Goal: Task Accomplishment & Management: Manage account settings

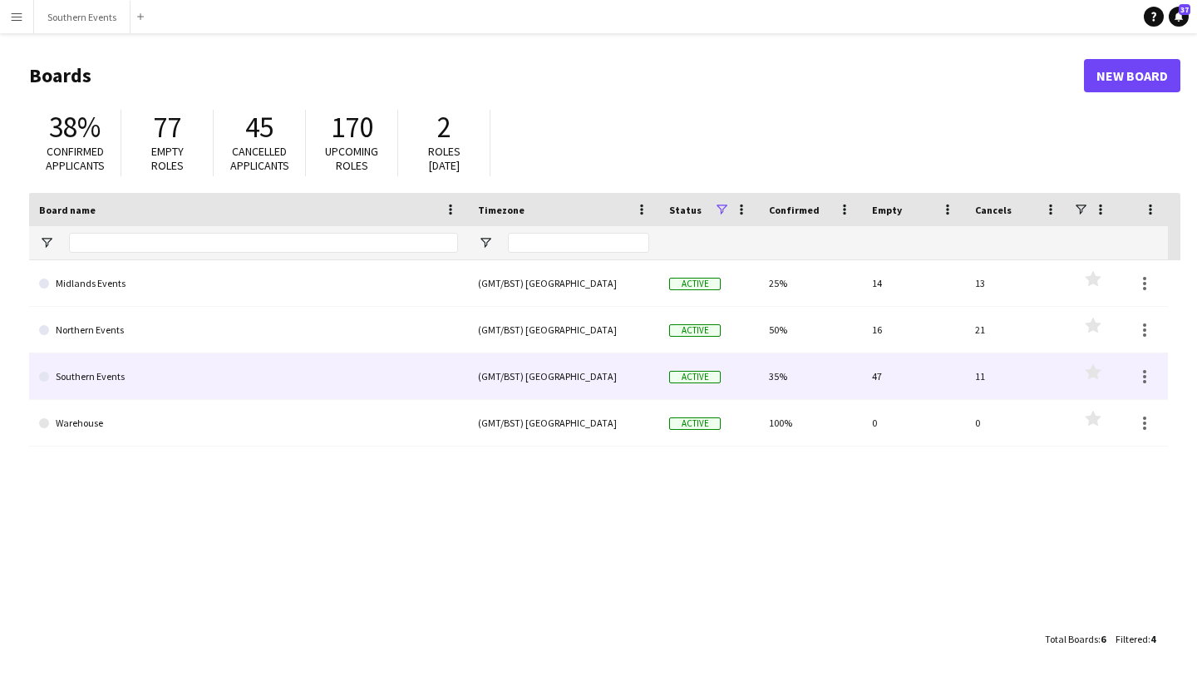
click at [87, 379] on link "Southern Events" at bounding box center [248, 376] width 419 height 47
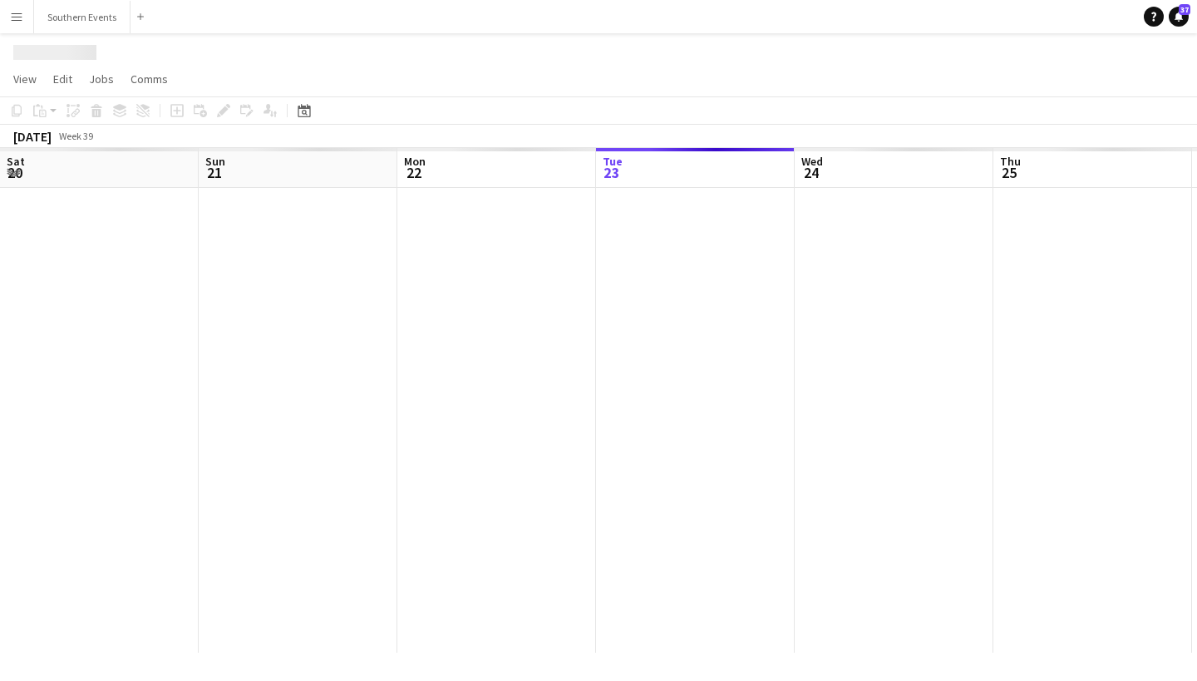
click at [87, 379] on div at bounding box center [1192, 420] width 2385 height 465
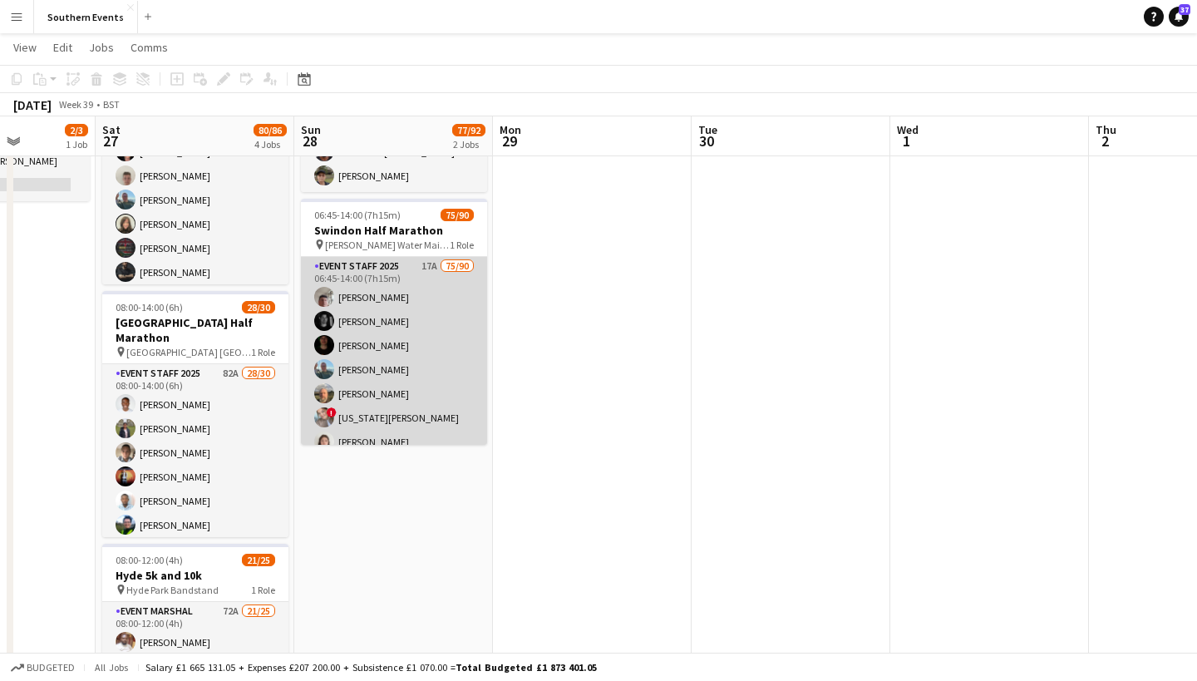
scroll to position [95, 0]
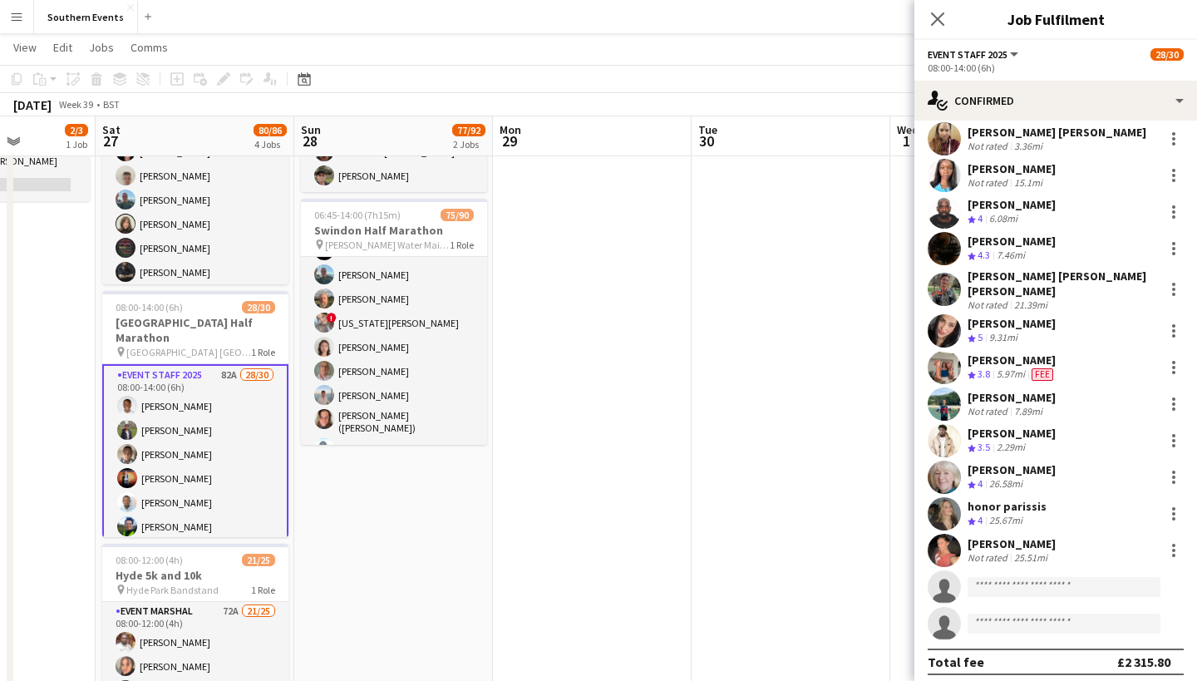
scroll to position [640, 0]
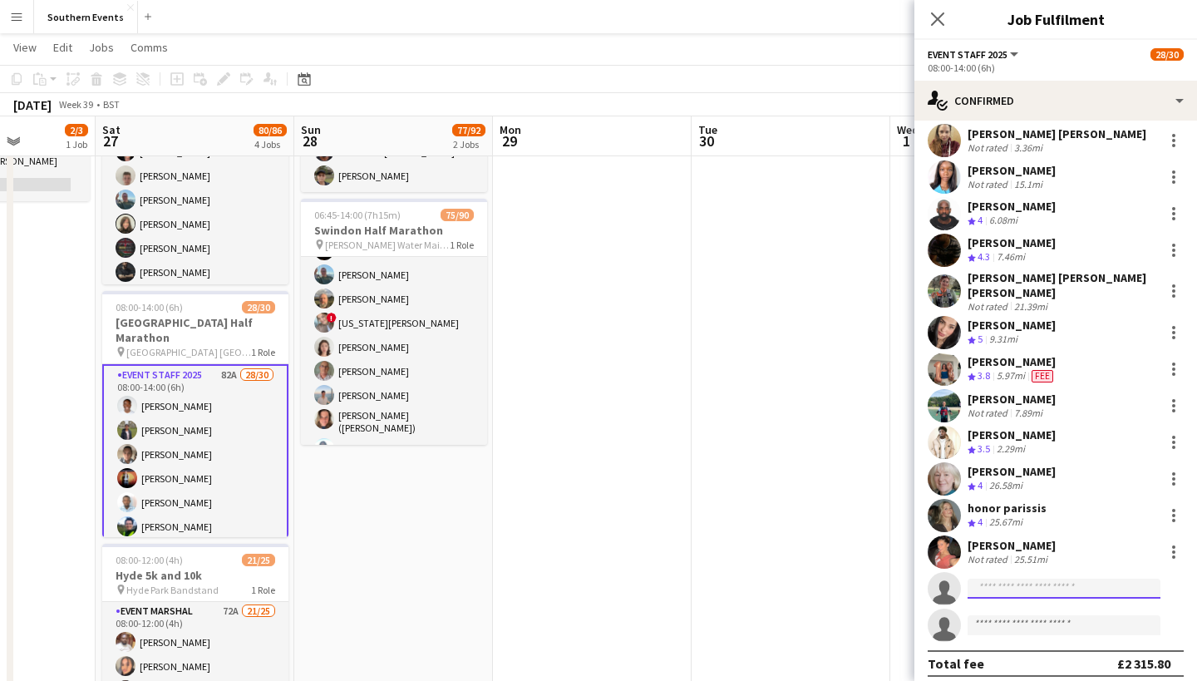
click at [1021, 579] on input at bounding box center [1064, 589] width 193 height 20
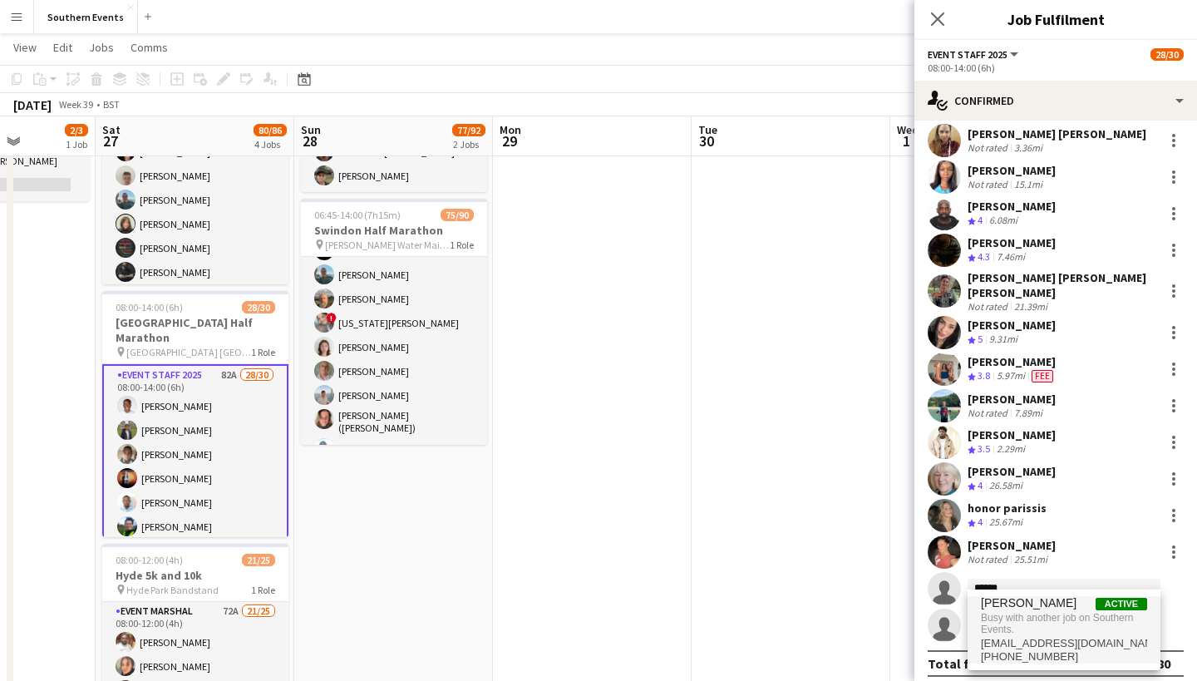
type input "******"
click at [1036, 623] on span "Busy with another job on Southern Events." at bounding box center [1064, 623] width 166 height 27
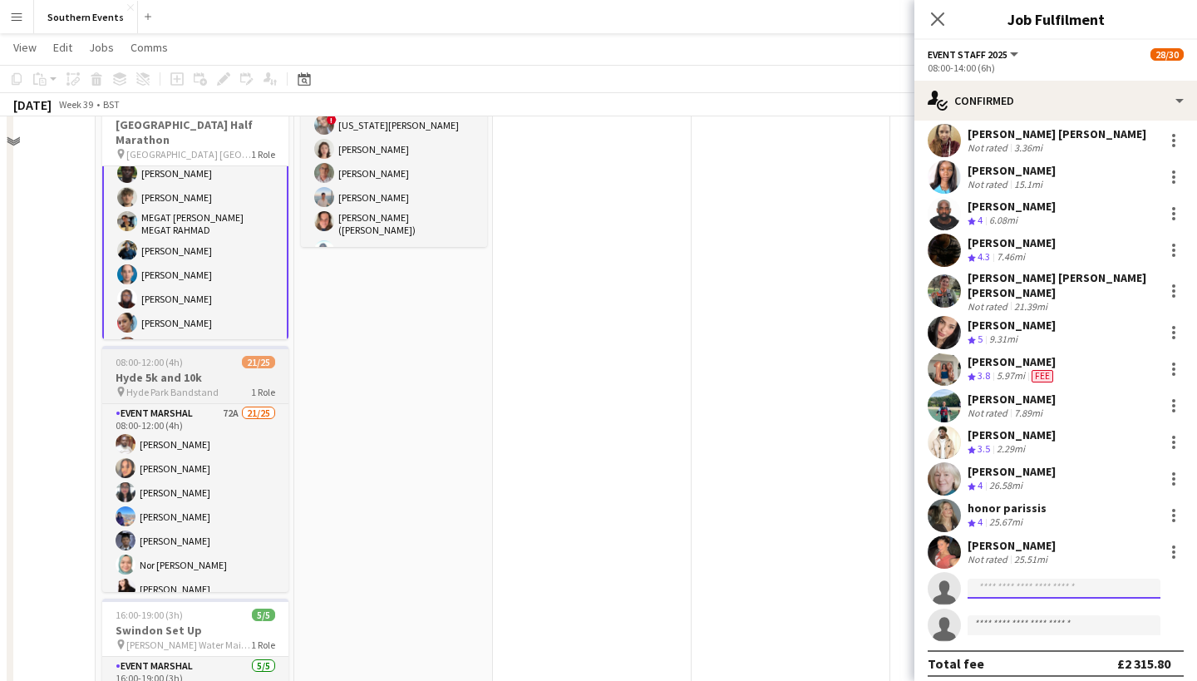
scroll to position [353, 0]
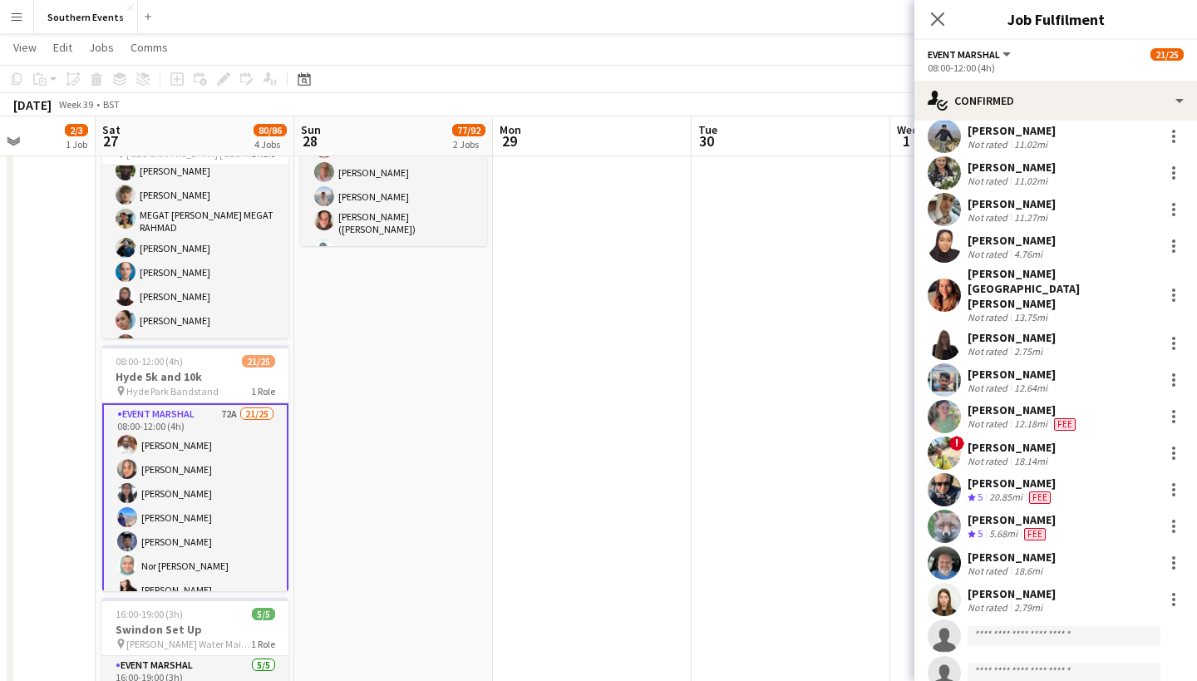
scroll to position [434, 0]
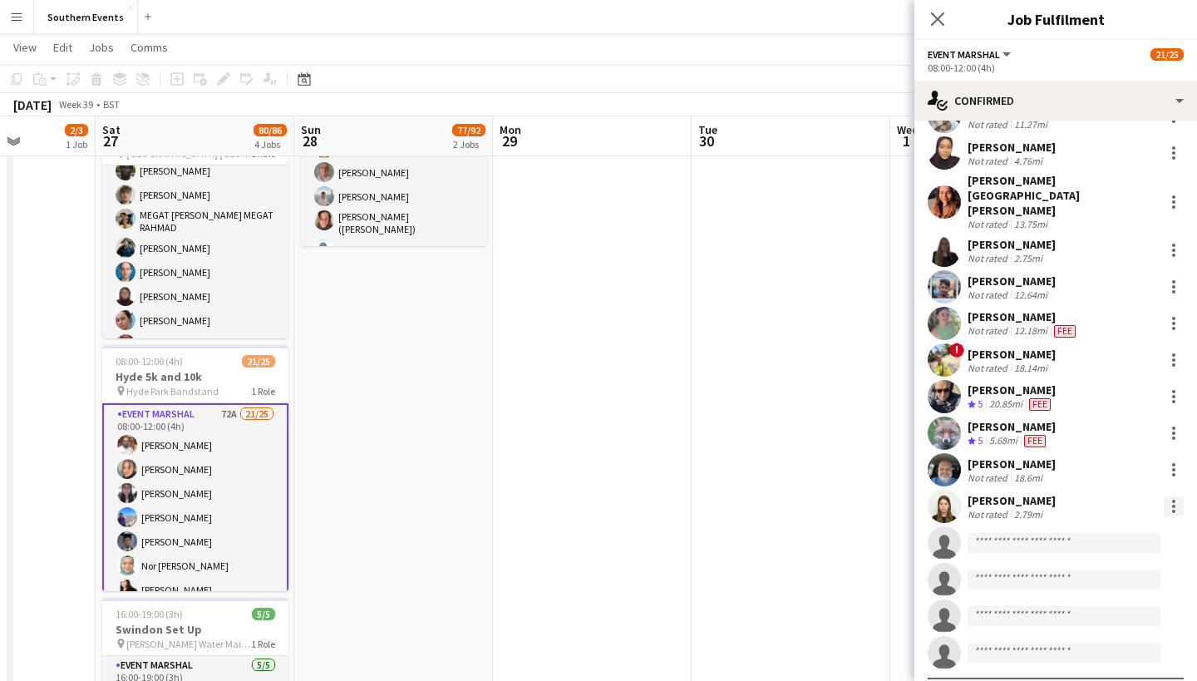
click at [1175, 505] on div at bounding box center [1173, 506] width 3 height 3
click at [1117, 411] on span "Remove" at bounding box center [1093, 411] width 50 height 14
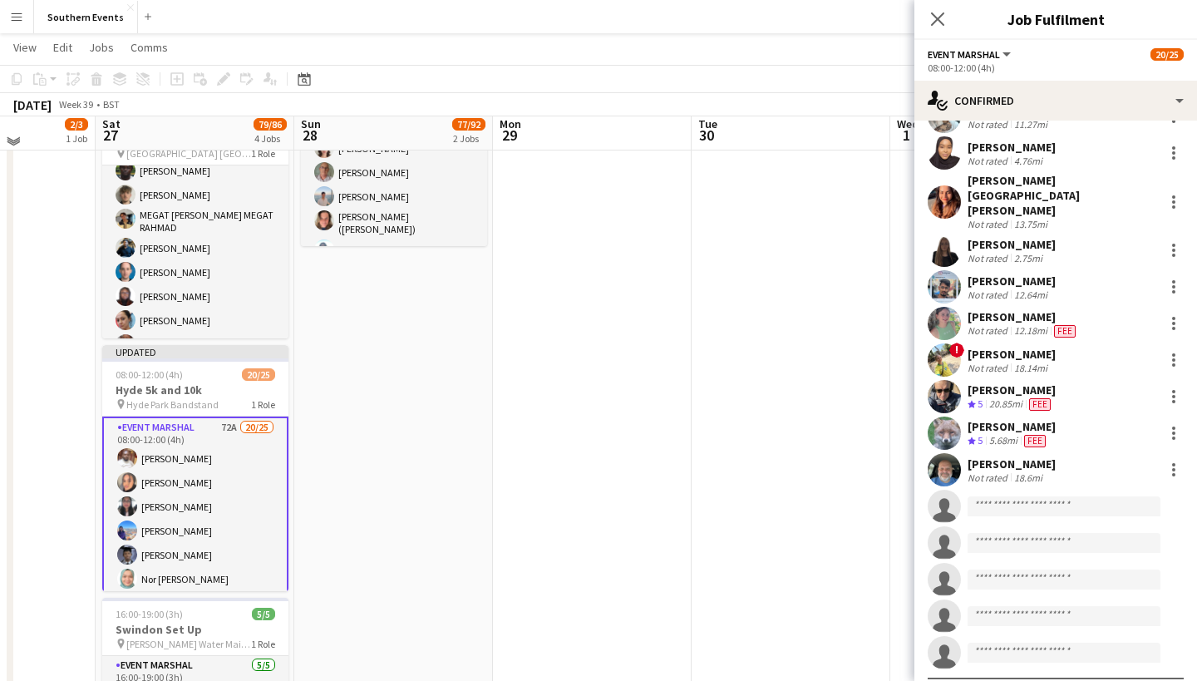
scroll to position [224, 0]
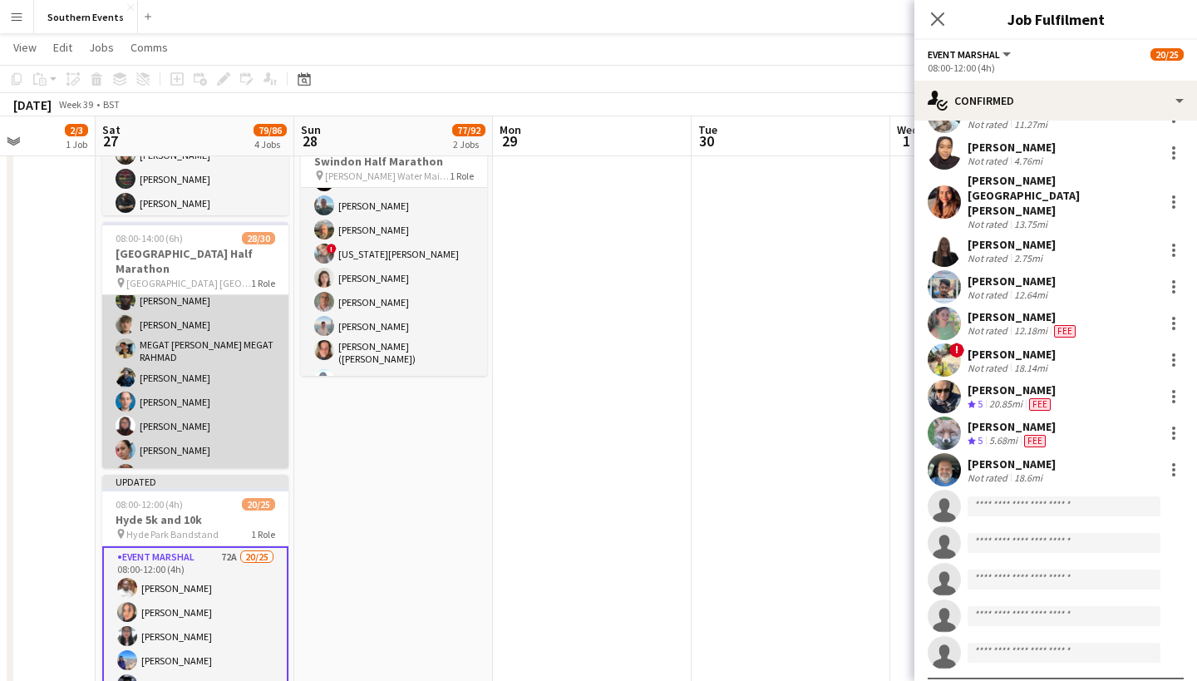
click at [188, 407] on app-card-role "Event Staff 2025 82A 28/30 08:00-14:00 (6h) [PERSON_NAME] Dhanuvarsha [PERSON_N…" at bounding box center [195, 452] width 186 height 771
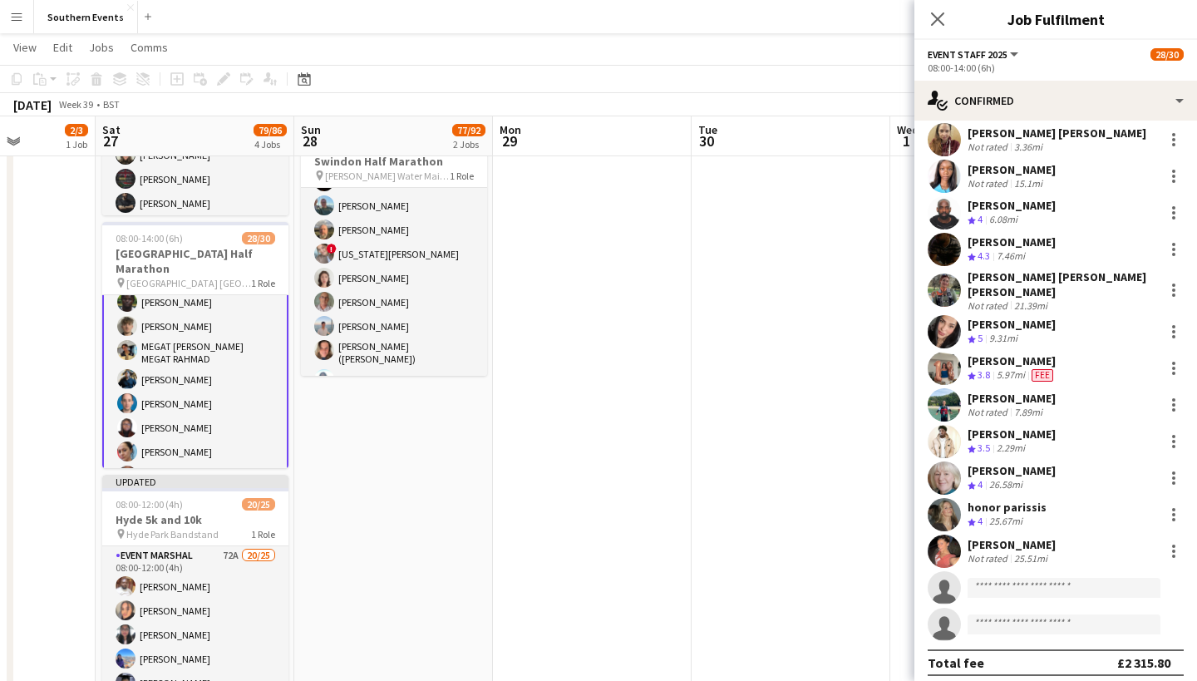
scroll to position [640, 0]
click at [1005, 579] on input at bounding box center [1064, 589] width 193 height 20
type input "*"
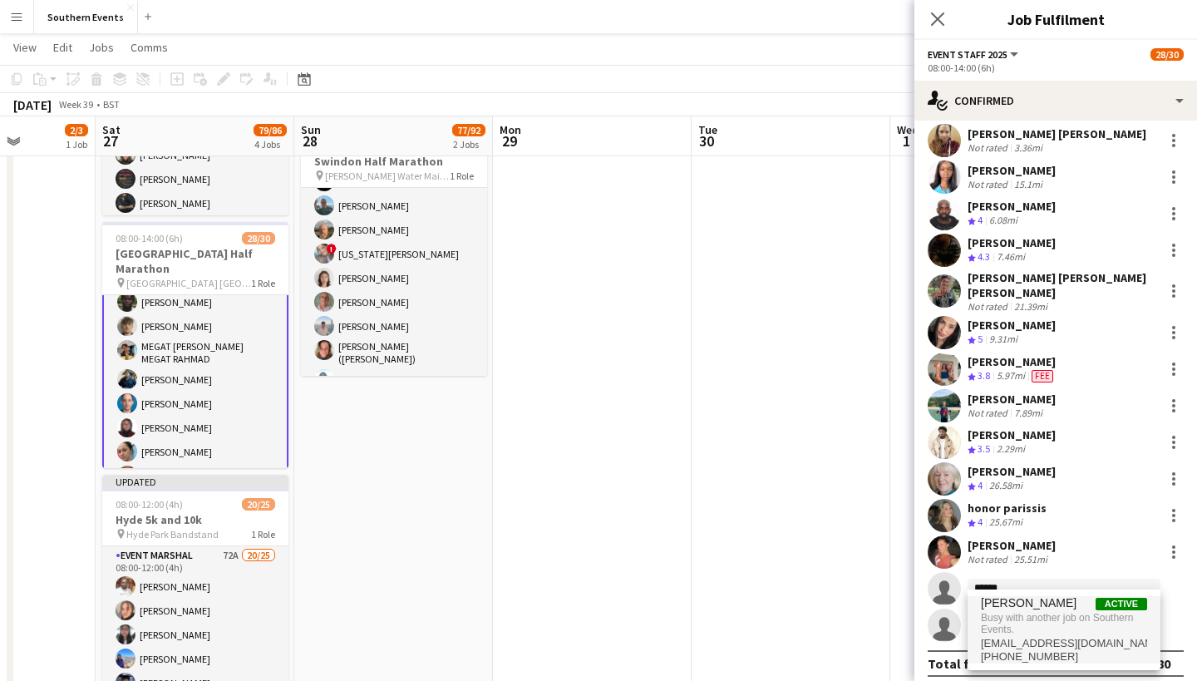
type input "******"
click at [1008, 609] on span "[PERSON_NAME]" at bounding box center [1029, 603] width 96 height 14
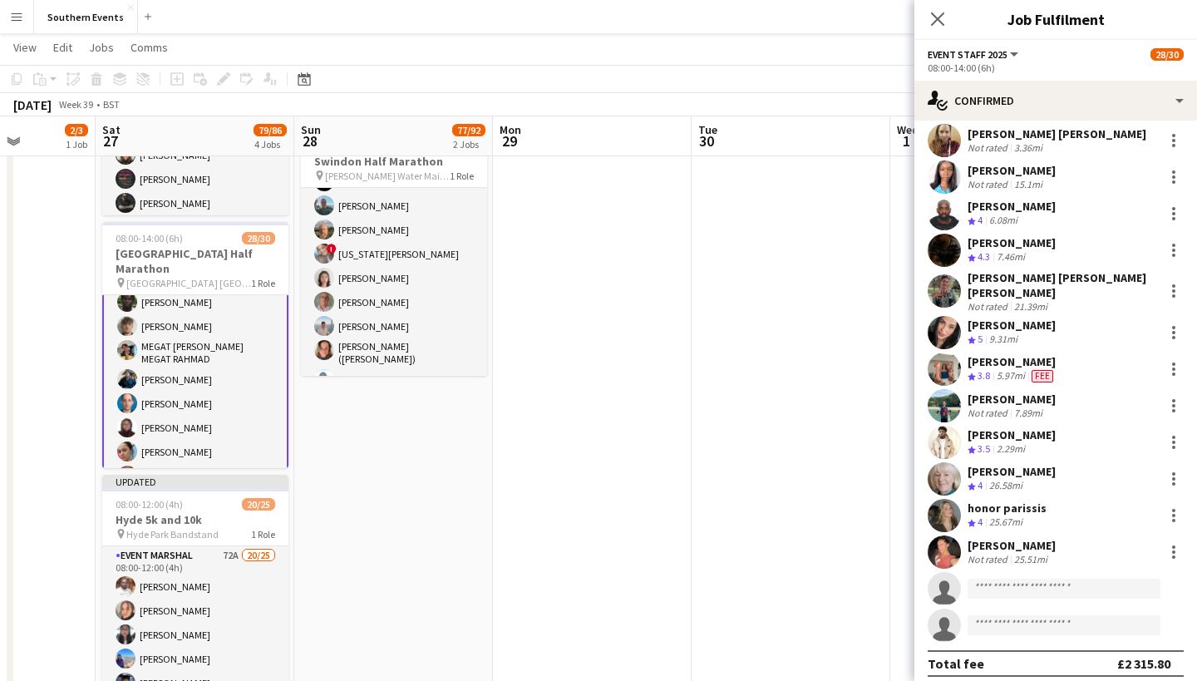
click at [1018, 589] on app-invite-slot "single-neutral-actions" at bounding box center [1056, 588] width 283 height 33
click at [934, 17] on icon "Close pop-in" at bounding box center [938, 19] width 16 height 16
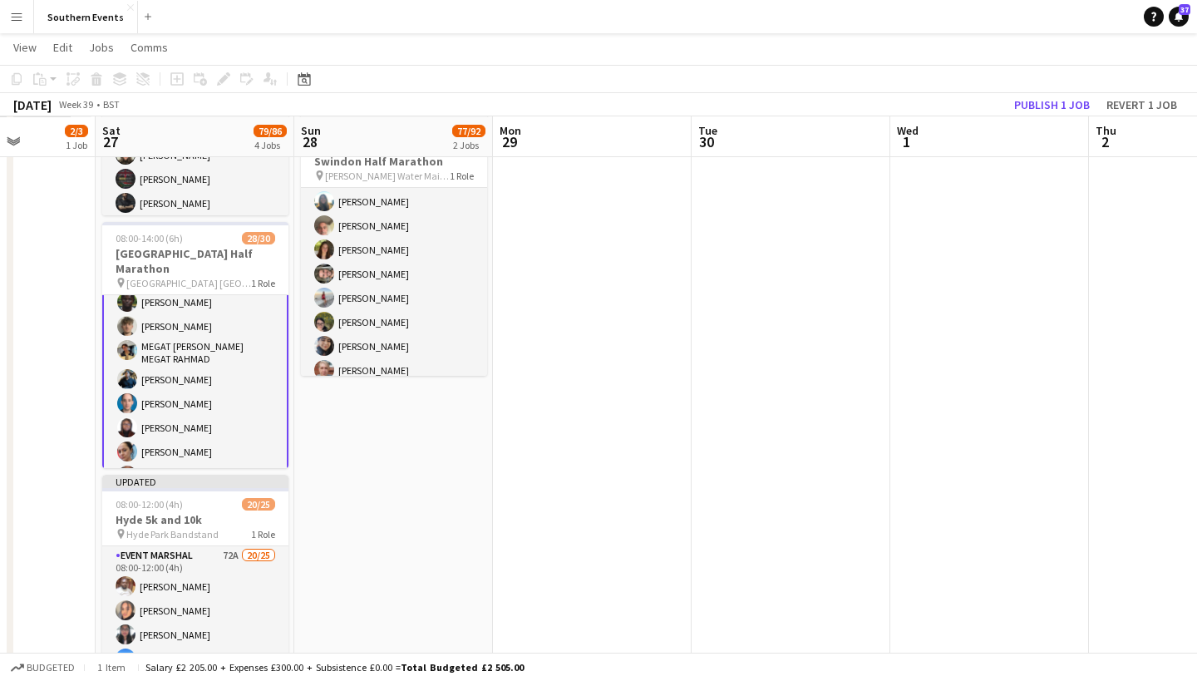
scroll to position [496, 0]
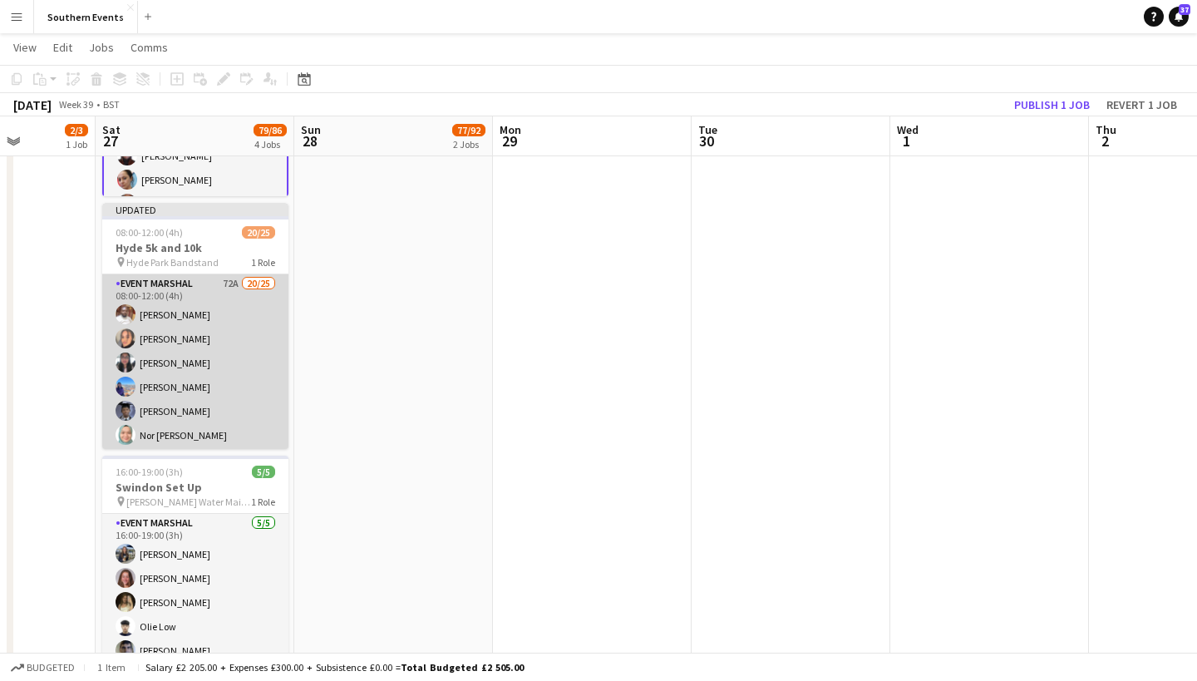
click at [190, 377] on app-card-role "Event Marshal 72A 20/25 08:00-12:00 (4h) [PERSON_NAME] Odii [PERSON_NAME] [PERS…" at bounding box center [195, 594] width 186 height 640
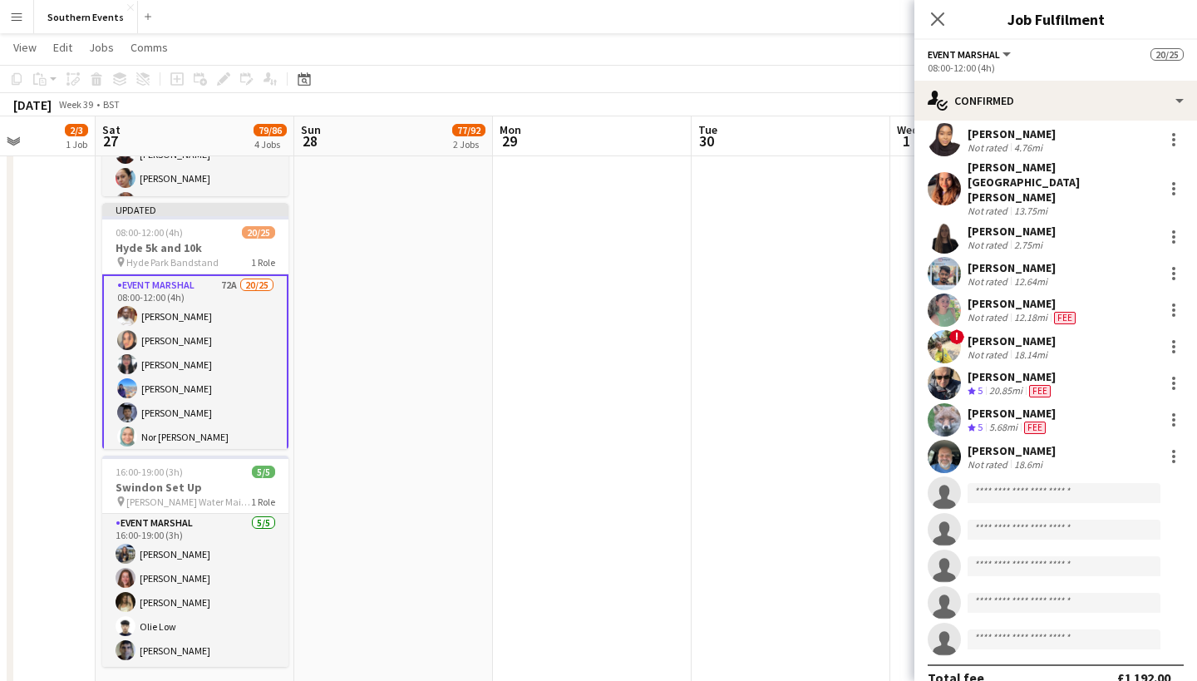
scroll to position [446, 0]
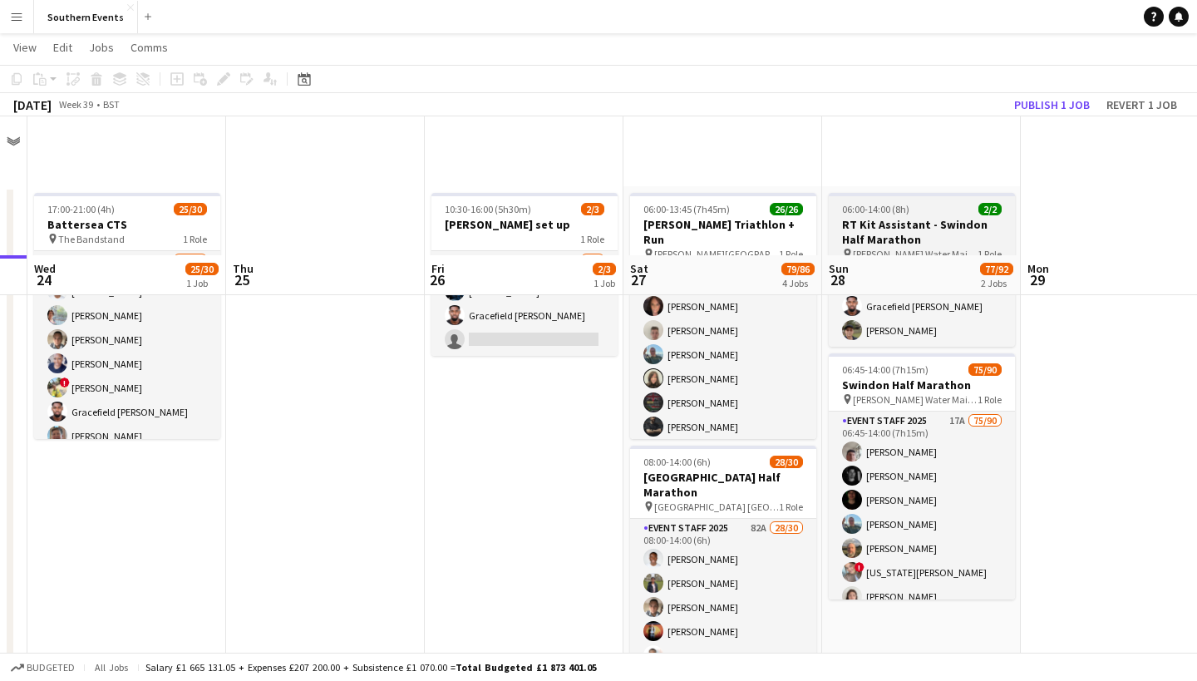
scroll to position [284, 0]
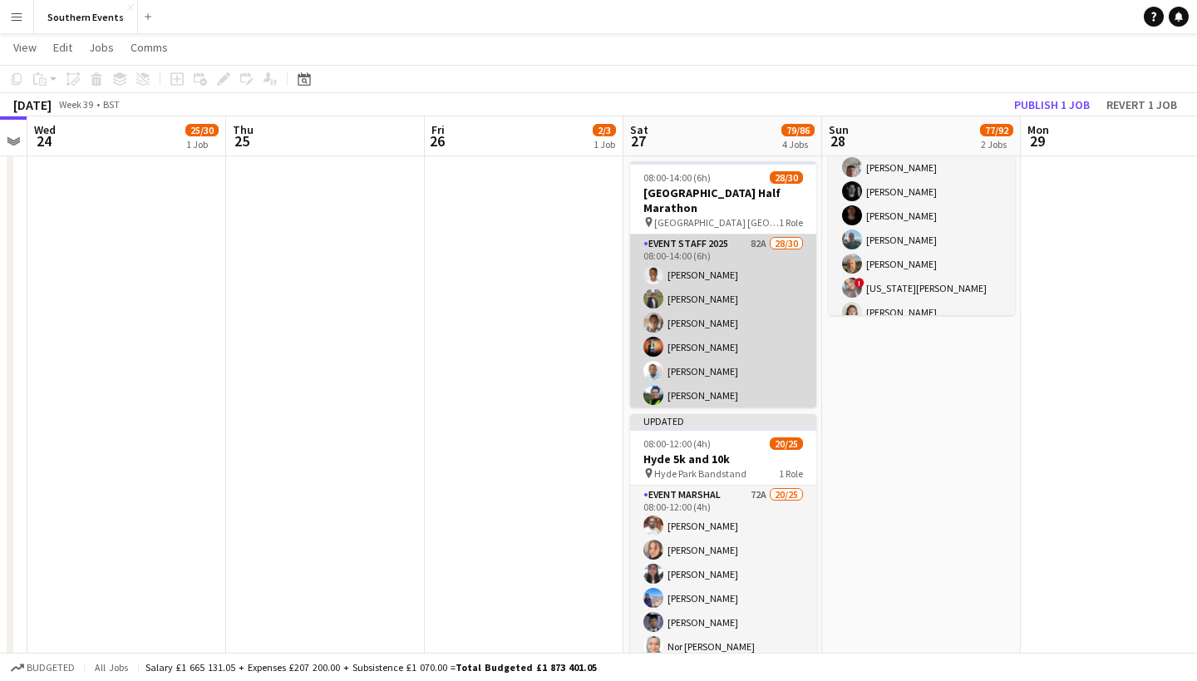
click at [707, 323] on app-card-role "Event Staff 2025 82A 28/30 08:00-14:00 (6h) [PERSON_NAME] Dhanuvarsha [PERSON_N…" at bounding box center [723, 619] width 186 height 771
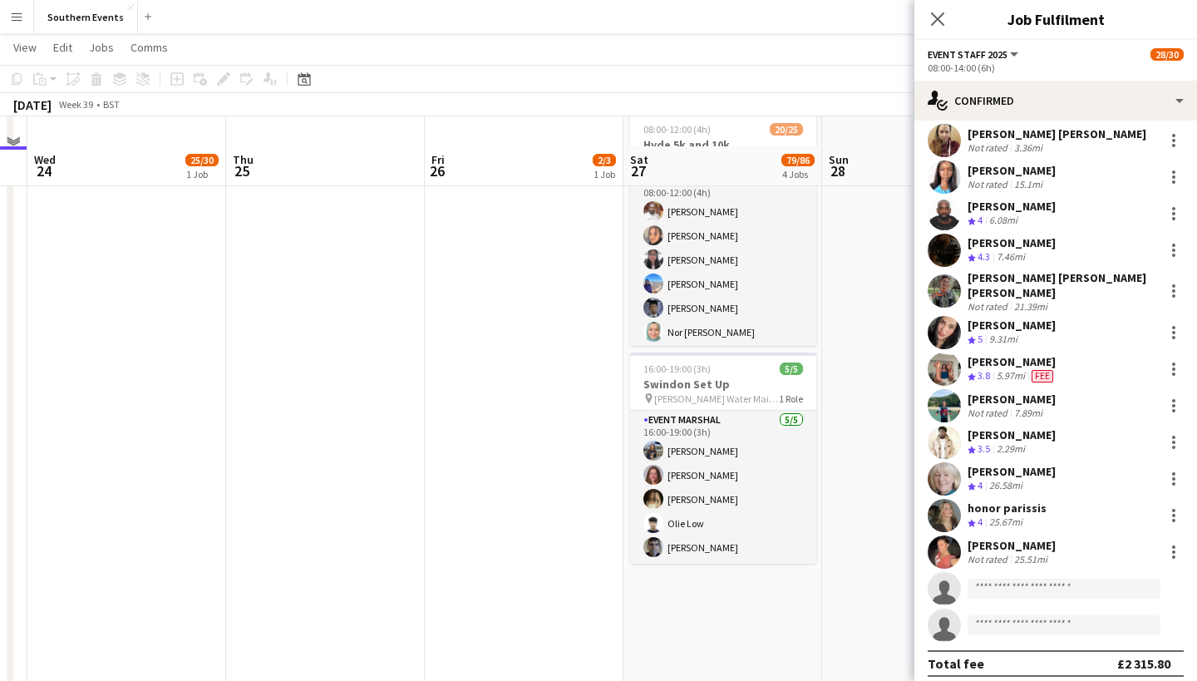
scroll to position [629, 0]
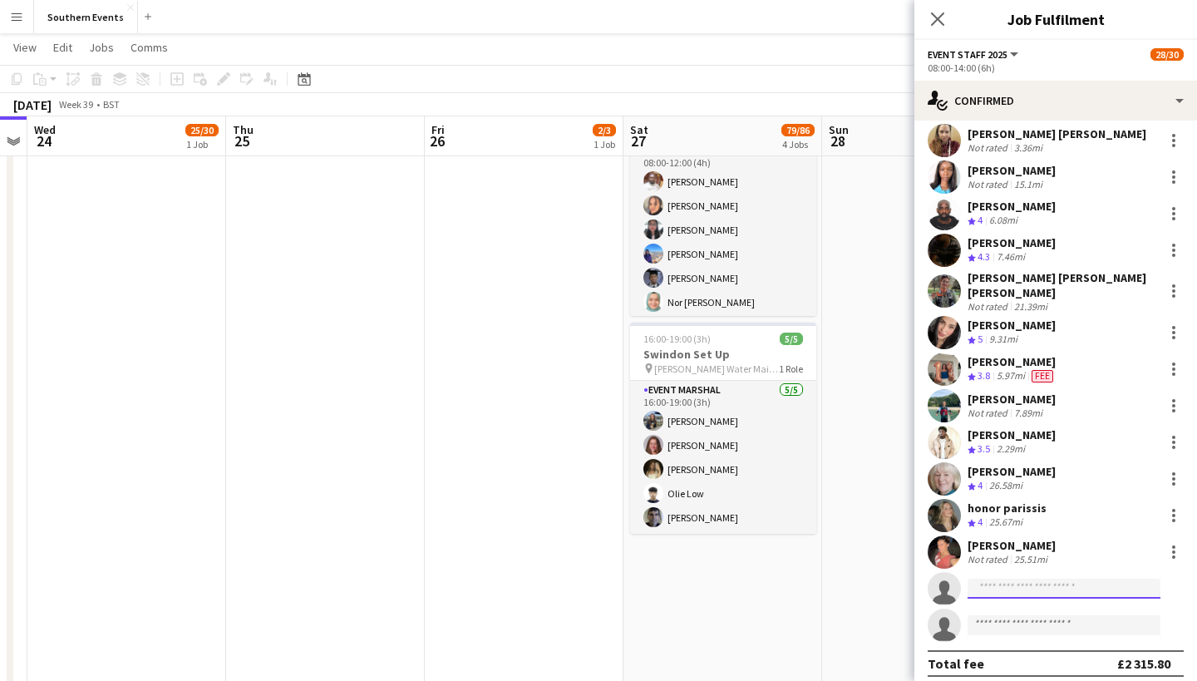
drag, startPoint x: 1039, startPoint y: 157, endPoint x: 1035, endPoint y: 580, distance: 423.2
click at [1035, 580] on input at bounding box center [1064, 589] width 193 height 20
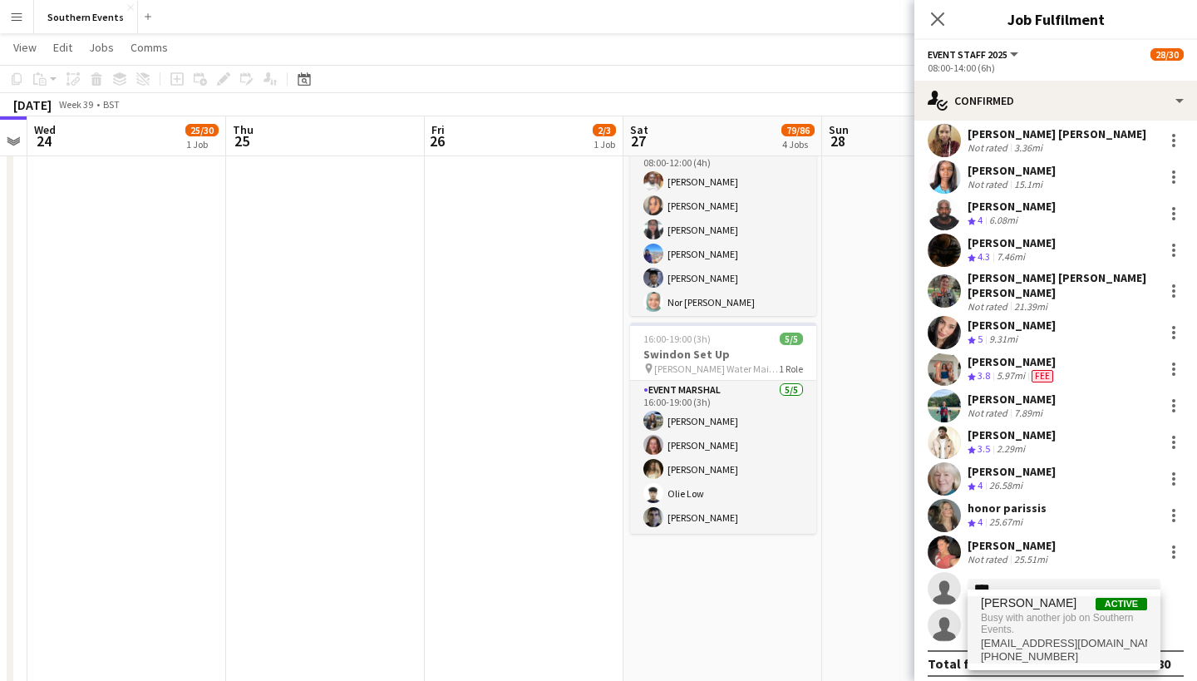
type input "****"
click at [1023, 609] on span "[PERSON_NAME]" at bounding box center [1029, 603] width 96 height 14
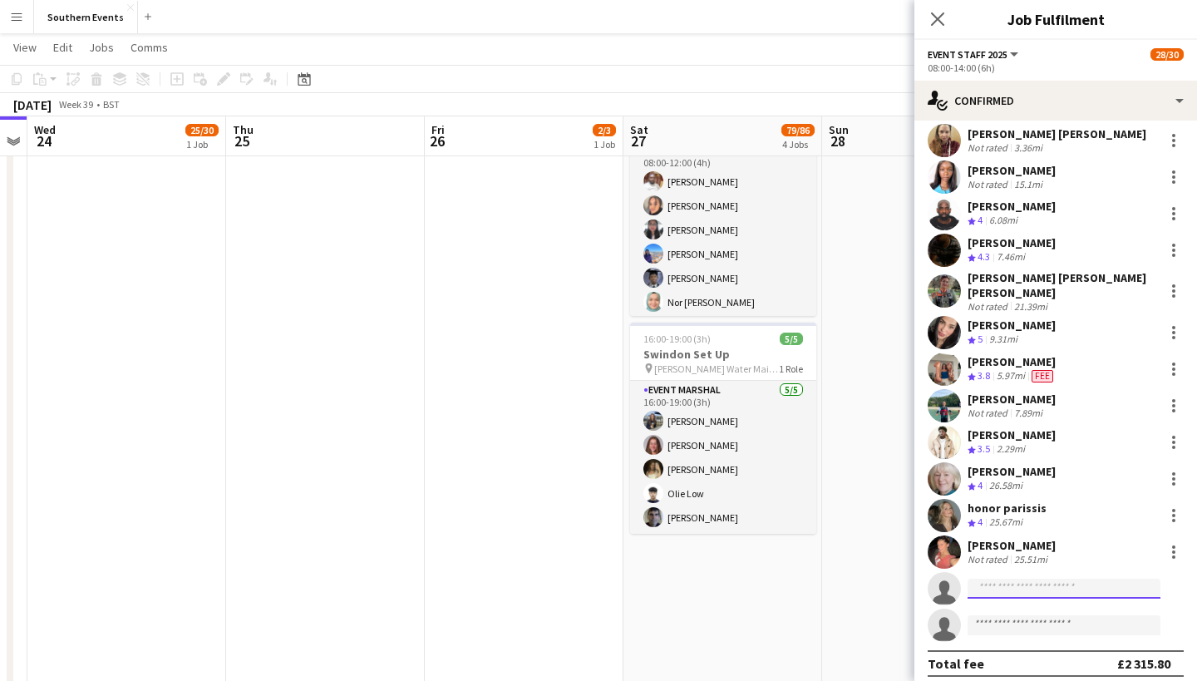
click at [1034, 580] on input at bounding box center [1064, 589] width 193 height 20
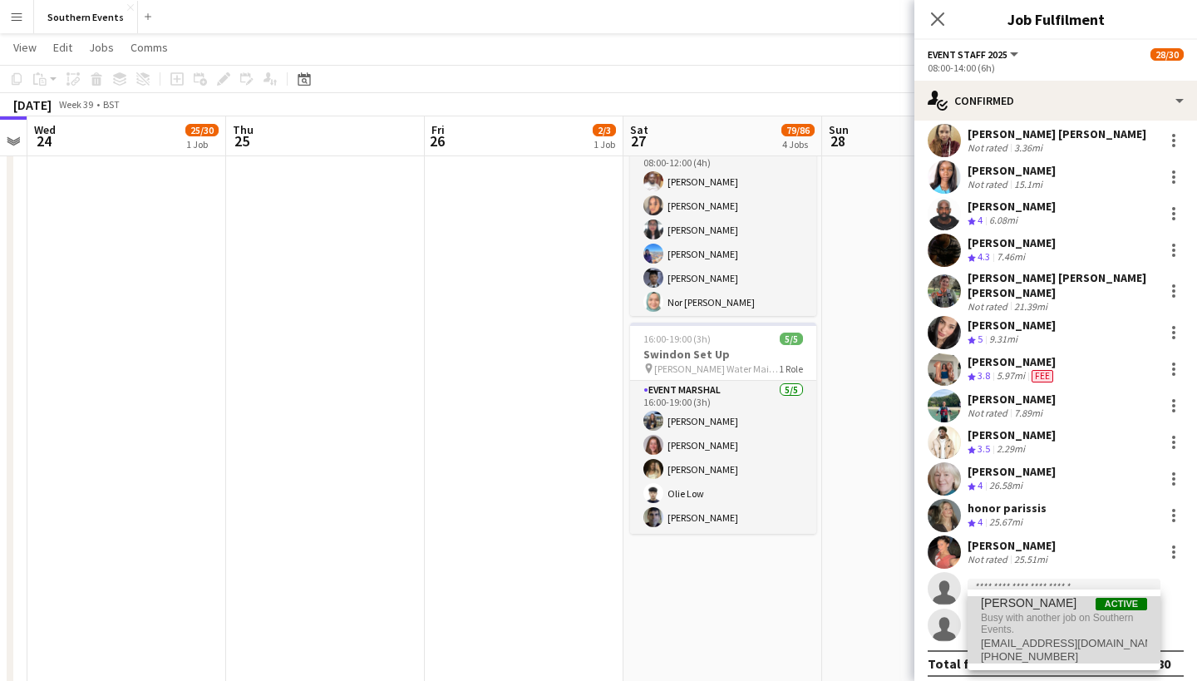
click at [1039, 623] on span "Busy with another job on Southern Events." at bounding box center [1064, 623] width 166 height 27
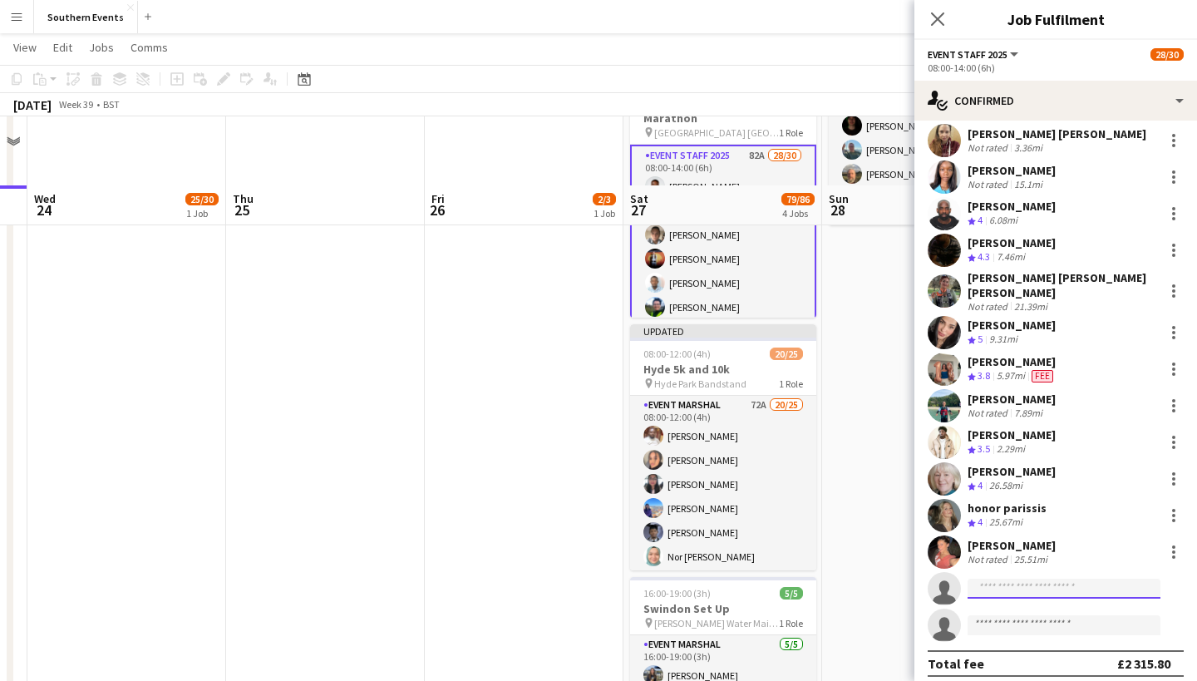
scroll to position [345, 0]
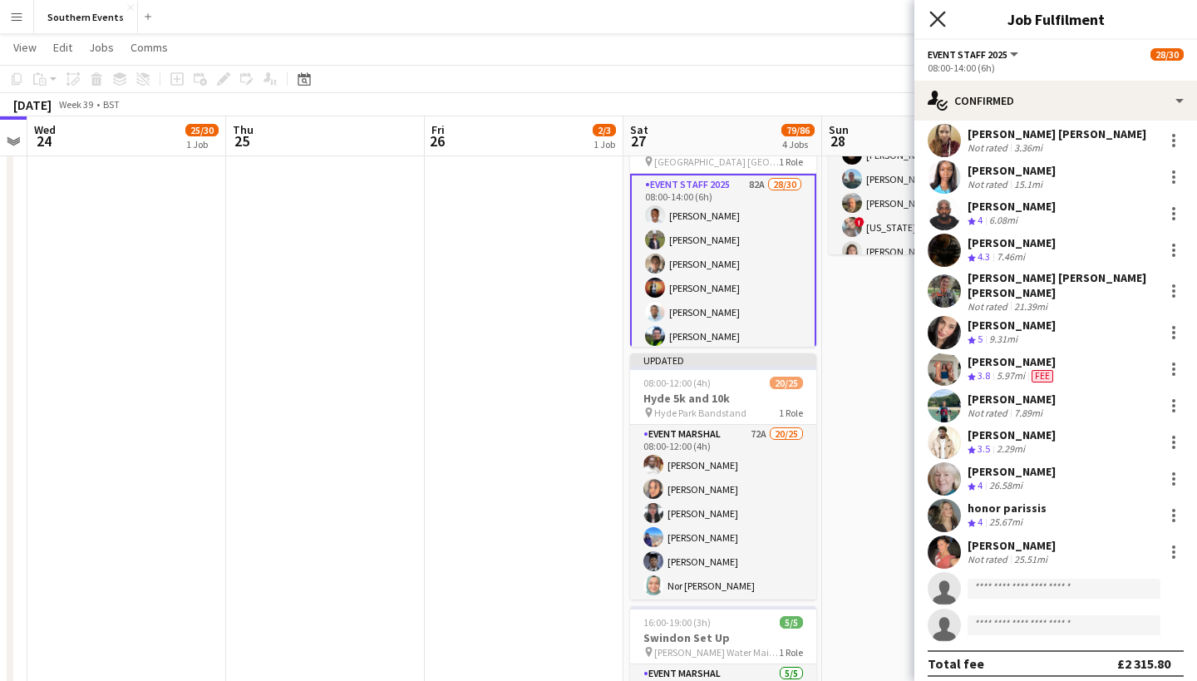
click at [932, 14] on icon at bounding box center [938, 19] width 16 height 16
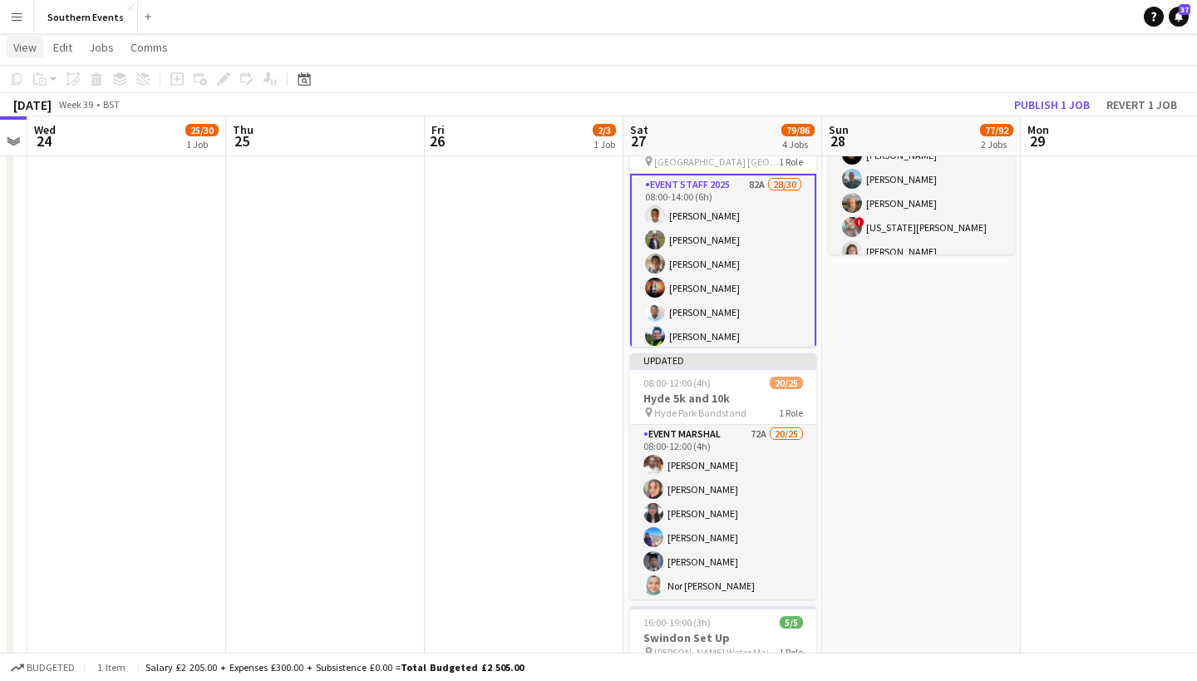
click at [27, 49] on span "View" at bounding box center [24, 47] width 23 height 15
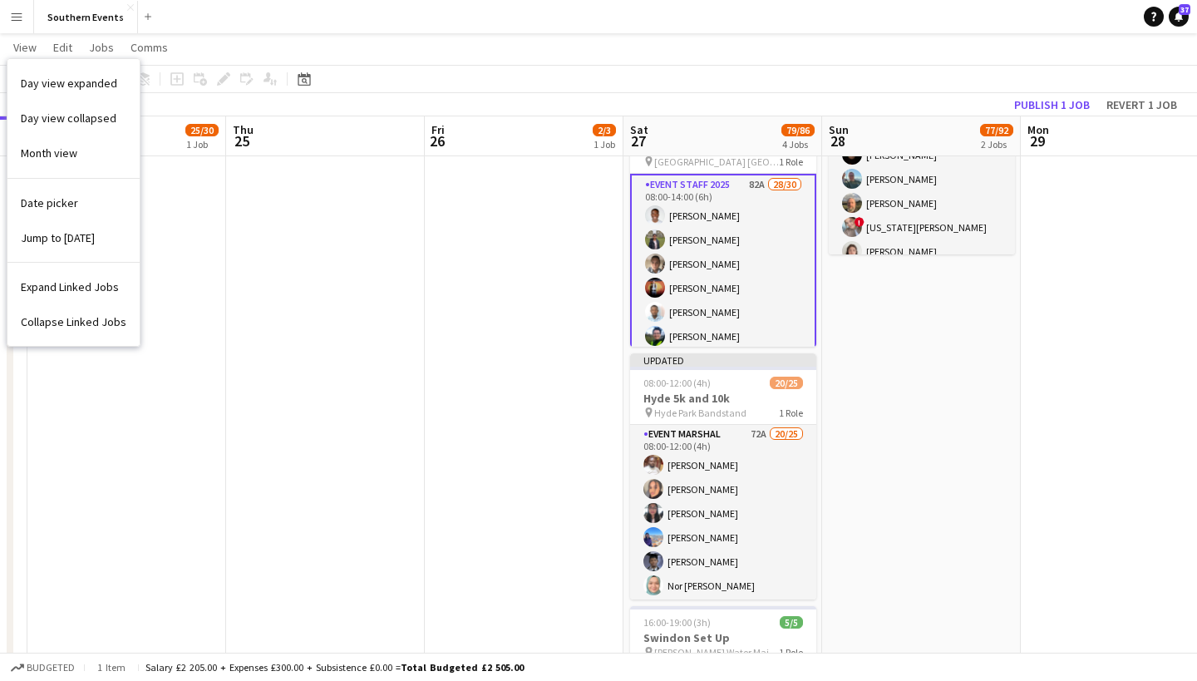
click at [22, 27] on button "Menu" at bounding box center [16, 16] width 33 height 33
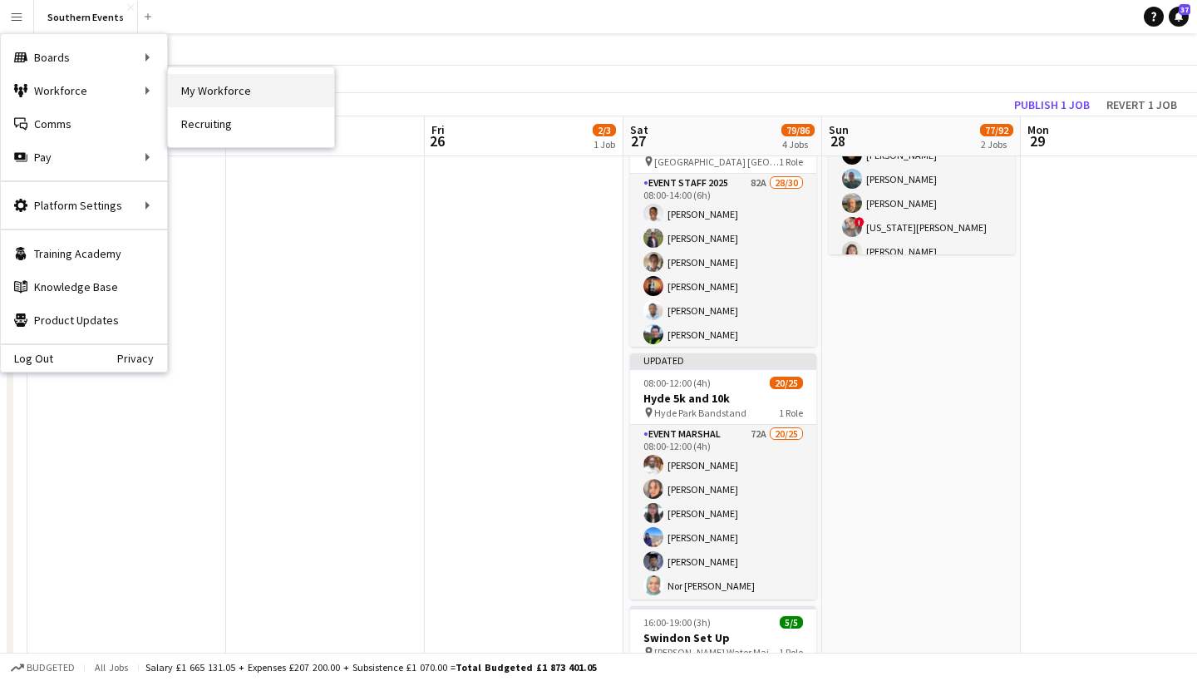
click at [190, 87] on link "My Workforce" at bounding box center [251, 90] width 166 height 33
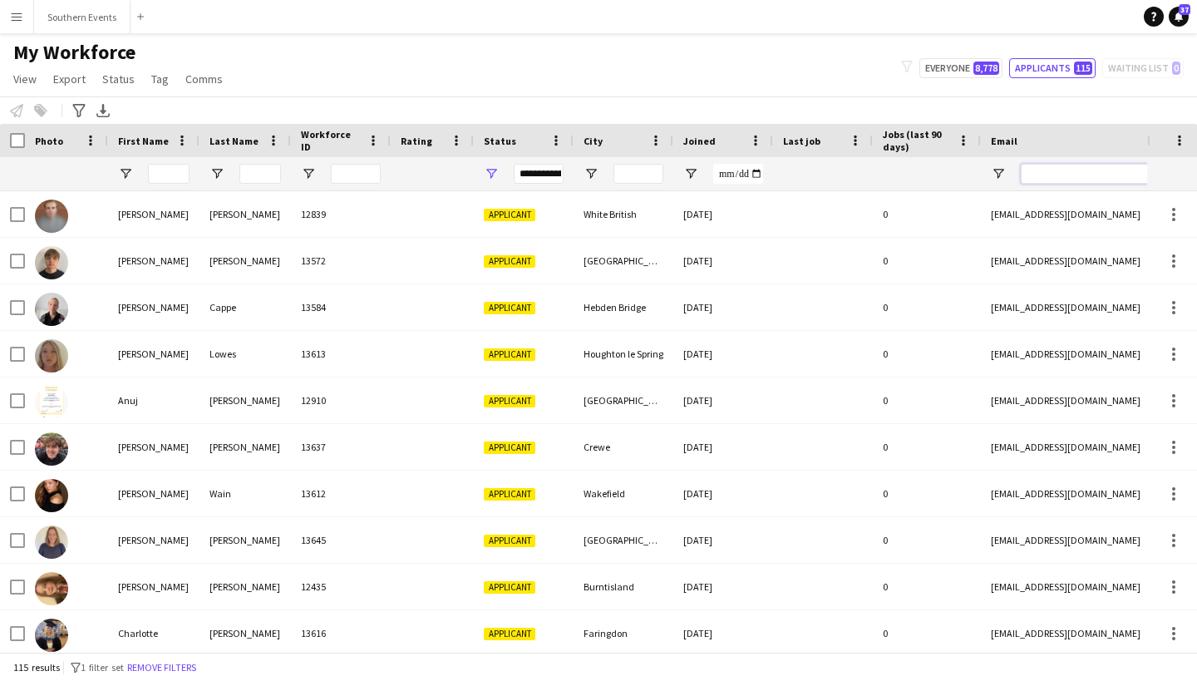
click at [1051, 174] on input "Email Filter Input" at bounding box center [1162, 174] width 283 height 20
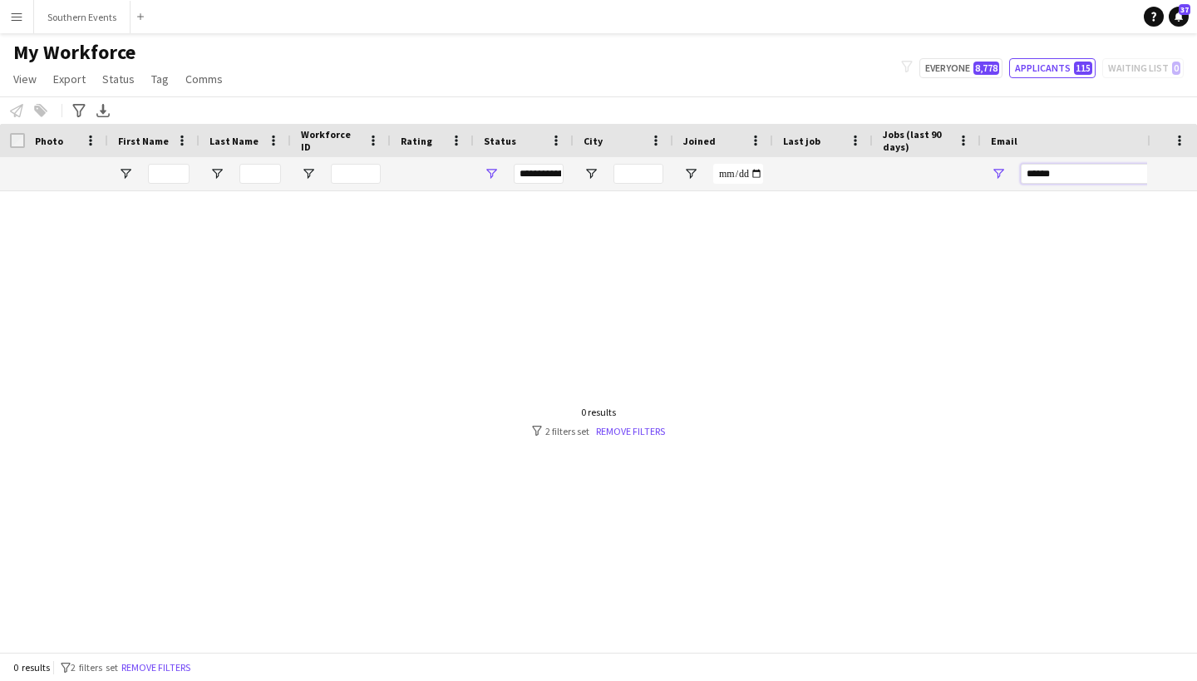
type input "******"
click at [634, 423] on div "0 results filter-1 2 filters set Remove filters" at bounding box center [598, 422] width 133 height 32
click at [624, 434] on link "Remove filters" at bounding box center [630, 431] width 69 height 12
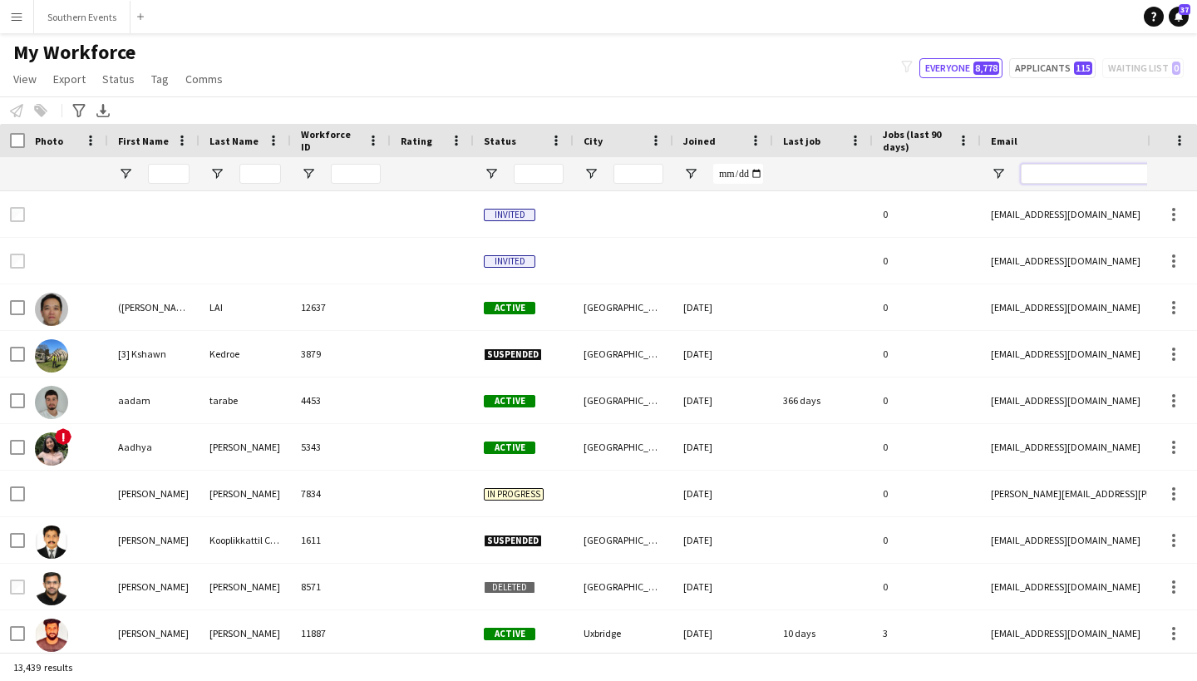
click at [1043, 171] on input "Email Filter Input" at bounding box center [1162, 174] width 283 height 20
type input "**********"
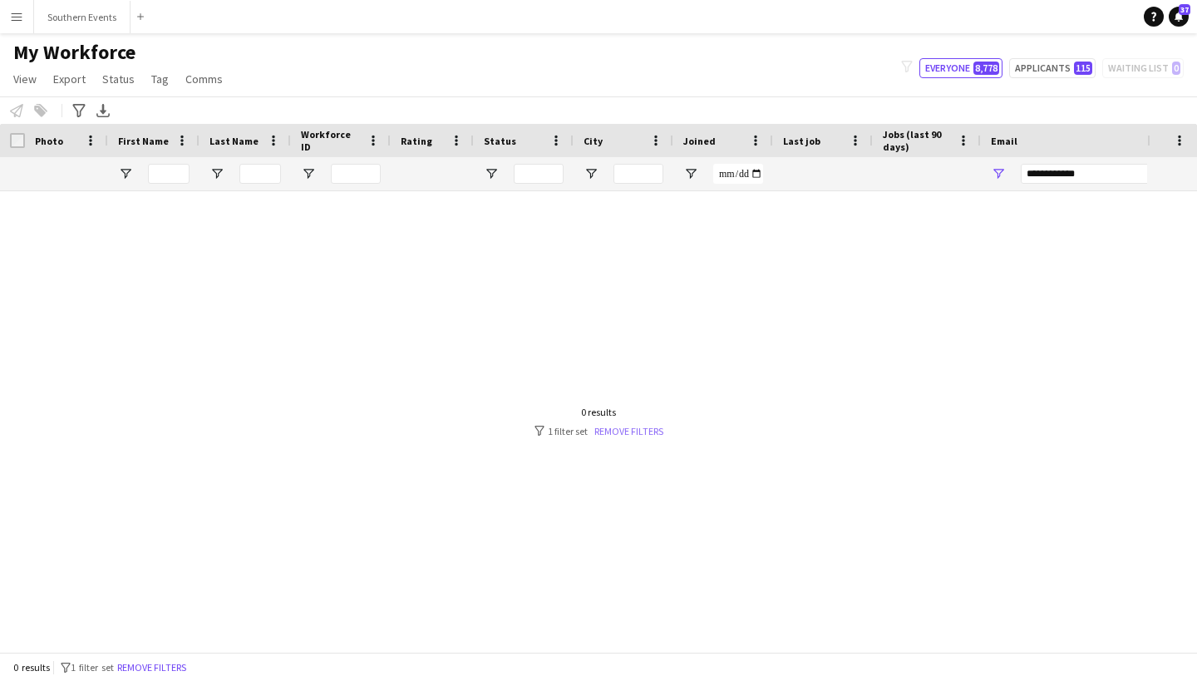
click at [633, 431] on link "Remove filters" at bounding box center [628, 431] width 69 height 12
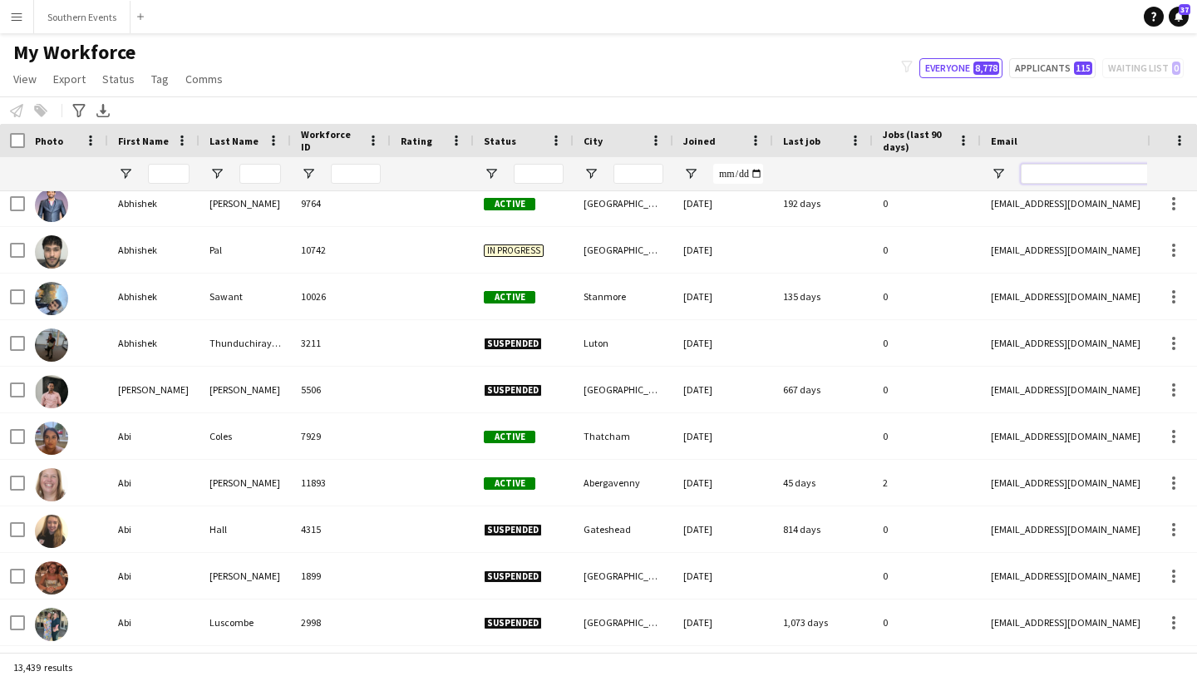
click at [1043, 171] on input "Email Filter Input" at bounding box center [1162, 174] width 283 height 20
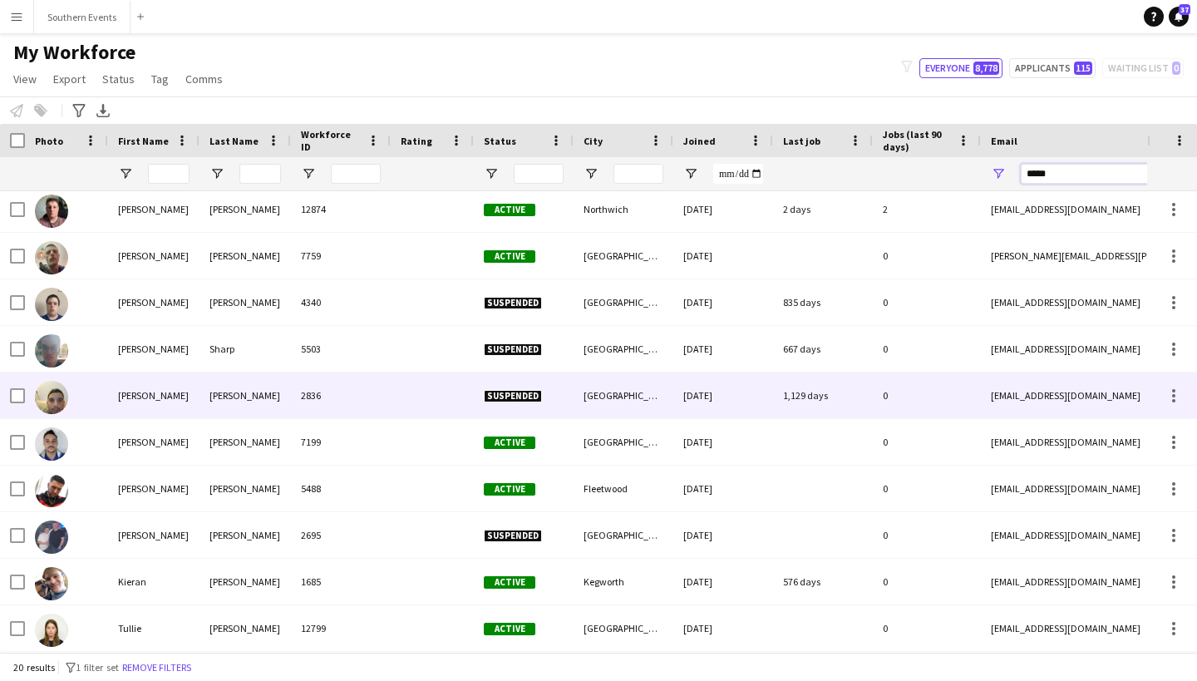
scroll to position [0, 0]
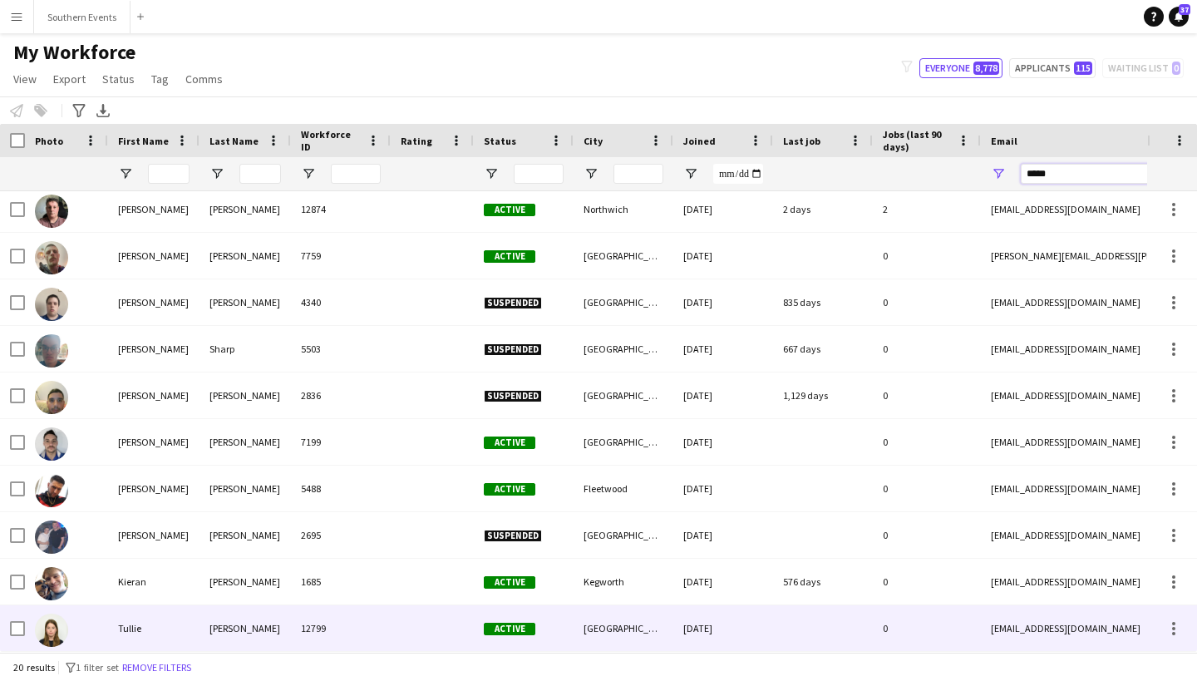
type input "*****"
click at [174, 626] on div "Tullie" at bounding box center [153, 628] width 91 height 46
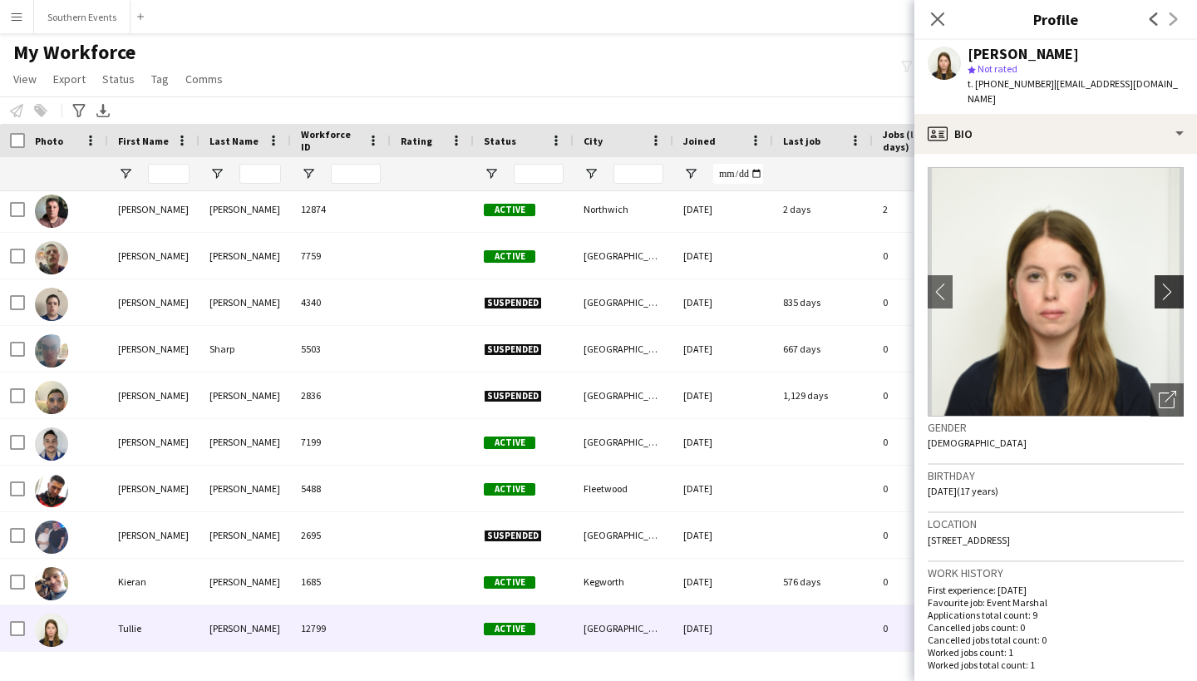
click at [1166, 275] on button "chevron-right" at bounding box center [1171, 291] width 33 height 33
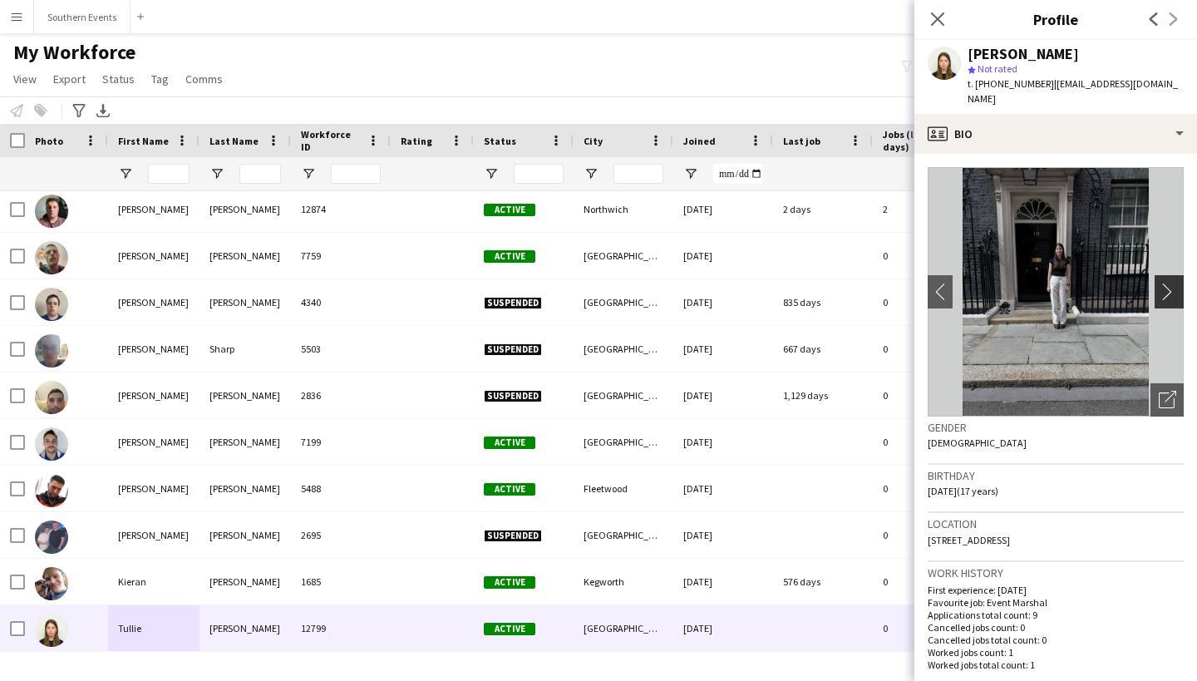
click at [1166, 275] on button "chevron-right" at bounding box center [1171, 291] width 33 height 33
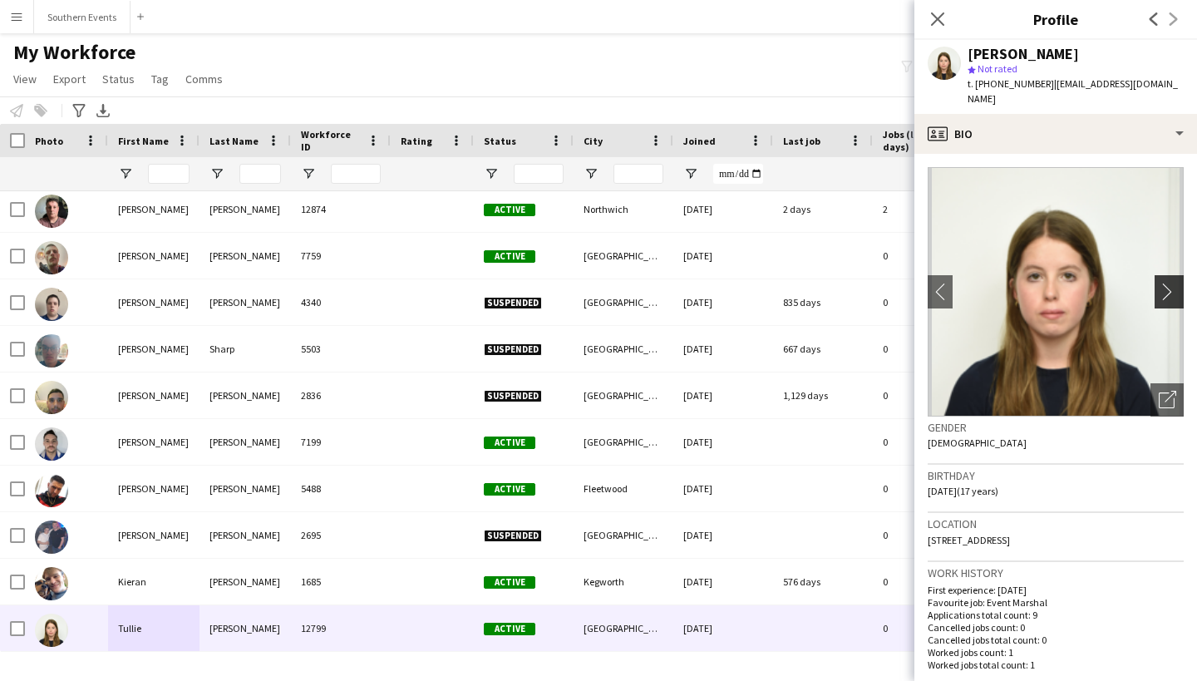
click at [1166, 275] on button "chevron-right" at bounding box center [1171, 291] width 33 height 33
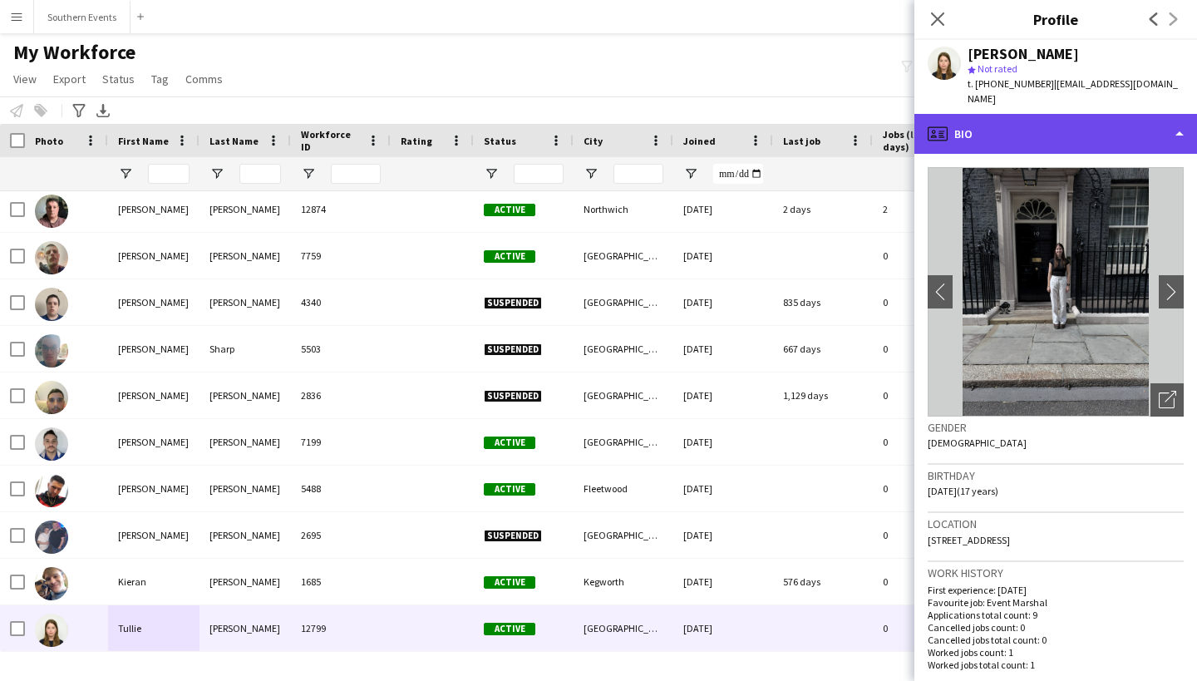
click at [1144, 116] on div "profile Bio" at bounding box center [1056, 134] width 283 height 40
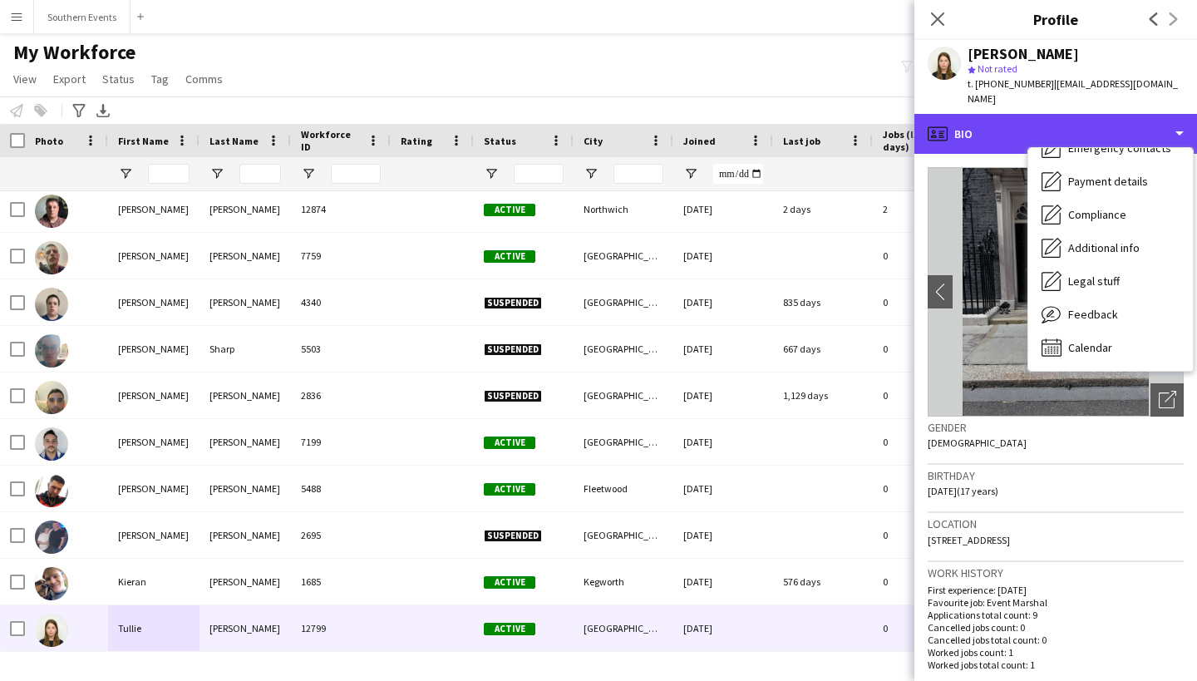
scroll to position [156, 0]
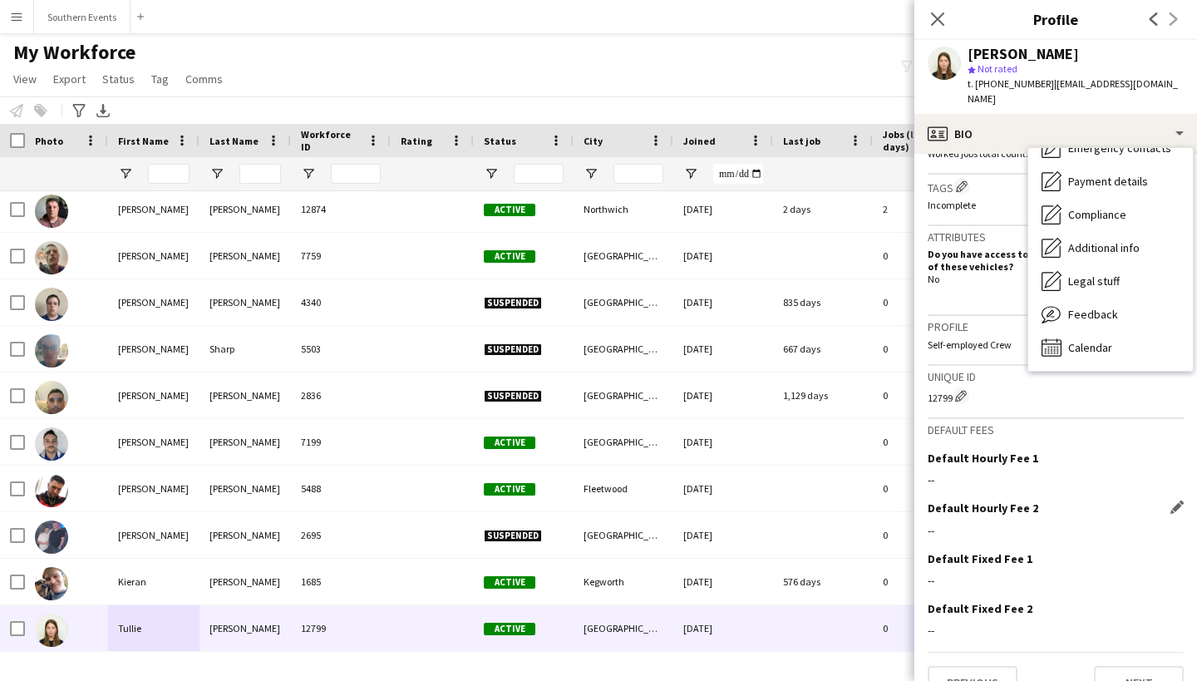
click at [1092, 501] on div "Default Hourly Fee 2 Edit this field --" at bounding box center [1056, 526] width 256 height 50
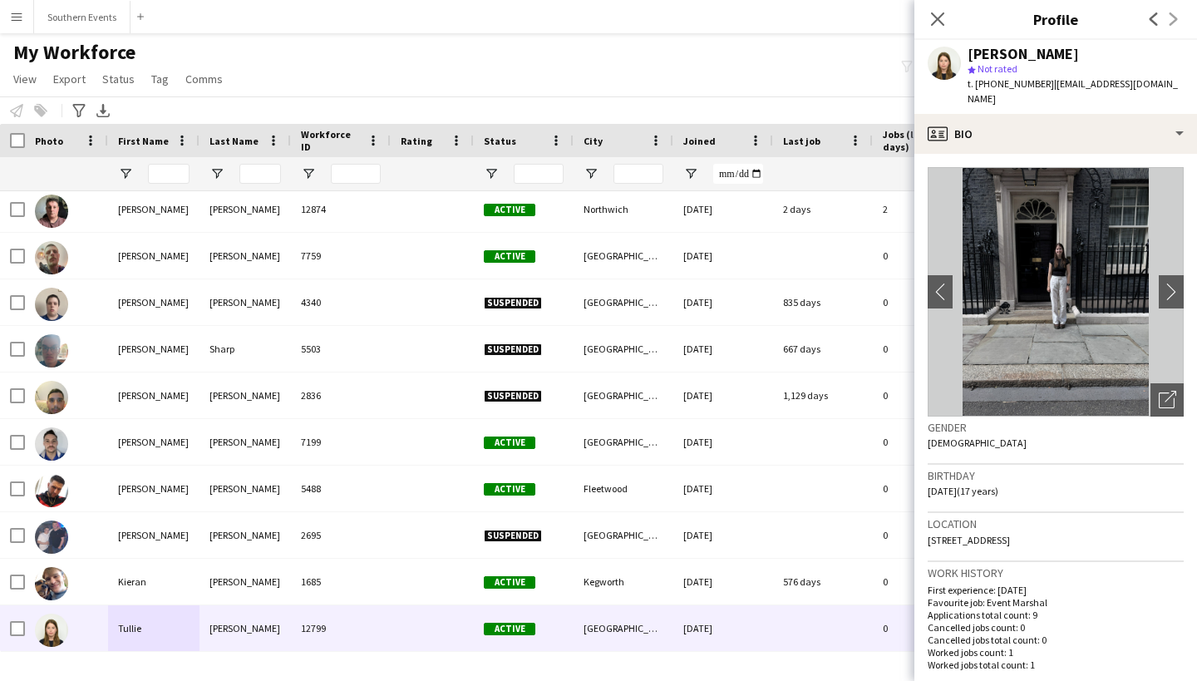
scroll to position [0, 0]
click at [943, 283] on app-icon "chevron-left" at bounding box center [941, 291] width 26 height 17
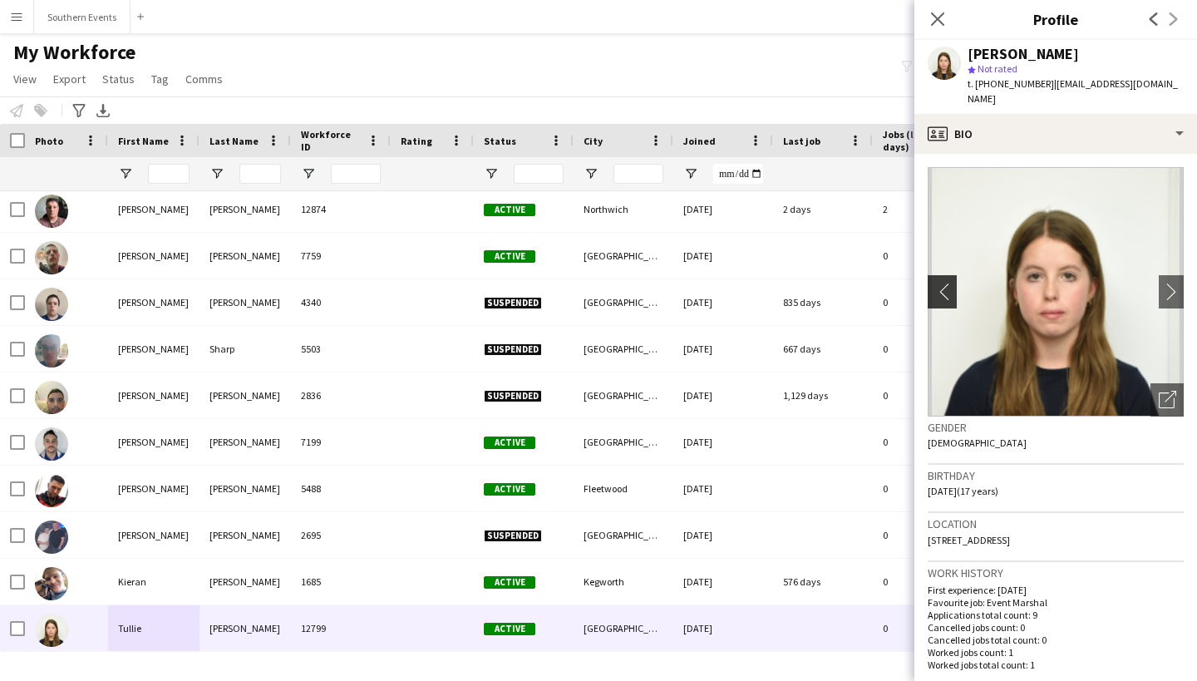
click at [946, 283] on app-icon "chevron-left" at bounding box center [941, 291] width 26 height 17
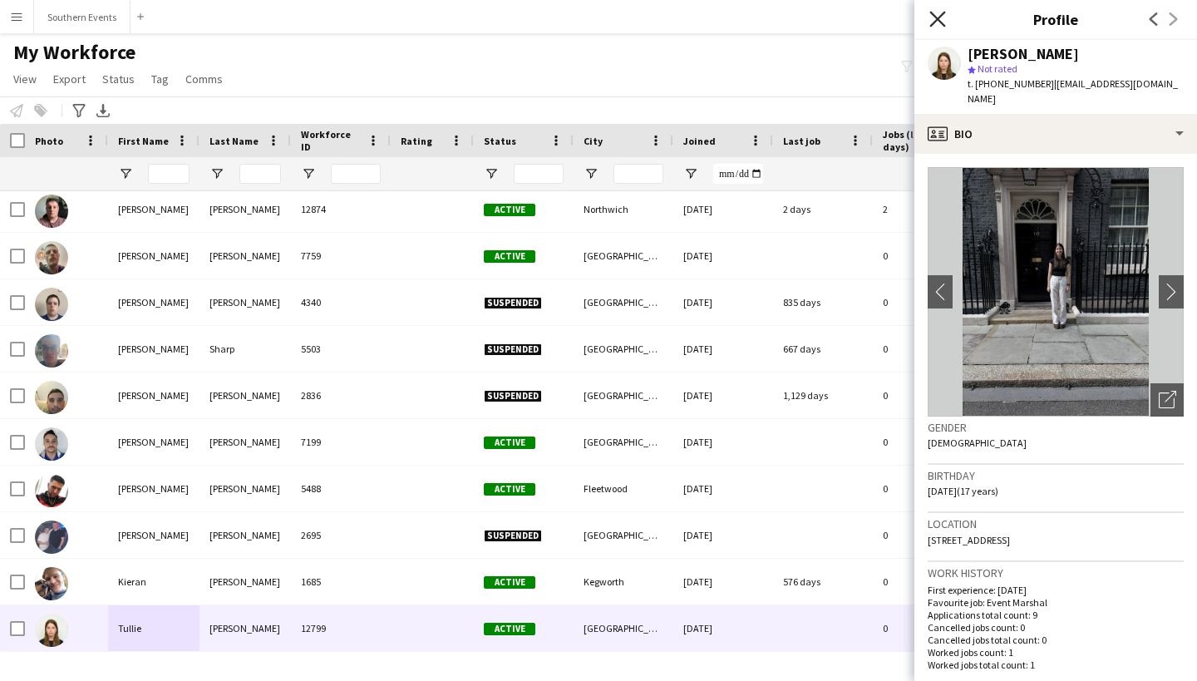
click at [940, 24] on icon "Close pop-in" at bounding box center [938, 19] width 16 height 16
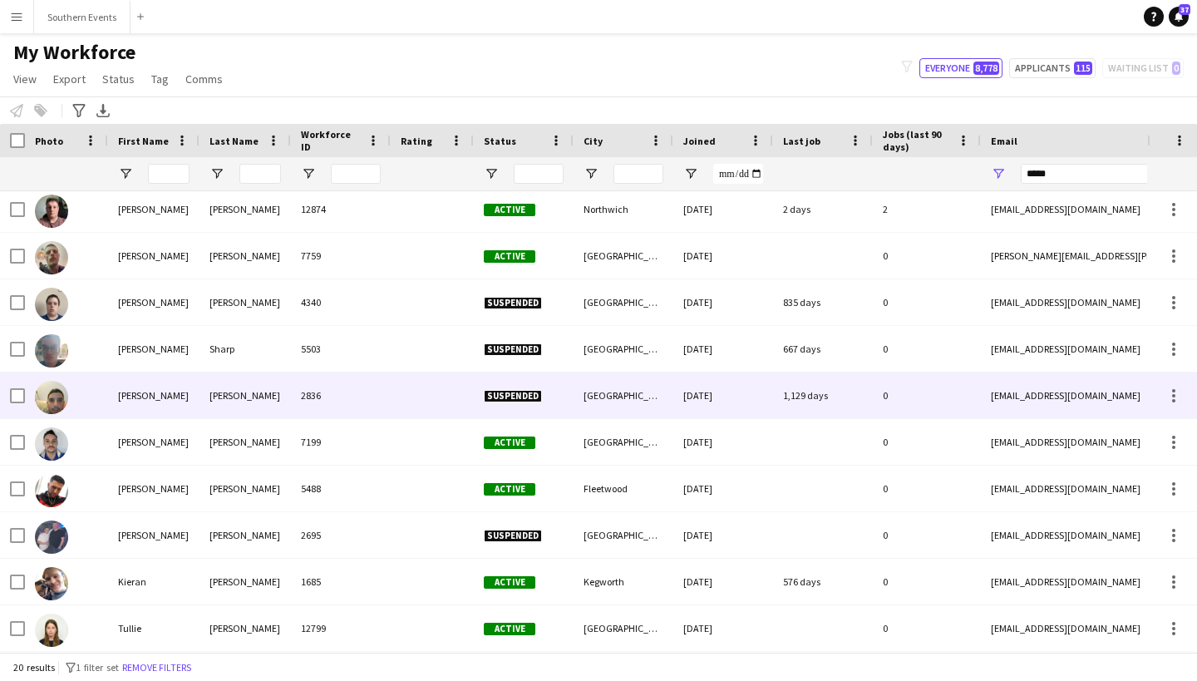
click at [141, 406] on div "[PERSON_NAME]" at bounding box center [153, 395] width 91 height 46
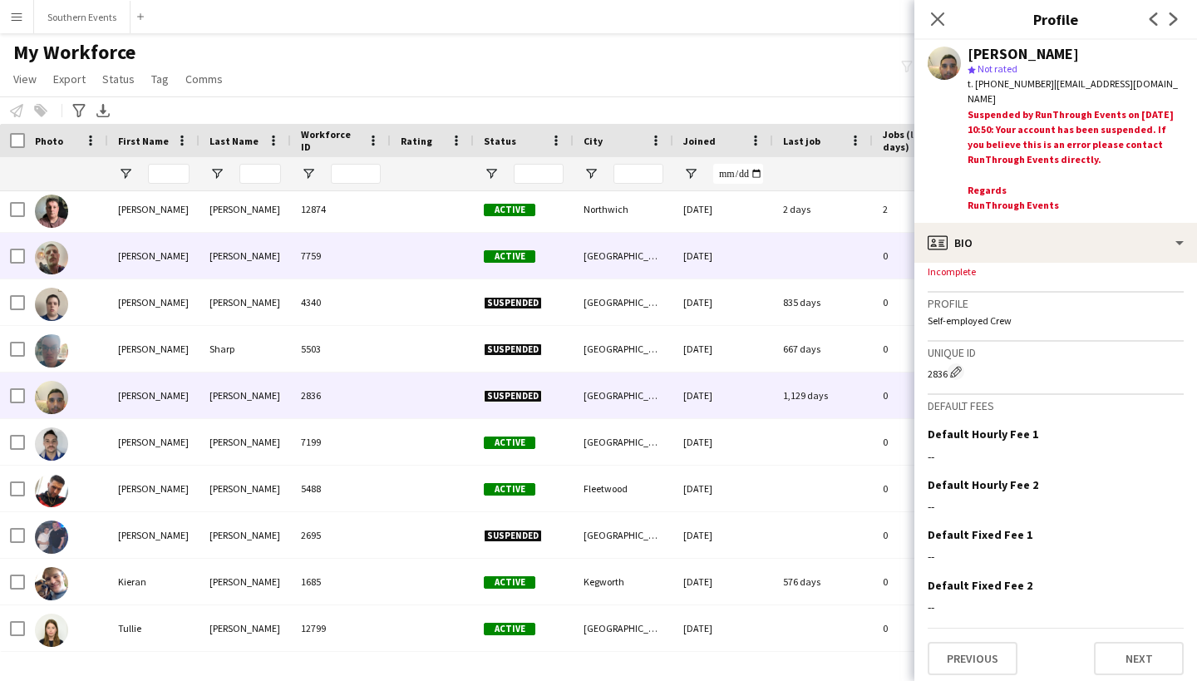
scroll to position [603, 0]
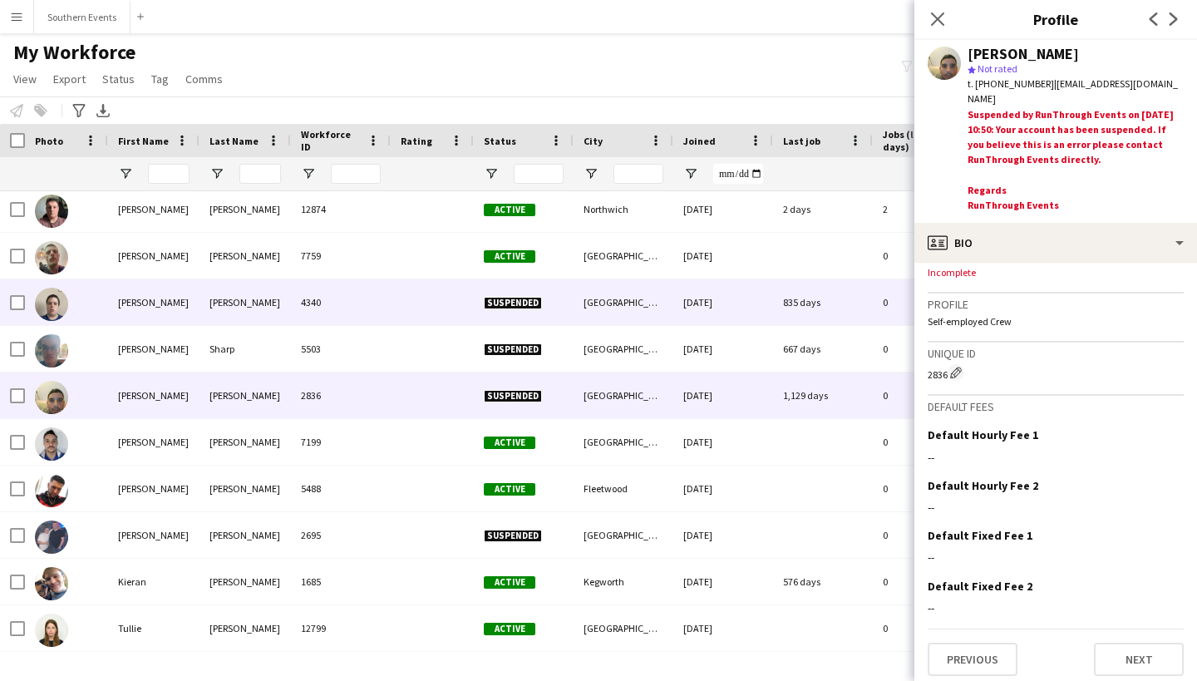
click at [276, 289] on div "[PERSON_NAME]" at bounding box center [245, 302] width 91 height 46
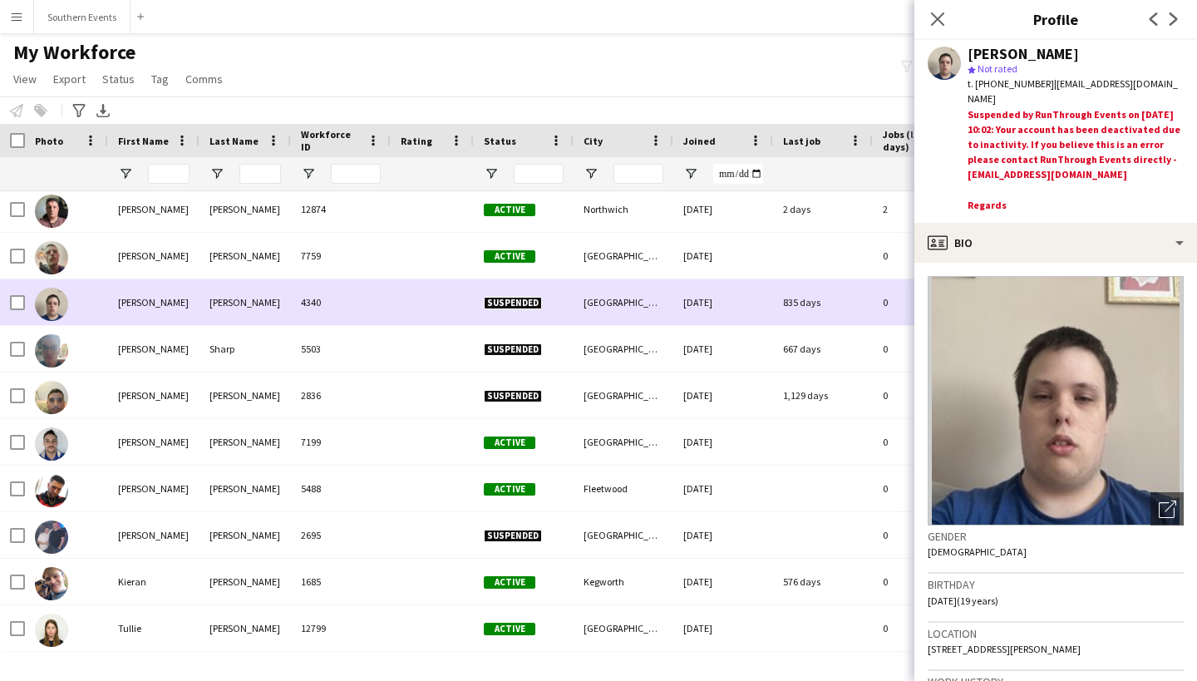
scroll to position [342, 0]
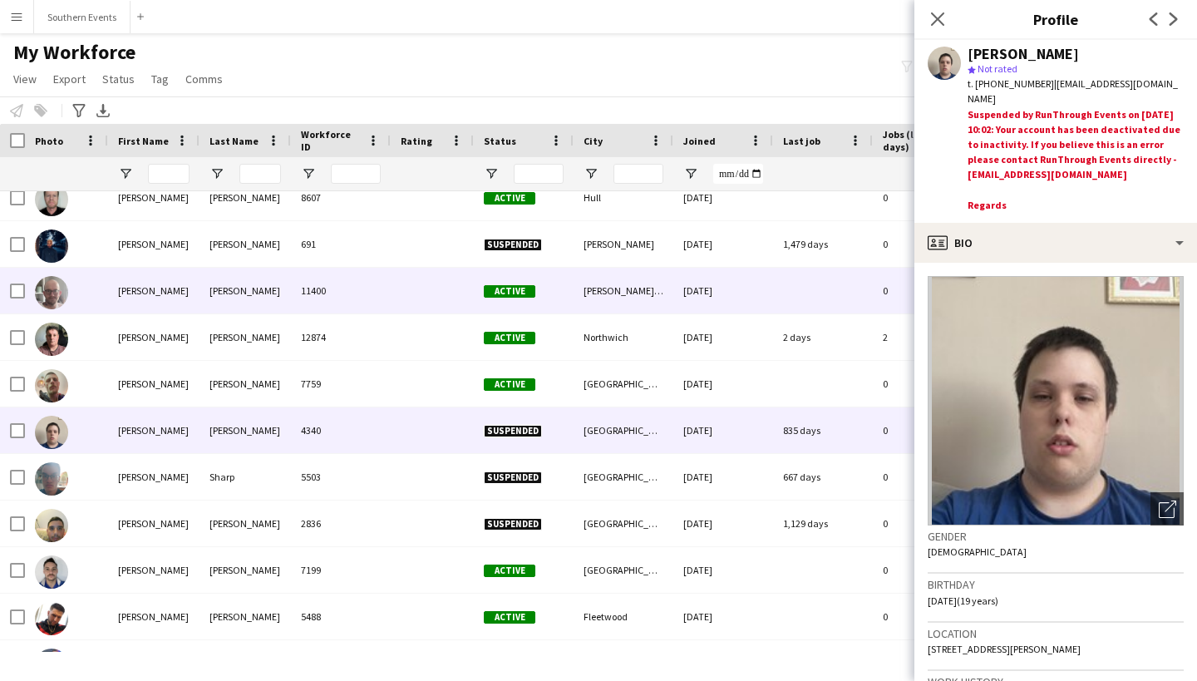
click at [152, 281] on div "[PERSON_NAME]" at bounding box center [153, 291] width 91 height 46
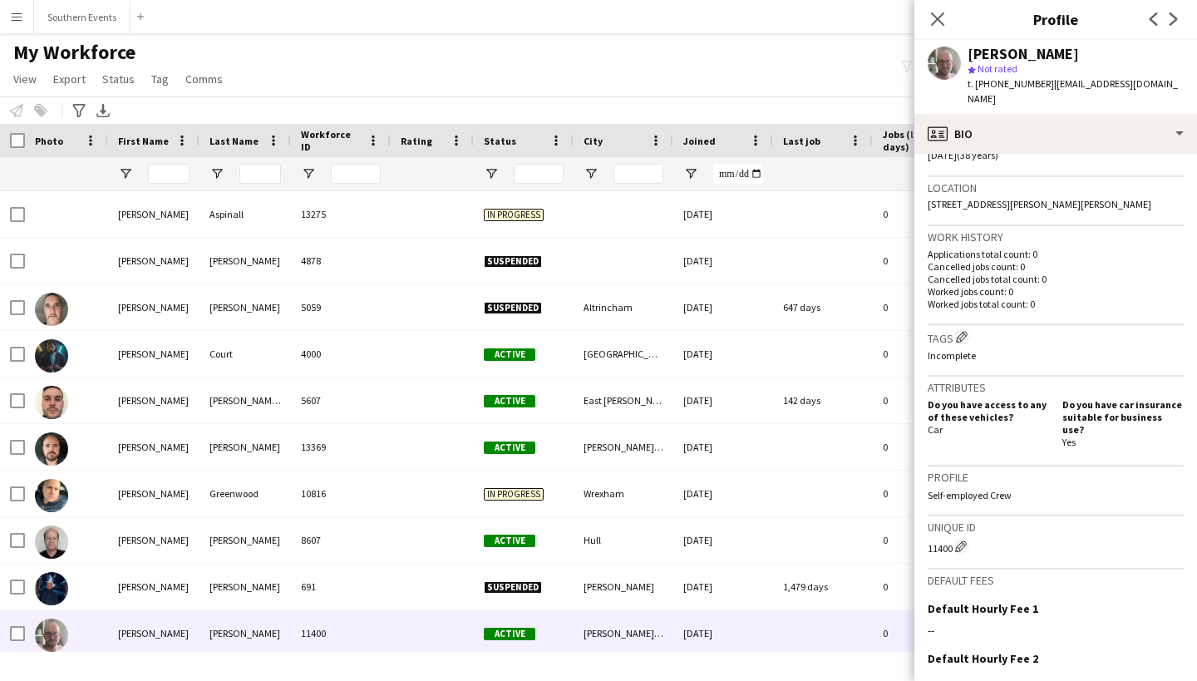
click at [923, 18] on div "Close pop-in" at bounding box center [938, 19] width 47 height 38
click at [939, 15] on icon "Close pop-in" at bounding box center [938, 19] width 16 height 16
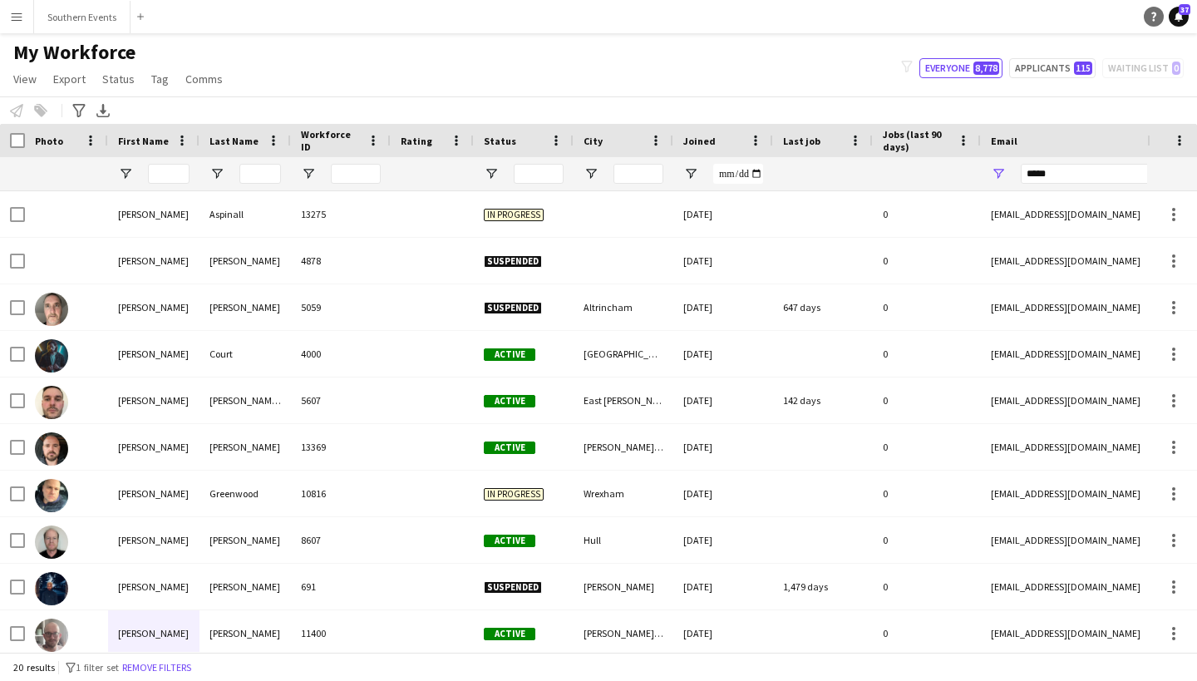
click at [1155, 20] on icon at bounding box center [1154, 16] width 5 height 9
click at [768, 57] on div "My Workforce View Views Default view New view Update view Delete view Edit name…" at bounding box center [598, 68] width 1197 height 57
click at [1179, 13] on span "37" at bounding box center [1185, 9] width 12 height 11
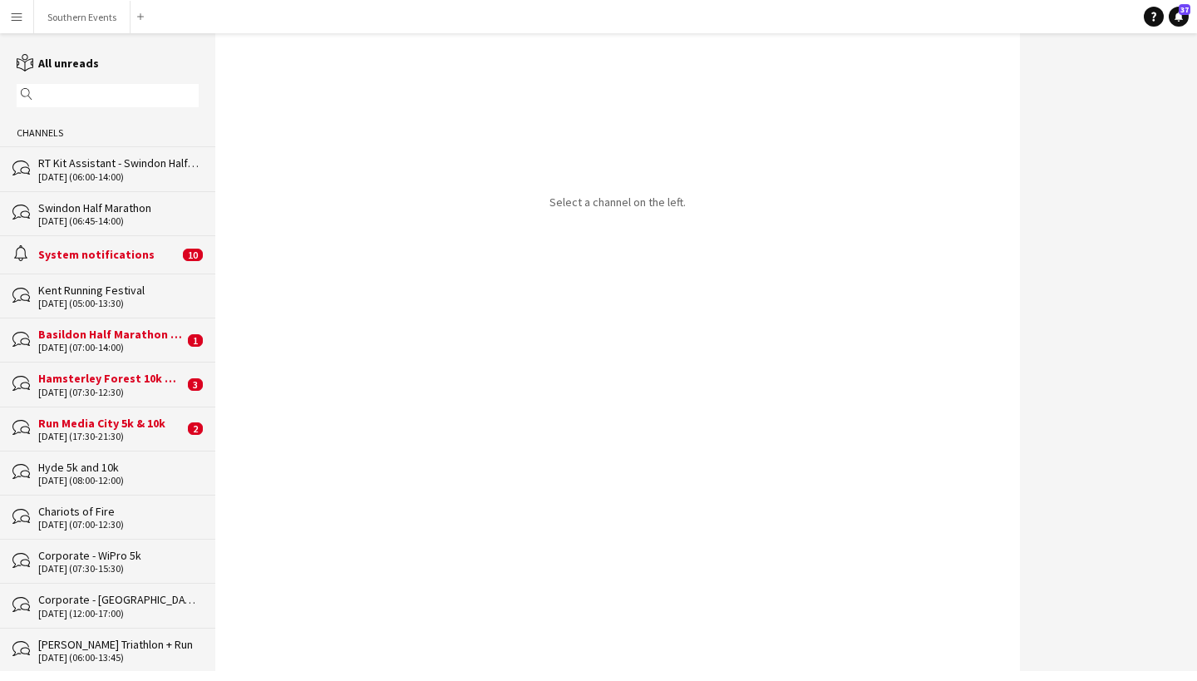
click at [90, 257] on div "System notifications" at bounding box center [108, 254] width 141 height 15
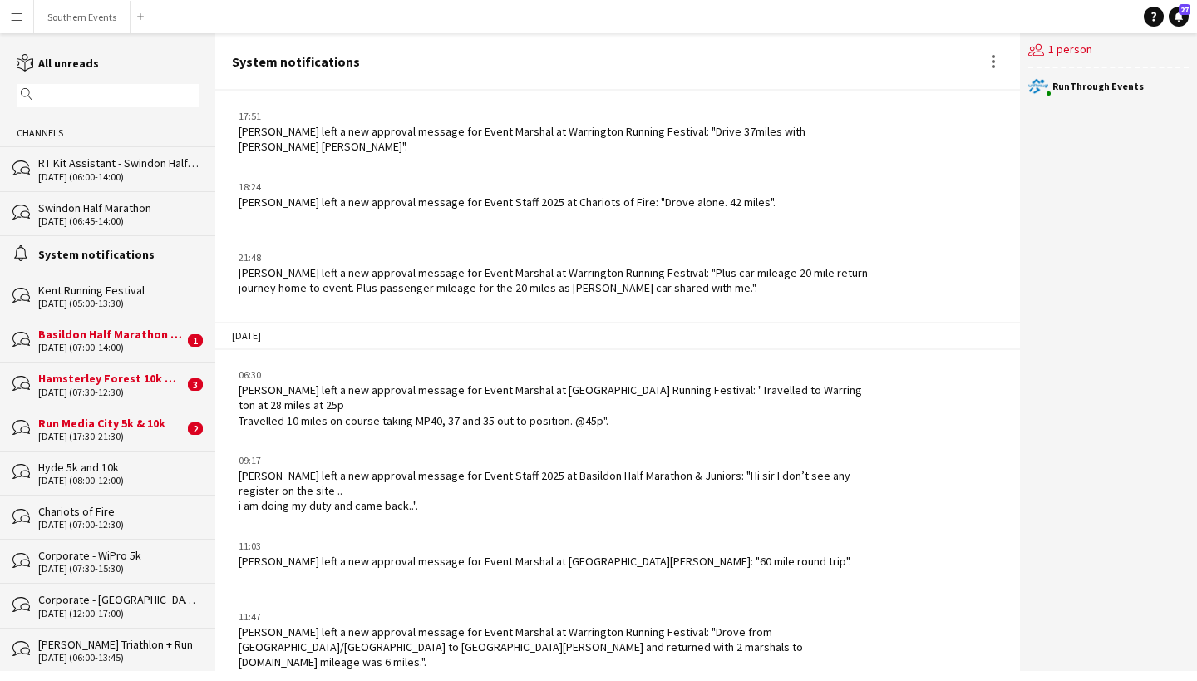
click at [328, 332] on div "[DATE]" at bounding box center [617, 336] width 805 height 28
click at [84, 339] on div "Basildon Half Marathon & Juniors" at bounding box center [110, 334] width 145 height 15
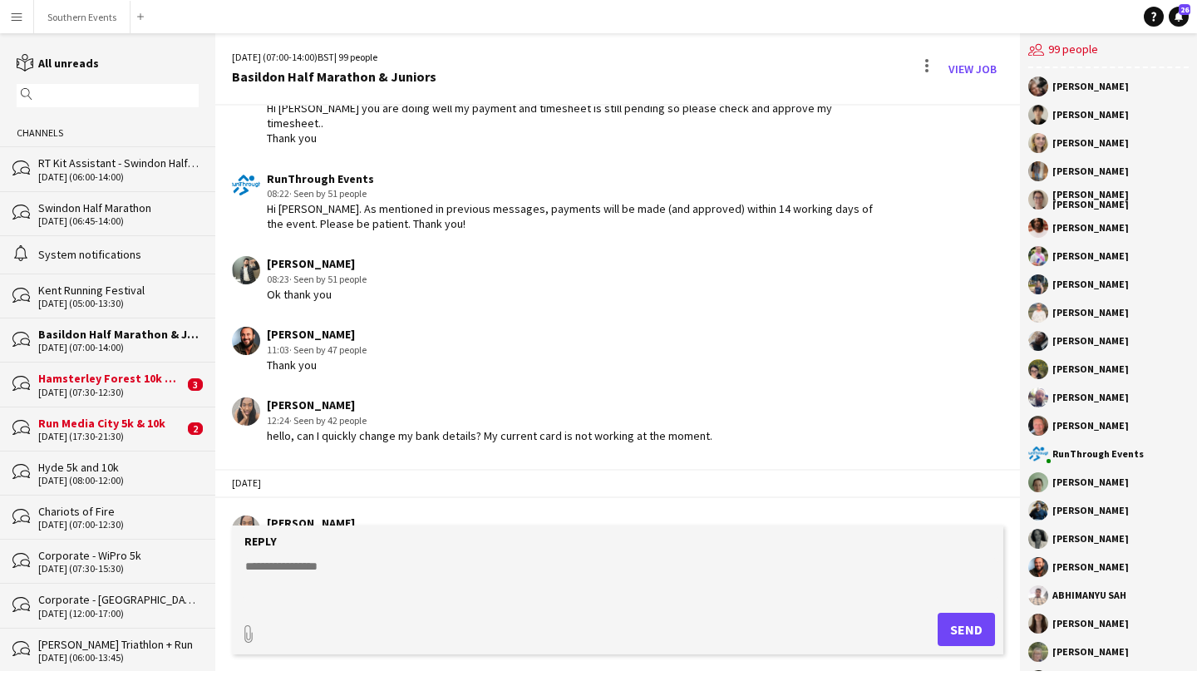
click at [109, 377] on div "Hamsterley Forest 10k & Half Marathon" at bounding box center [110, 378] width 145 height 15
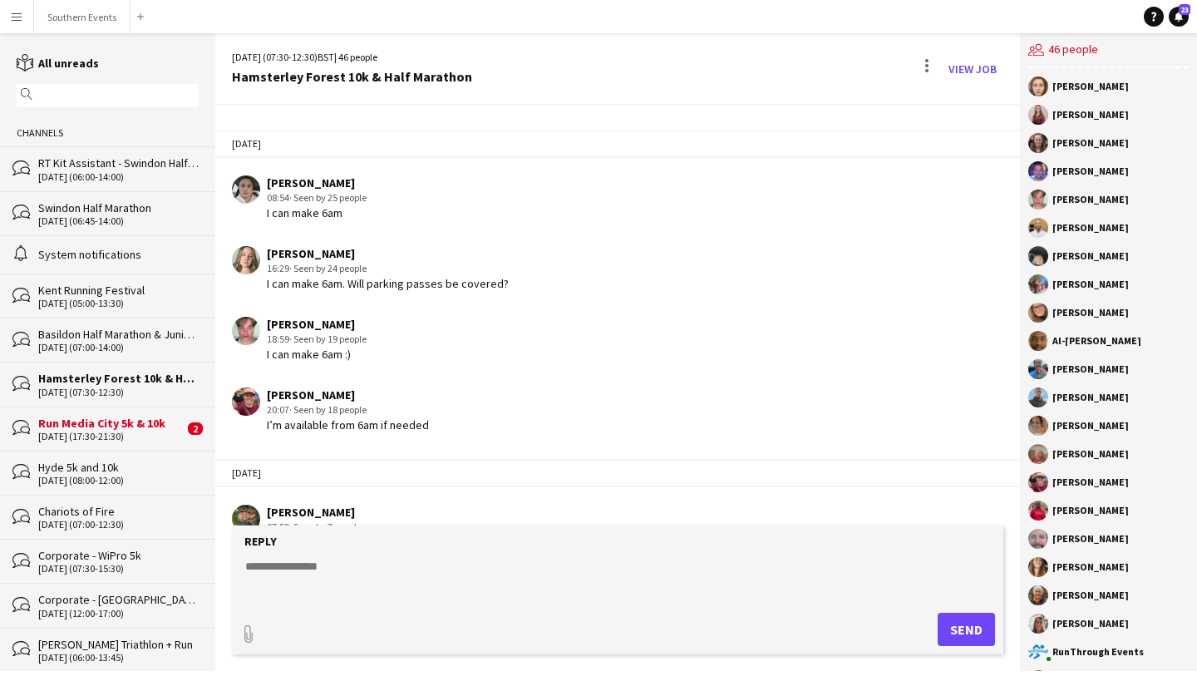
click at [122, 441] on div "bubbles Run Media City 5k & 10k [DATE] (17:30-21:30) 2" at bounding box center [107, 429] width 215 height 44
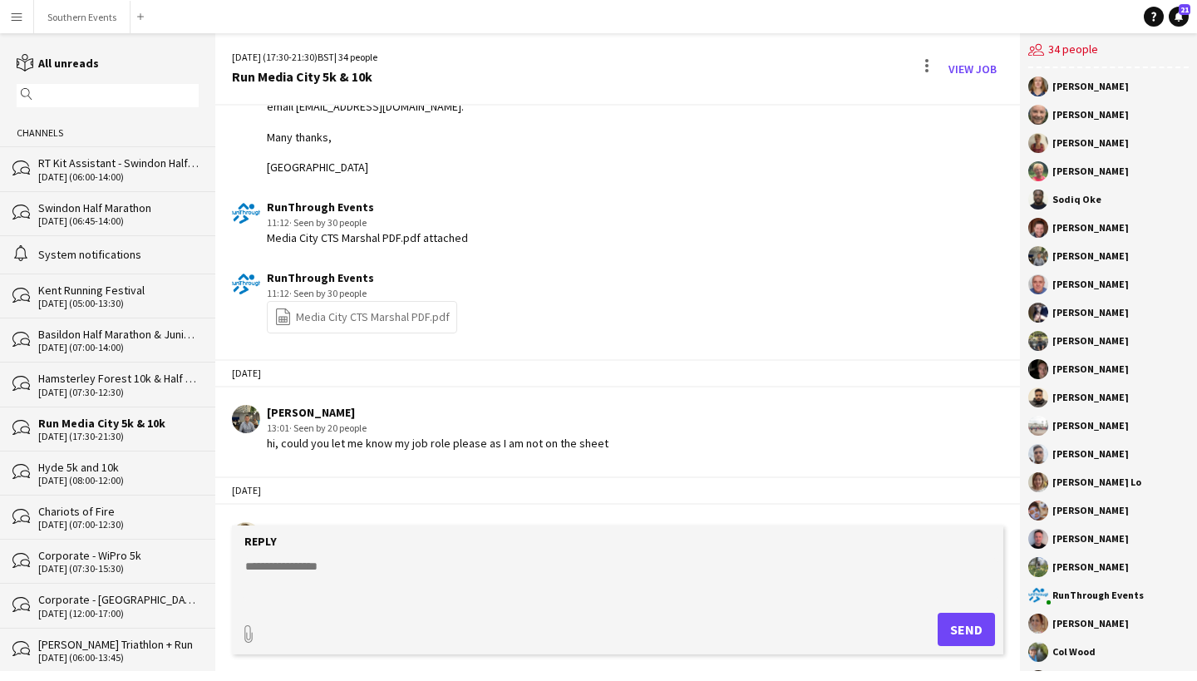
click at [714, 120] on div "Hi everyone, Thank you so much for signing up to work at the Media City Chase t…" at bounding box center [571, 54] width 609 height 242
click at [78, 20] on button "Southern Events Close" at bounding box center [82, 17] width 96 height 32
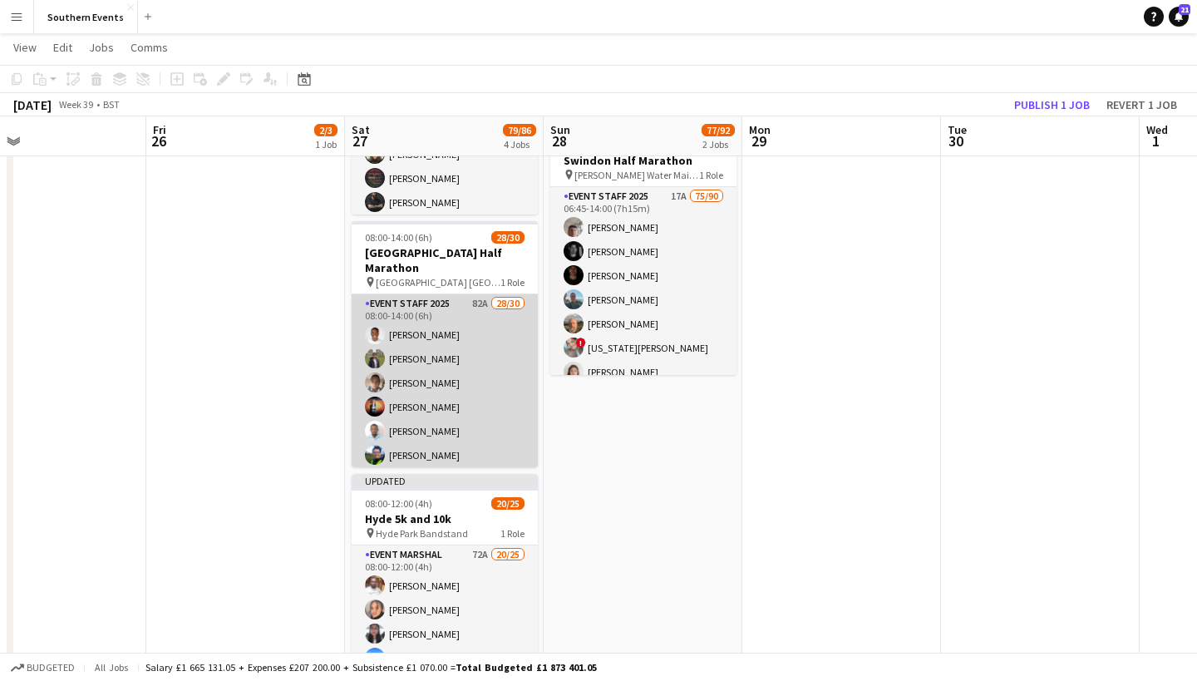
click at [469, 379] on app-card-role "Event Staff 2025 82A 28/30 08:00-14:00 (6h) [PERSON_NAME] Dhanuvarsha [PERSON_N…" at bounding box center [445, 679] width 186 height 771
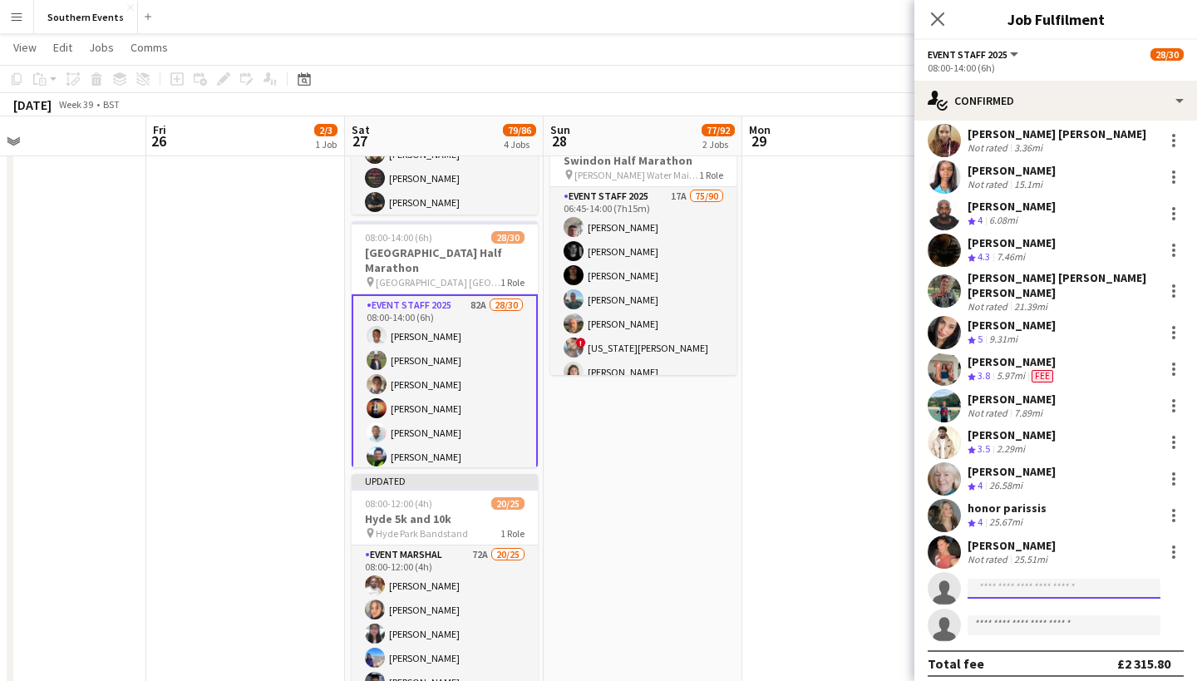
click at [1020, 579] on input at bounding box center [1064, 589] width 193 height 20
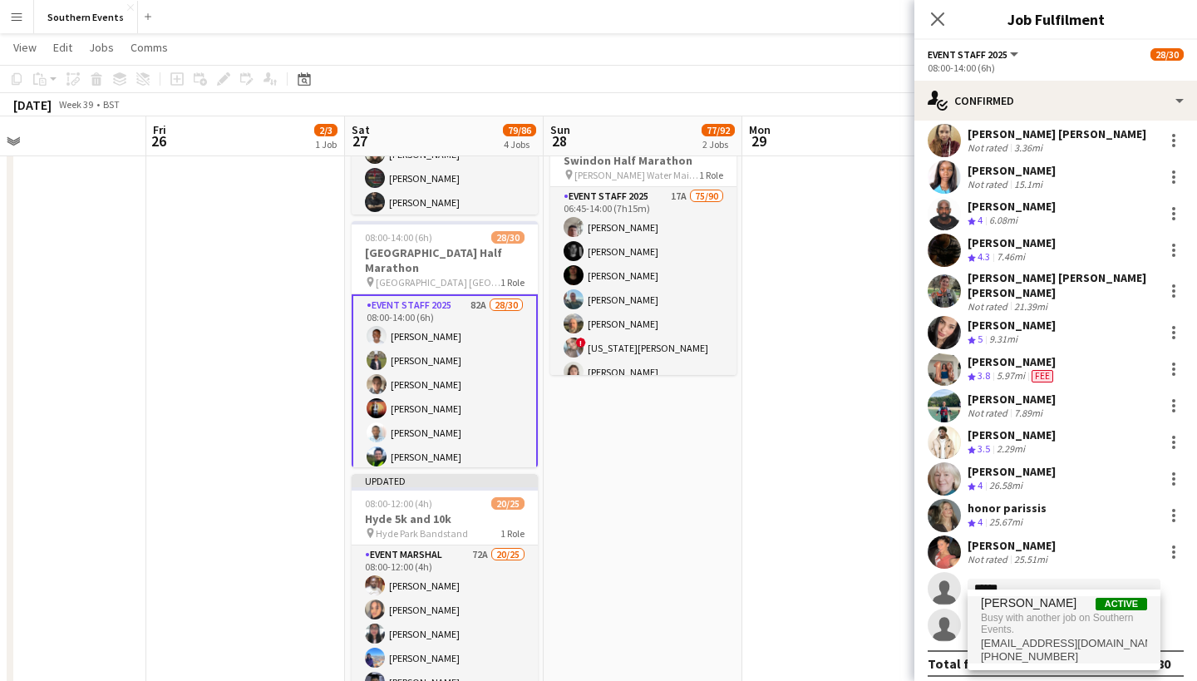
type input "******"
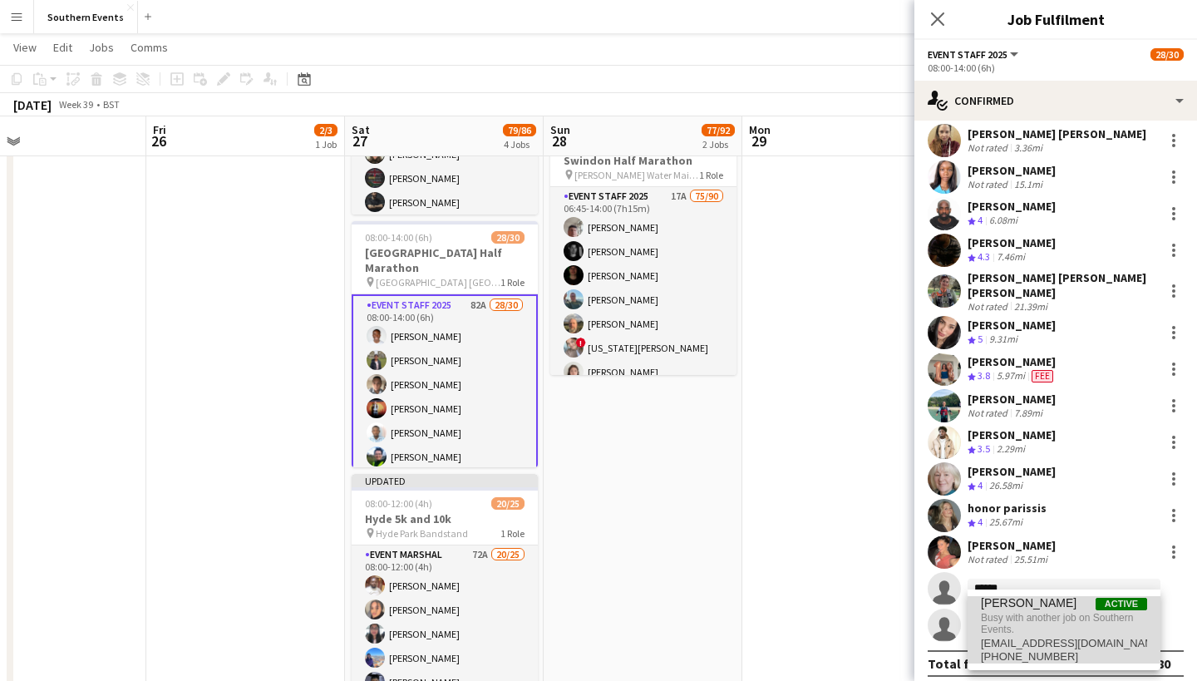
click at [1004, 624] on span "Busy with another job on Southern Events." at bounding box center [1064, 623] width 166 height 27
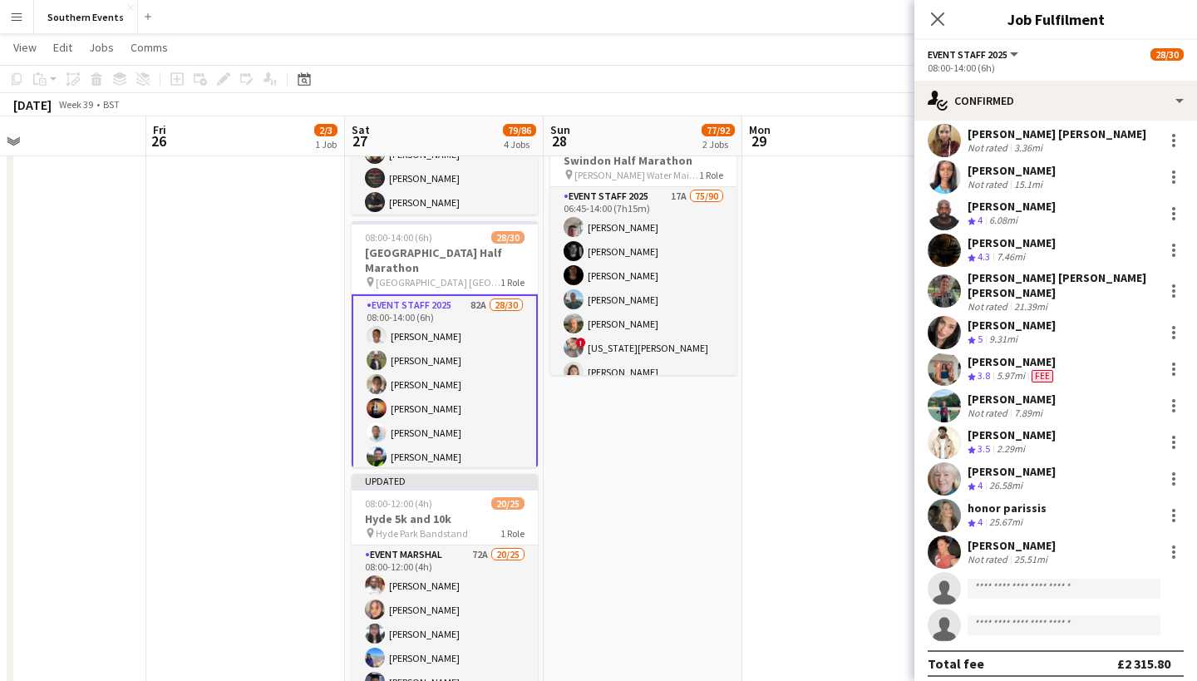
click at [1018, 589] on app-invite-slot "single-neutral-actions" at bounding box center [1056, 588] width 283 height 33
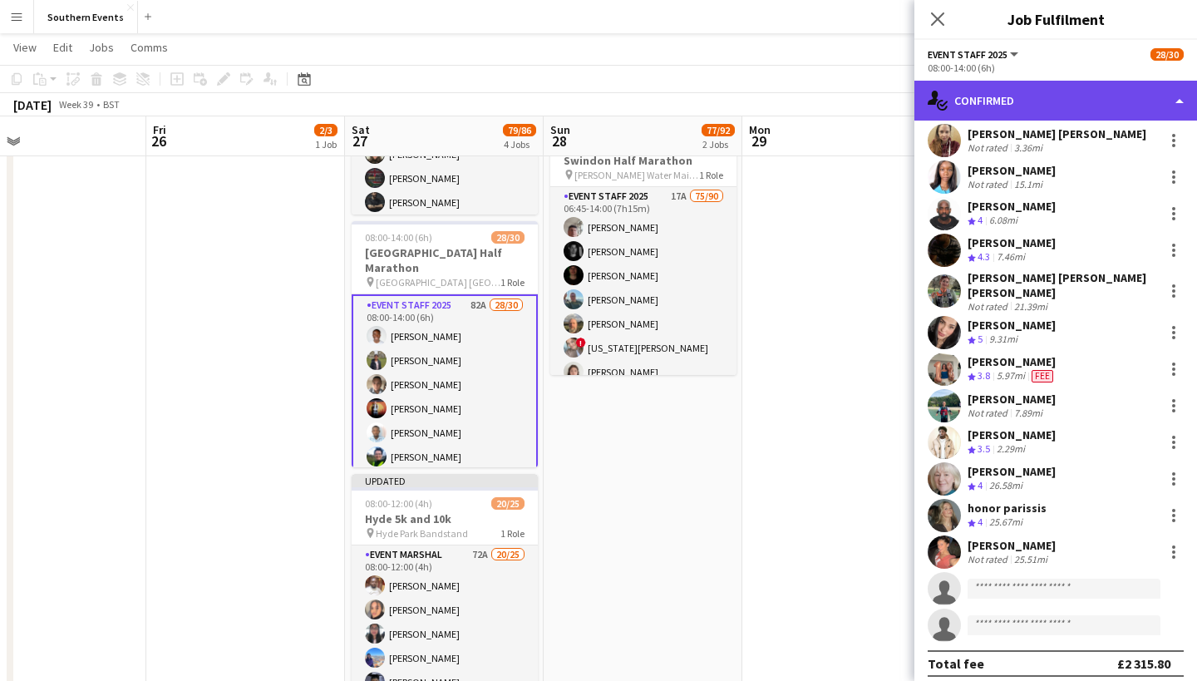
click at [1175, 115] on div "single-neutral-actions-check-2 Confirmed" at bounding box center [1056, 101] width 283 height 40
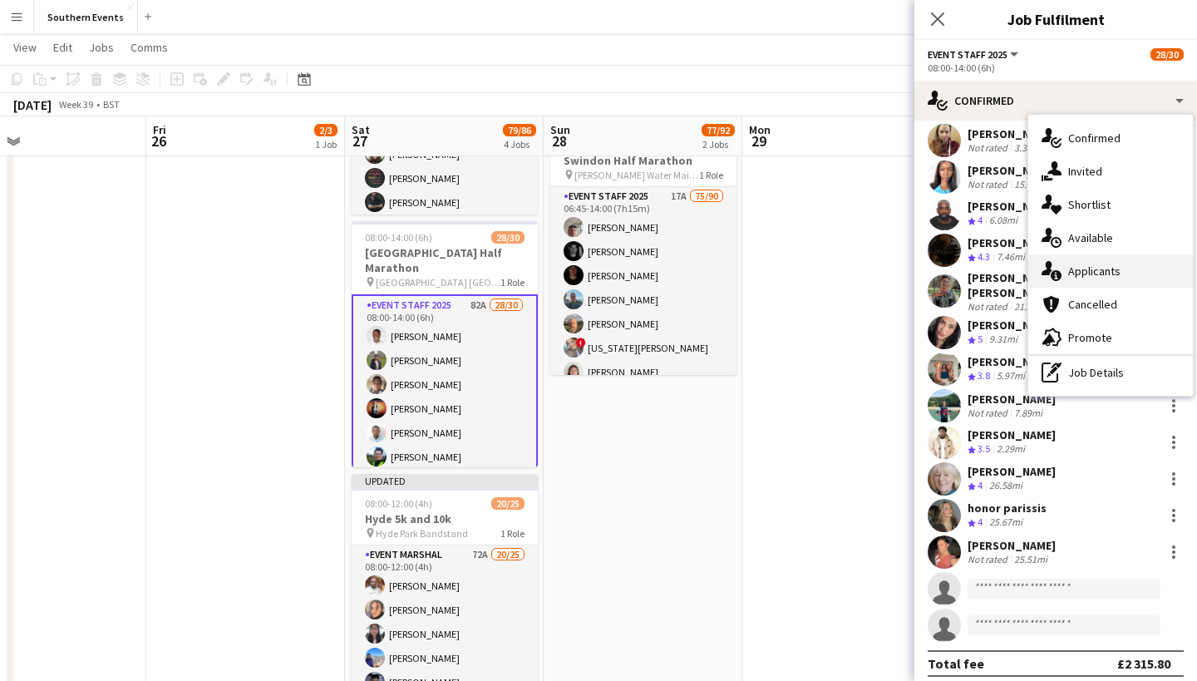
click at [1083, 263] on div "single-neutral-actions-information Applicants" at bounding box center [1110, 270] width 165 height 33
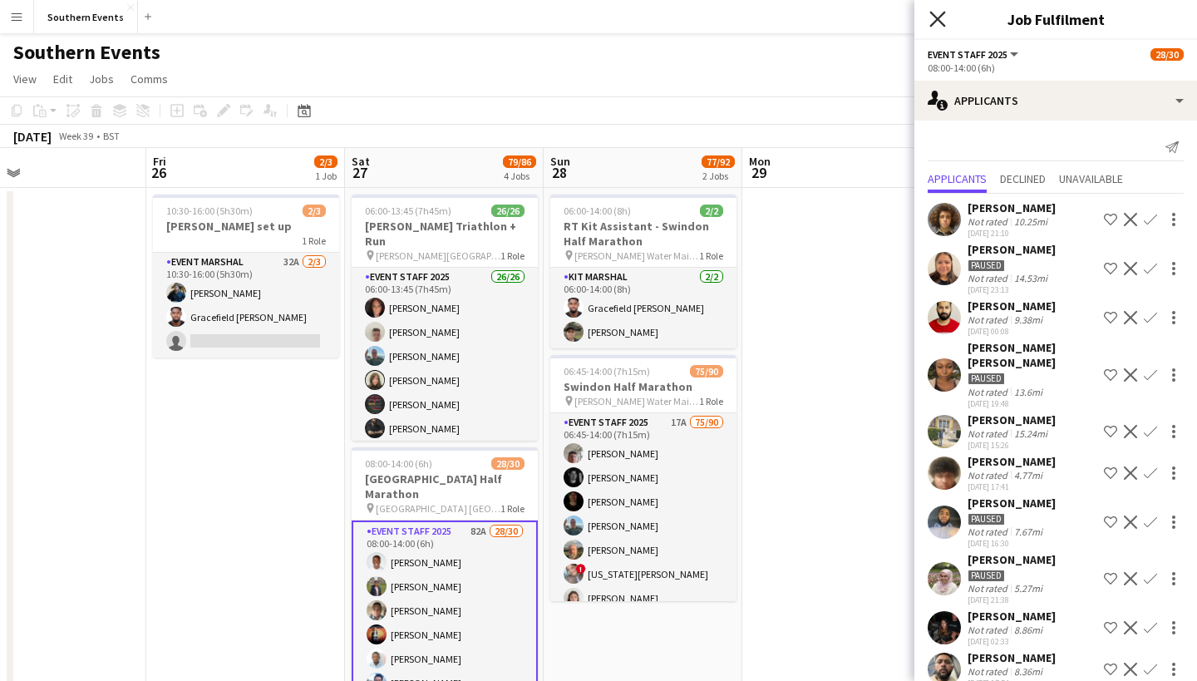
click at [942, 24] on icon at bounding box center [938, 19] width 16 height 16
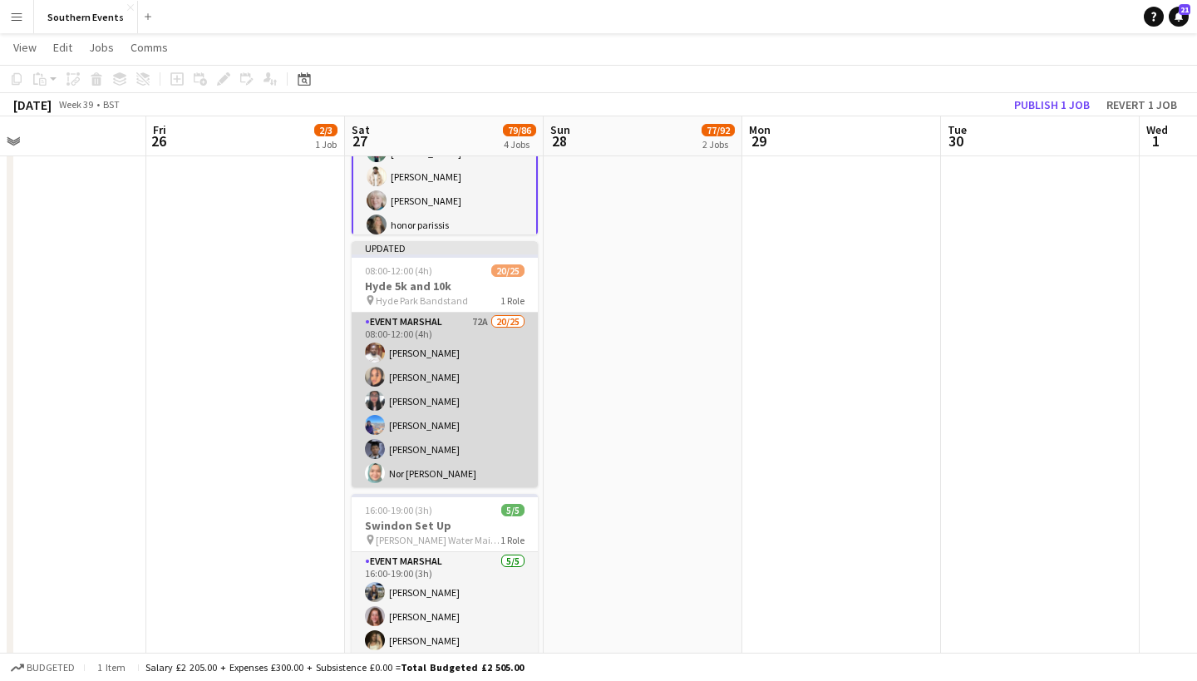
click at [438, 392] on app-card-role "Event Marshal 72A 20/25 08:00-12:00 (4h) [PERSON_NAME] Odii [PERSON_NAME] [PERS…" at bounding box center [445, 633] width 186 height 640
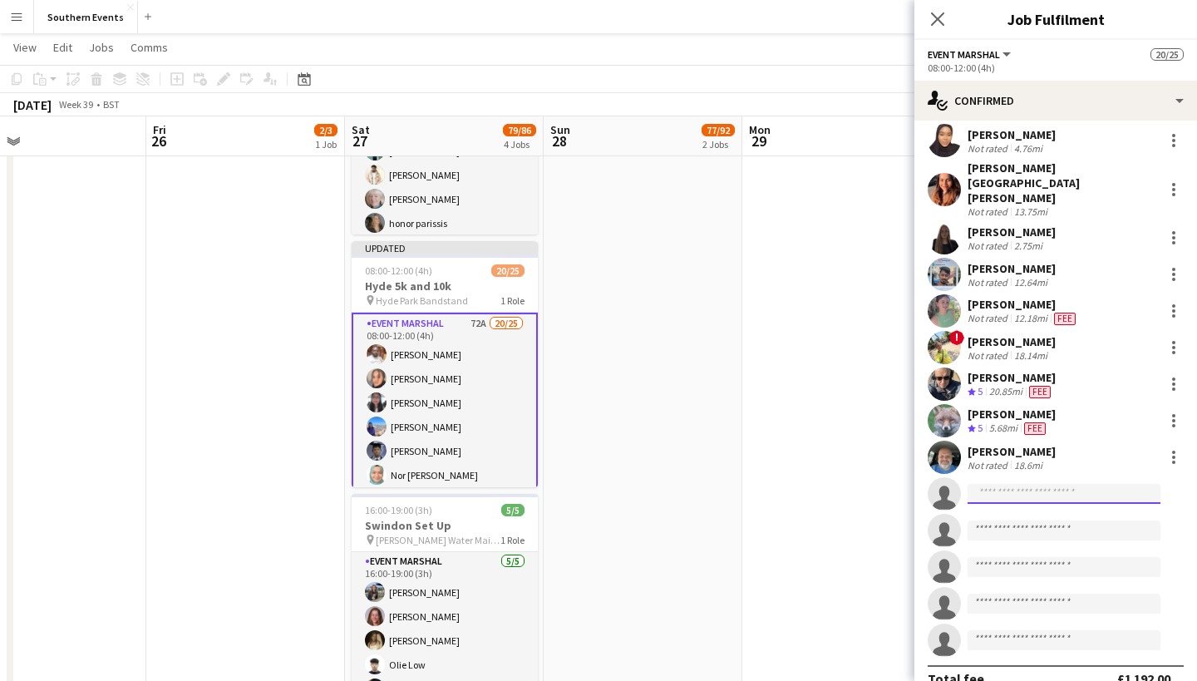
click at [985, 484] on input at bounding box center [1064, 494] width 193 height 20
type input "******"
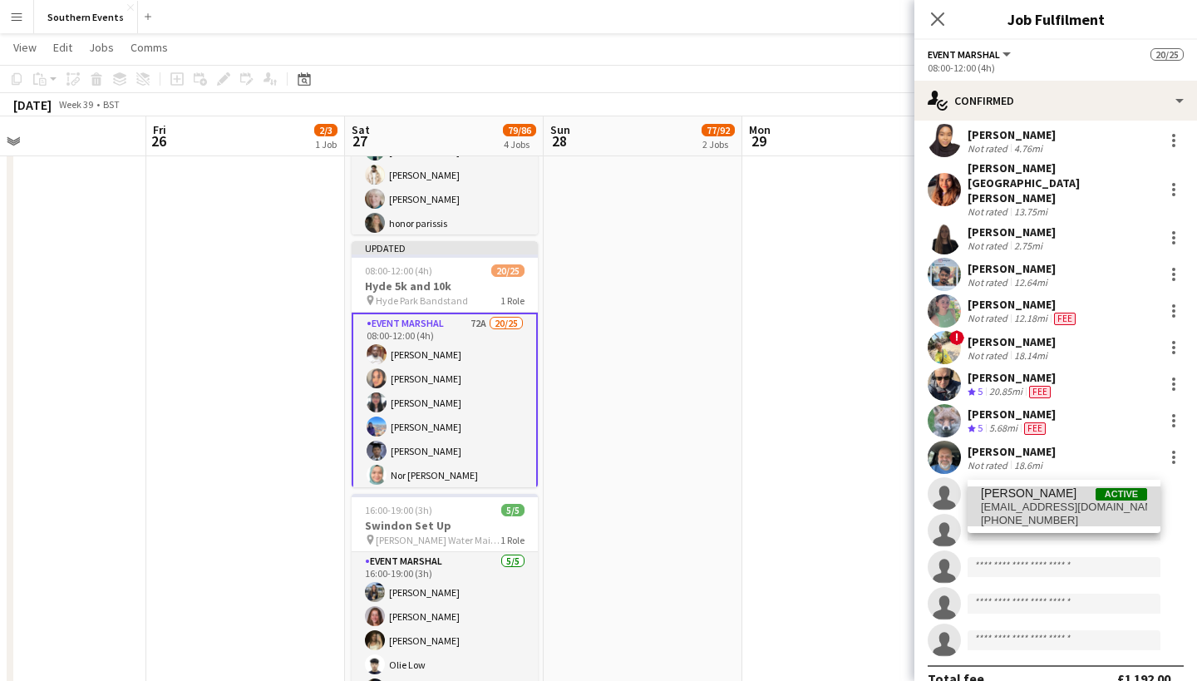
click at [1089, 507] on span "[EMAIL_ADDRESS][DOMAIN_NAME]" at bounding box center [1064, 507] width 166 height 13
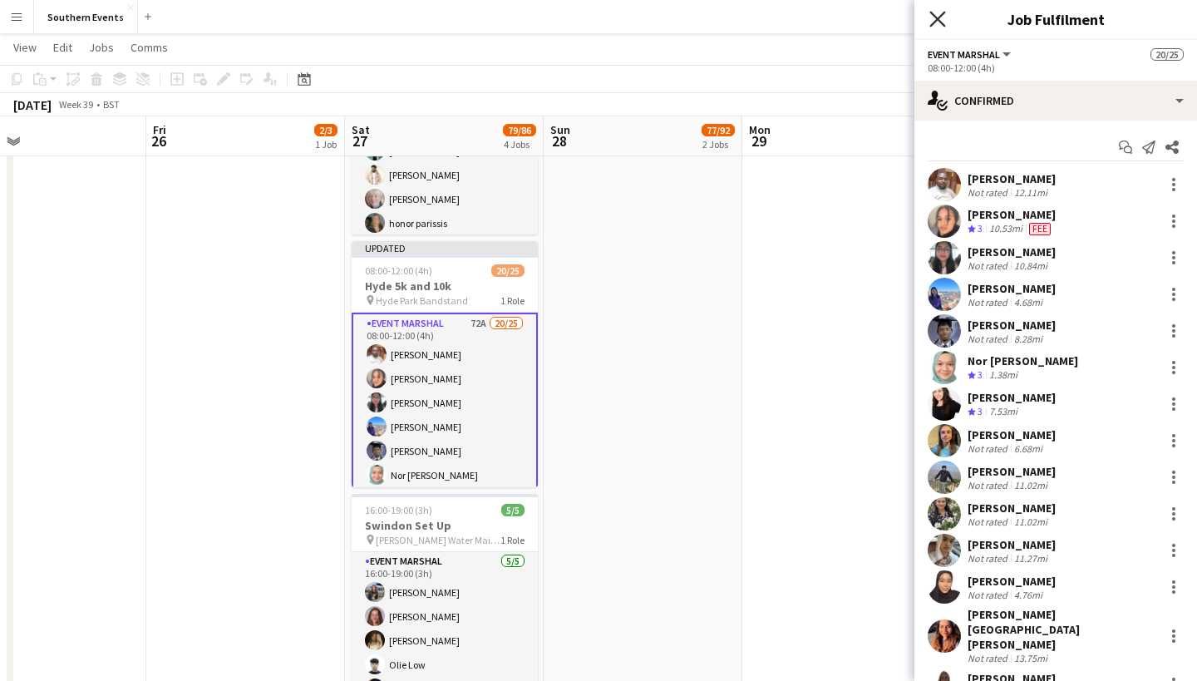
click at [941, 18] on icon "Close pop-in" at bounding box center [938, 19] width 16 height 16
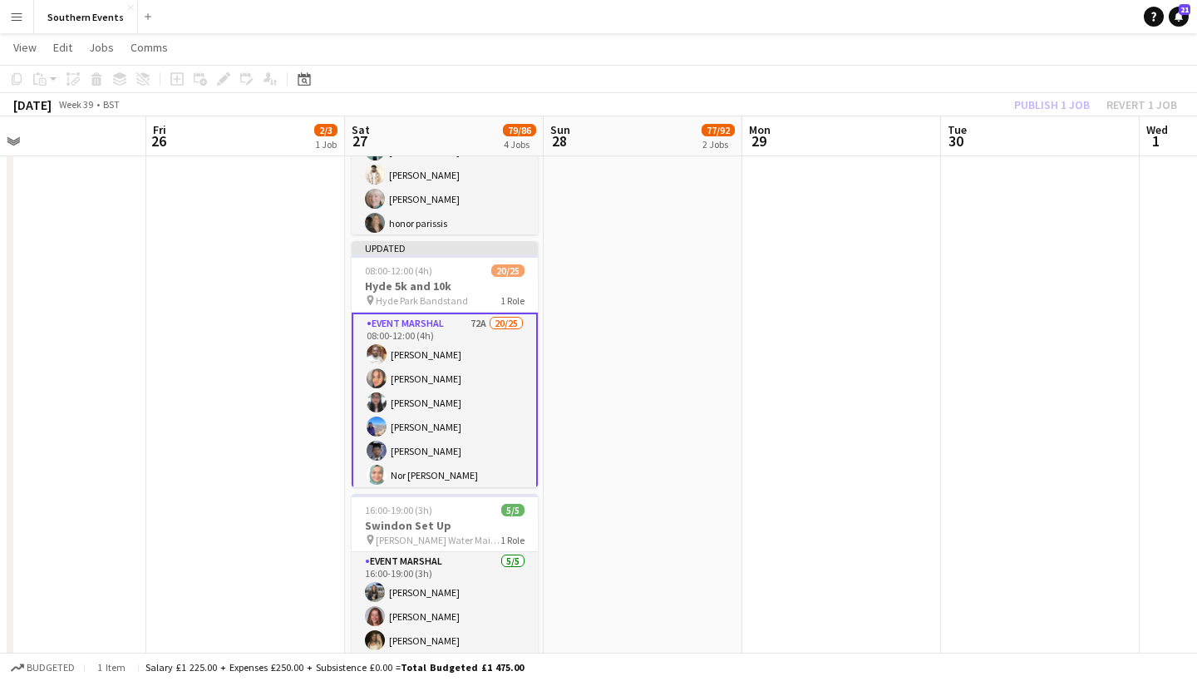
click at [568, 466] on app-date-cell "06:00-14:00 (8h) 2/2 RT Kit Assistant - Swindon Half Marathon pin [PERSON_NAME]…" at bounding box center [643, 518] width 199 height 1578
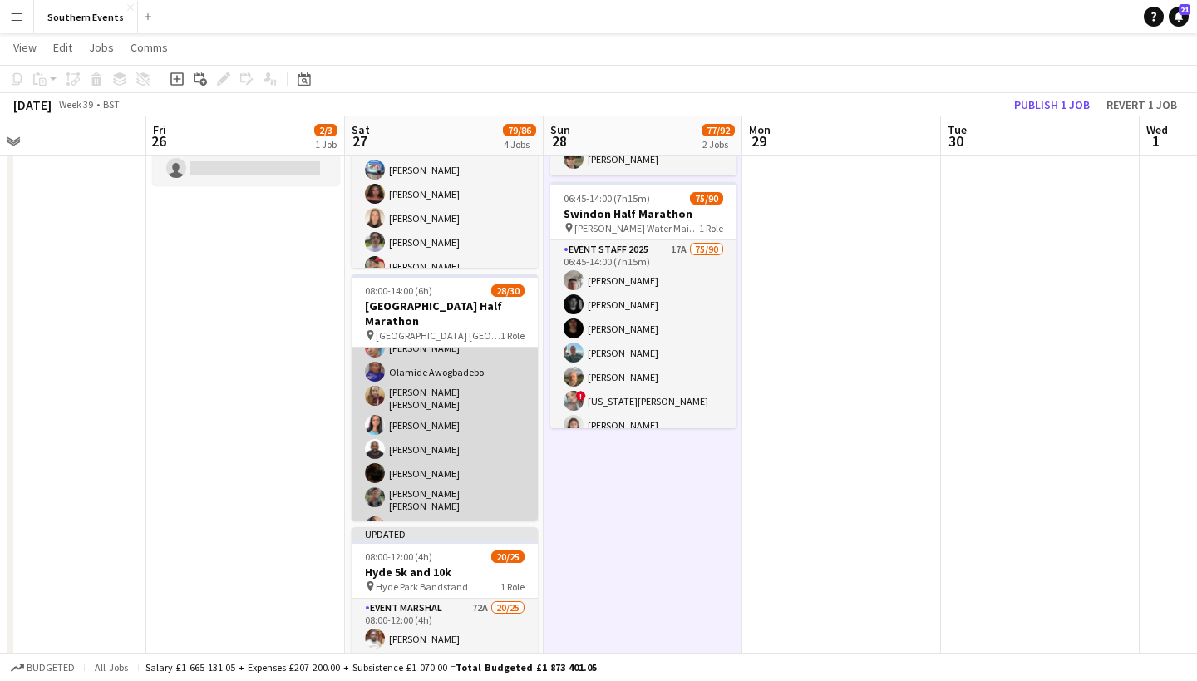
click at [462, 407] on app-card-role "Event Staff 2025 82A 28/30 08:00-14:00 (6h) [PERSON_NAME] Dhanuvarsha [PERSON_N…" at bounding box center [445, 350] width 186 height 771
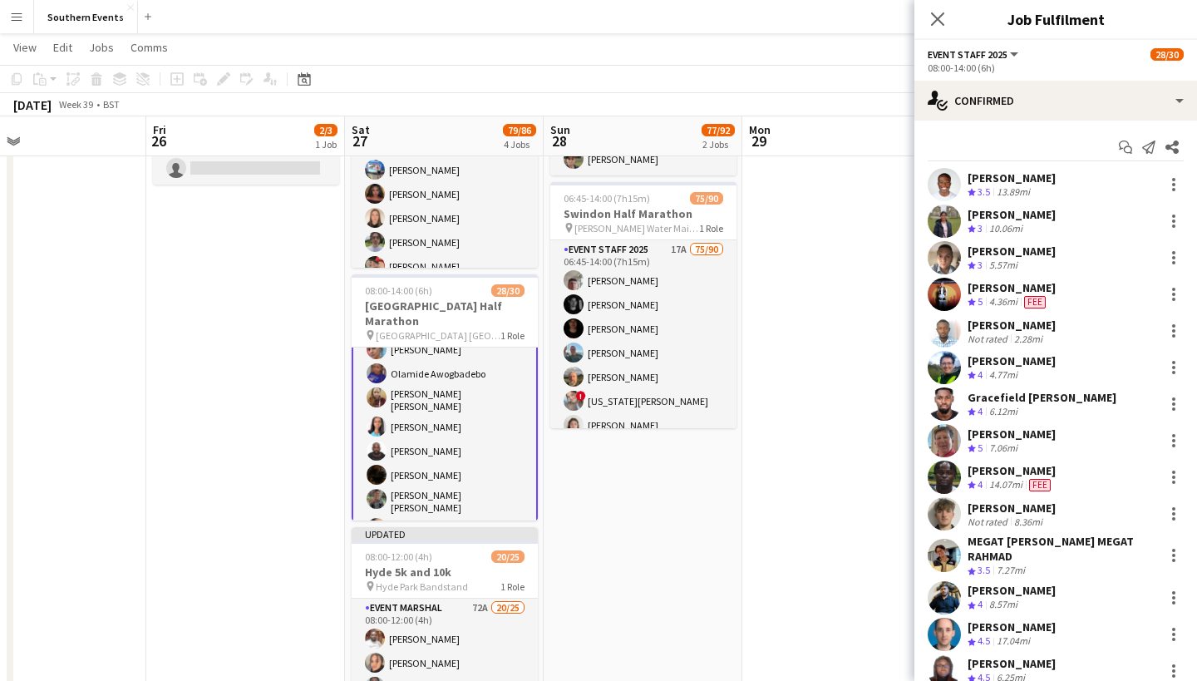
drag, startPoint x: 653, startPoint y: 37, endPoint x: 432, endPoint y: 472, distance: 487.5
click at [432, 472] on app-card-role "Event Staff 2025 82A 28/30 08:00-14:00 (6h) [PERSON_NAME] Dhanuvarsha [PERSON_N…" at bounding box center [445, 352] width 186 height 774
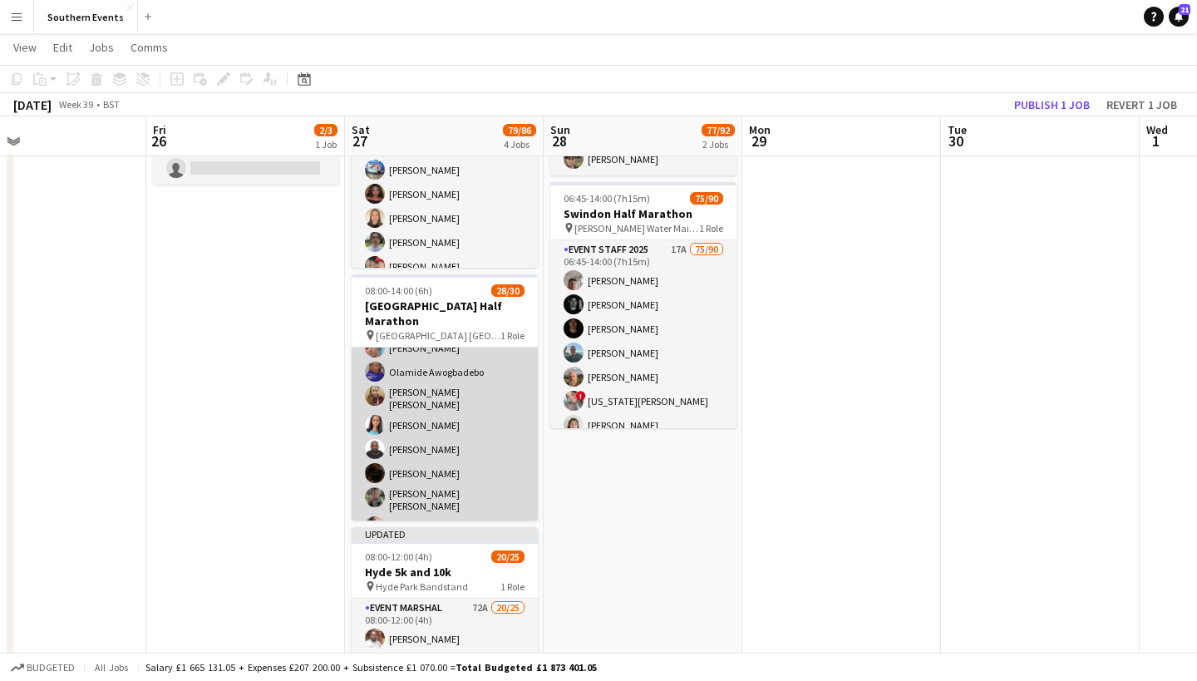
click at [456, 453] on app-card-role "Event Staff 2025 82A 28/30 08:00-14:00 (6h) [PERSON_NAME] Dhanuvarsha [PERSON_N…" at bounding box center [445, 350] width 186 height 771
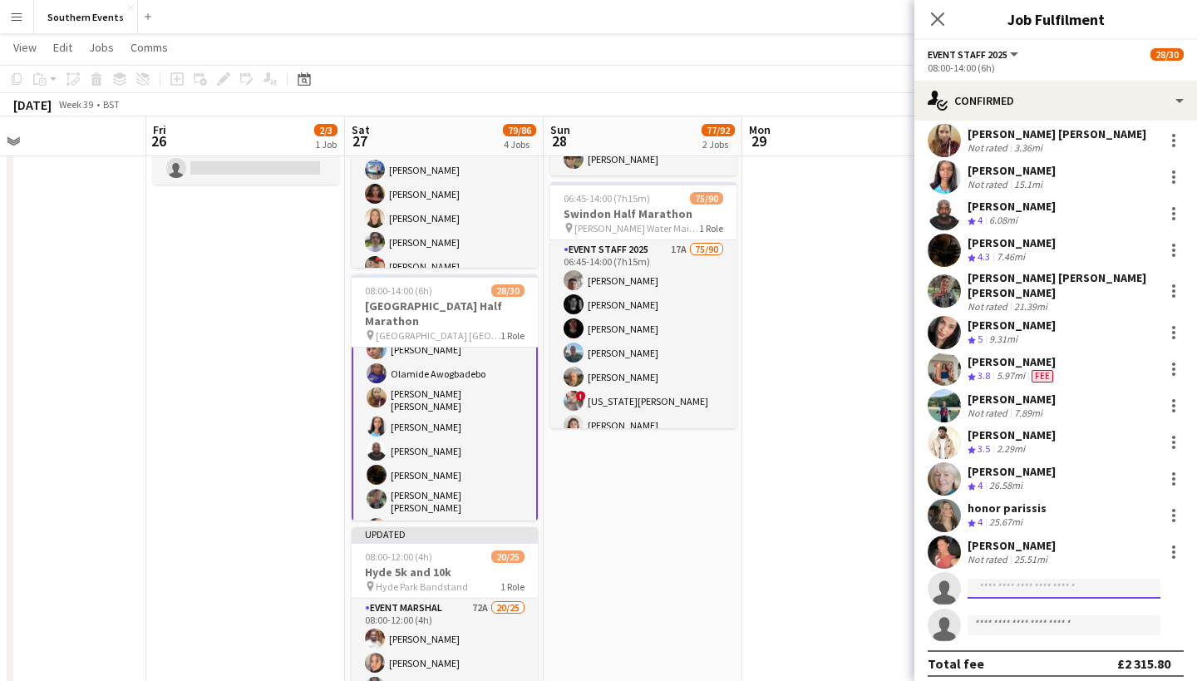
click at [1014, 579] on input at bounding box center [1064, 589] width 193 height 20
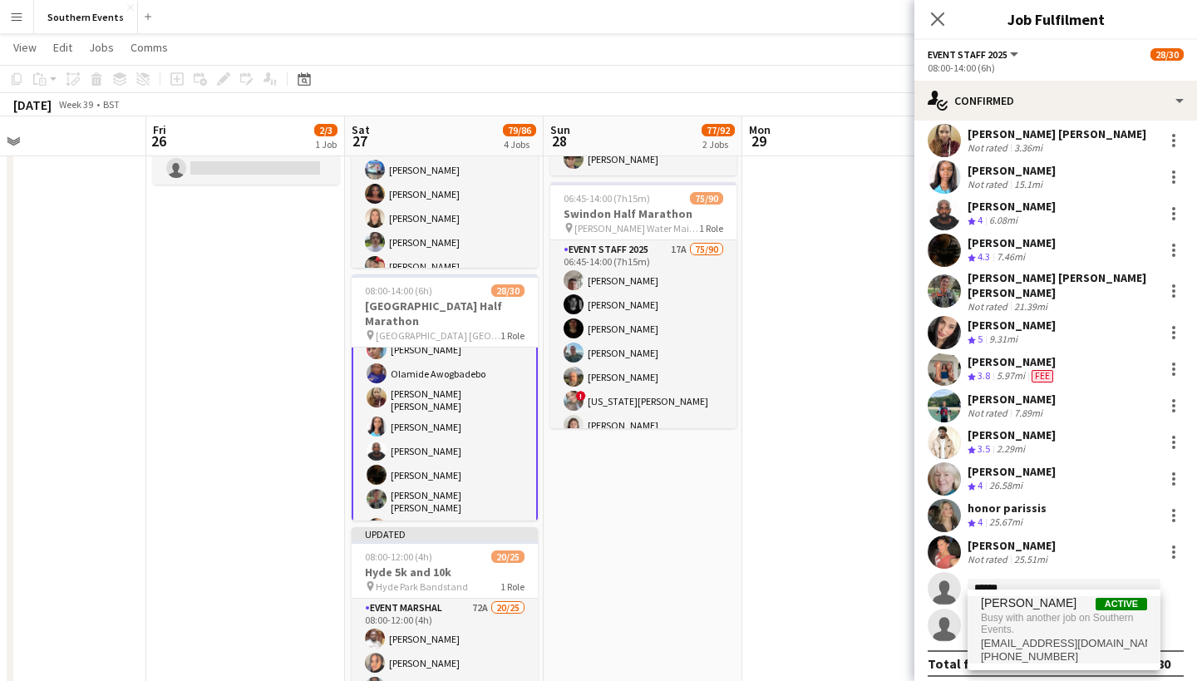
type input "******"
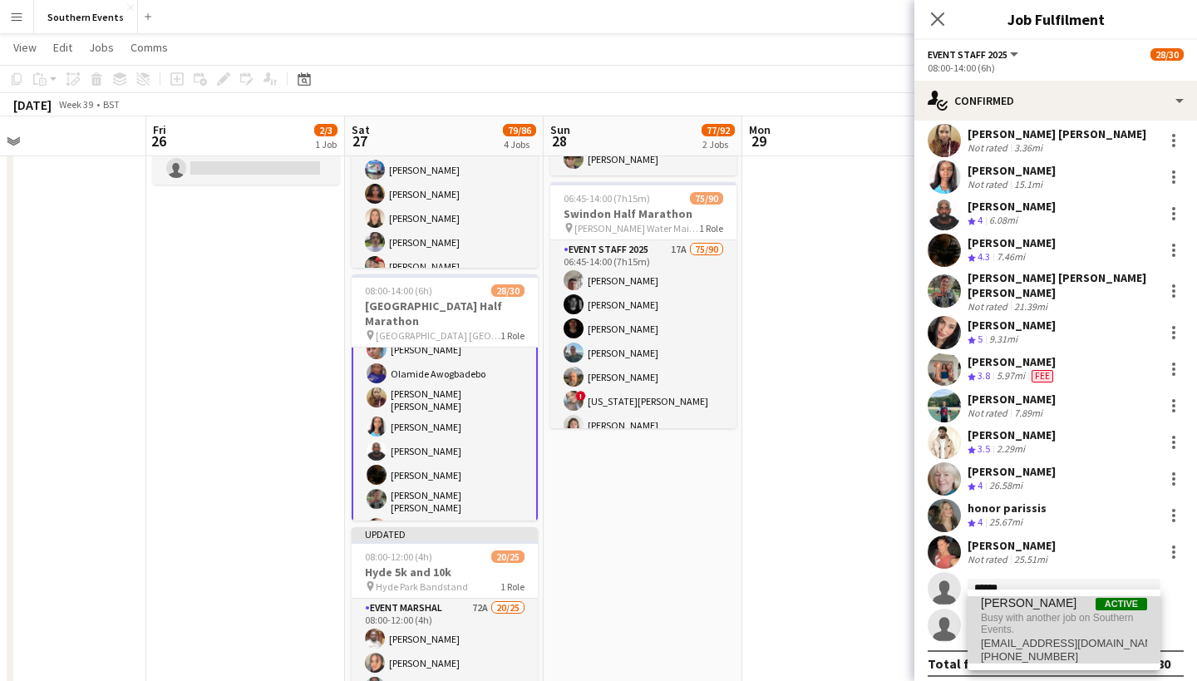
click at [1015, 614] on span "Busy with another job on Southern Events." at bounding box center [1064, 623] width 166 height 27
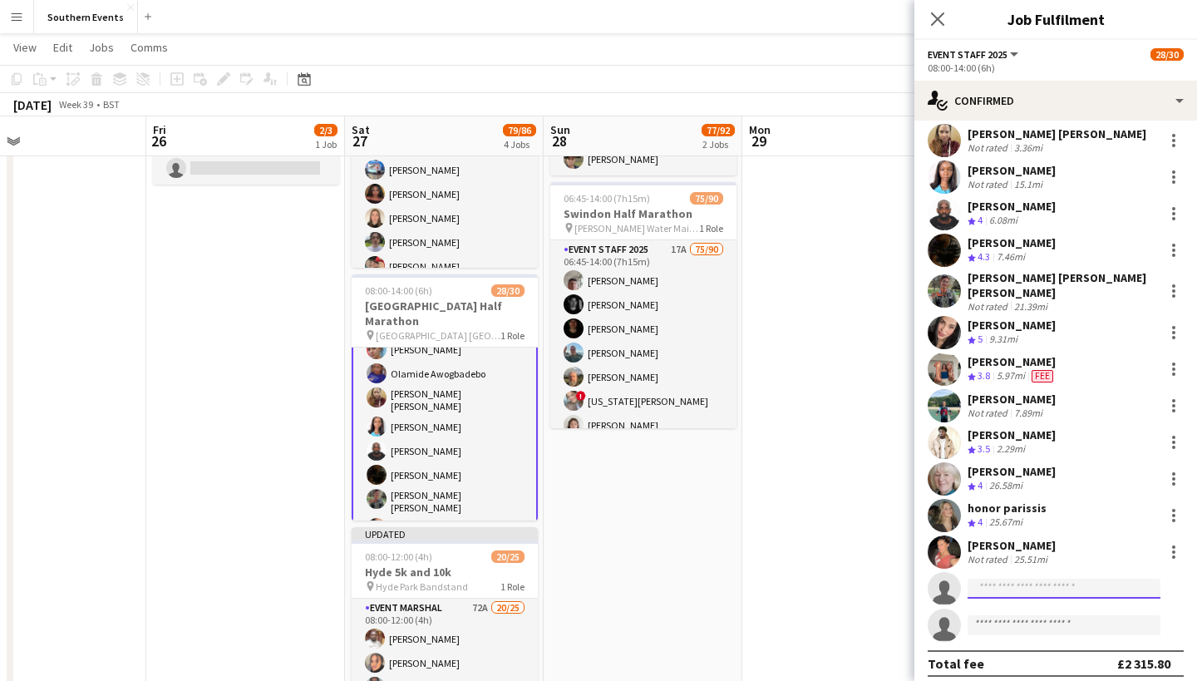
click at [1007, 588] on input at bounding box center [1064, 589] width 193 height 20
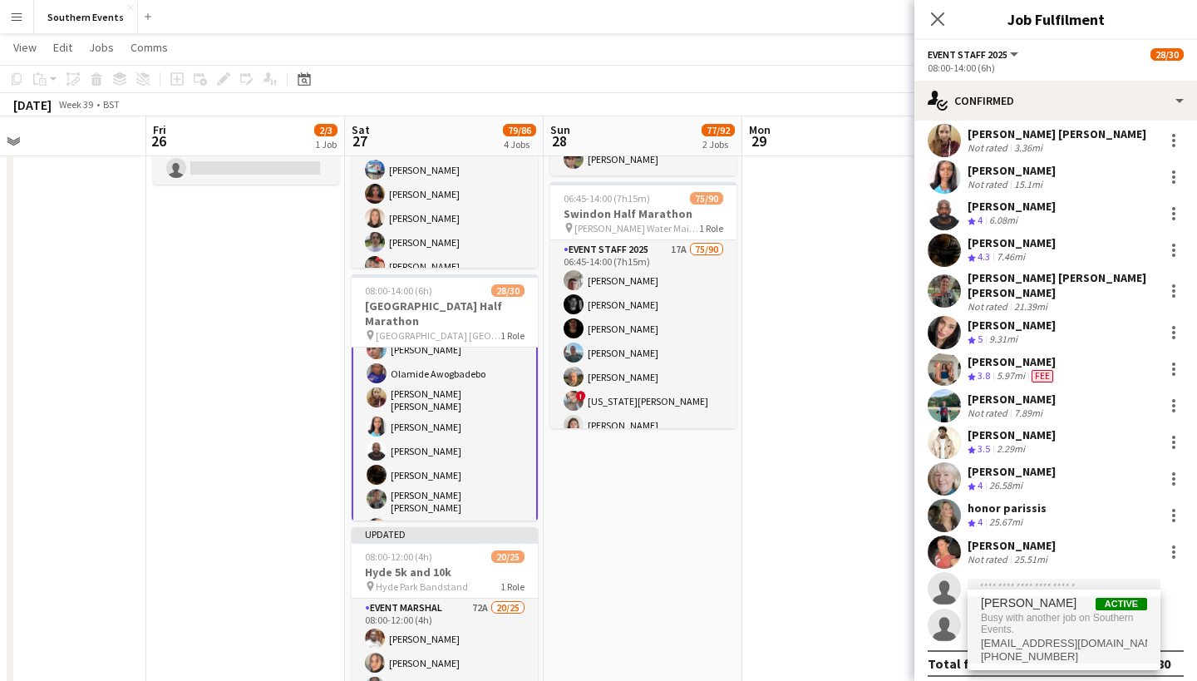
click at [1007, 588] on input at bounding box center [1064, 589] width 193 height 20
click at [1086, 627] on span "Busy with another job on Southern Events." at bounding box center [1064, 623] width 166 height 27
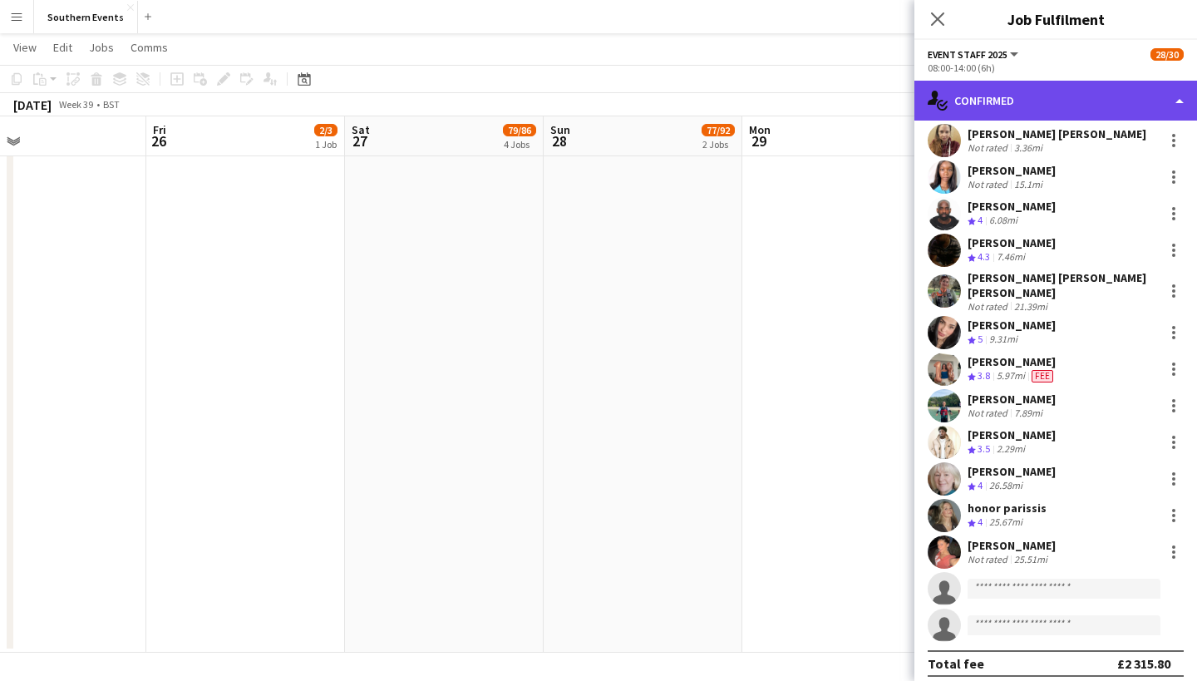
click at [1170, 94] on div "single-neutral-actions-check-2 Confirmed" at bounding box center [1056, 101] width 283 height 40
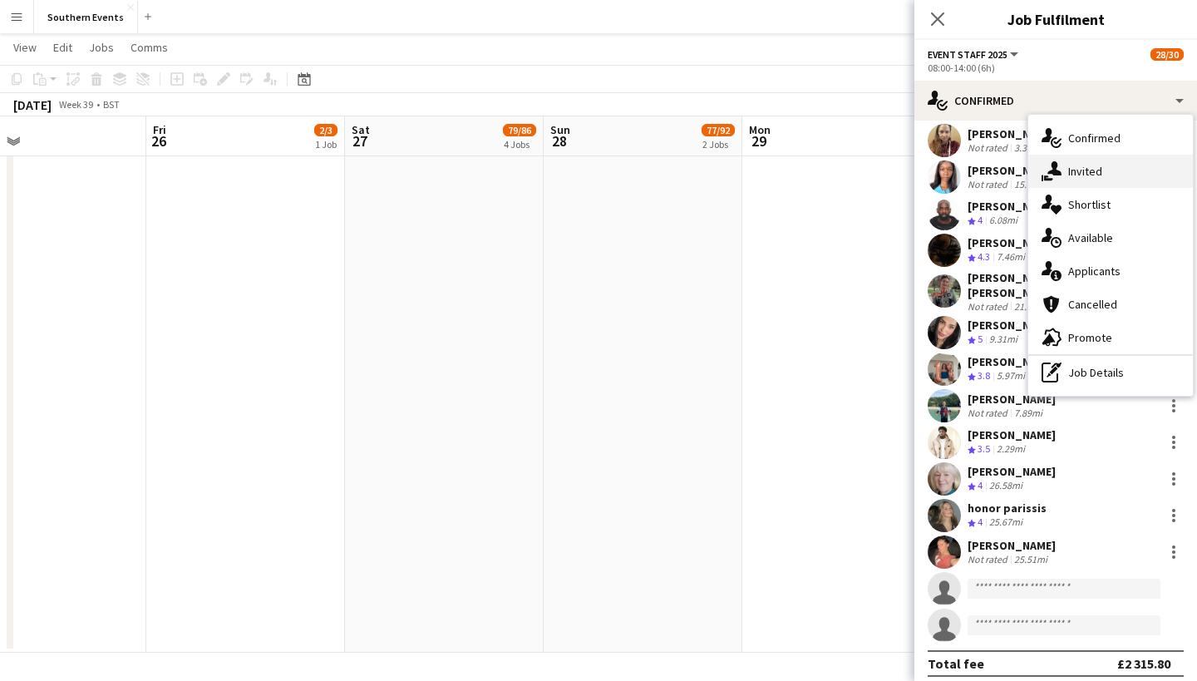
click at [1084, 157] on div "single-neutral-actions-share-1 Invited" at bounding box center [1110, 171] width 165 height 33
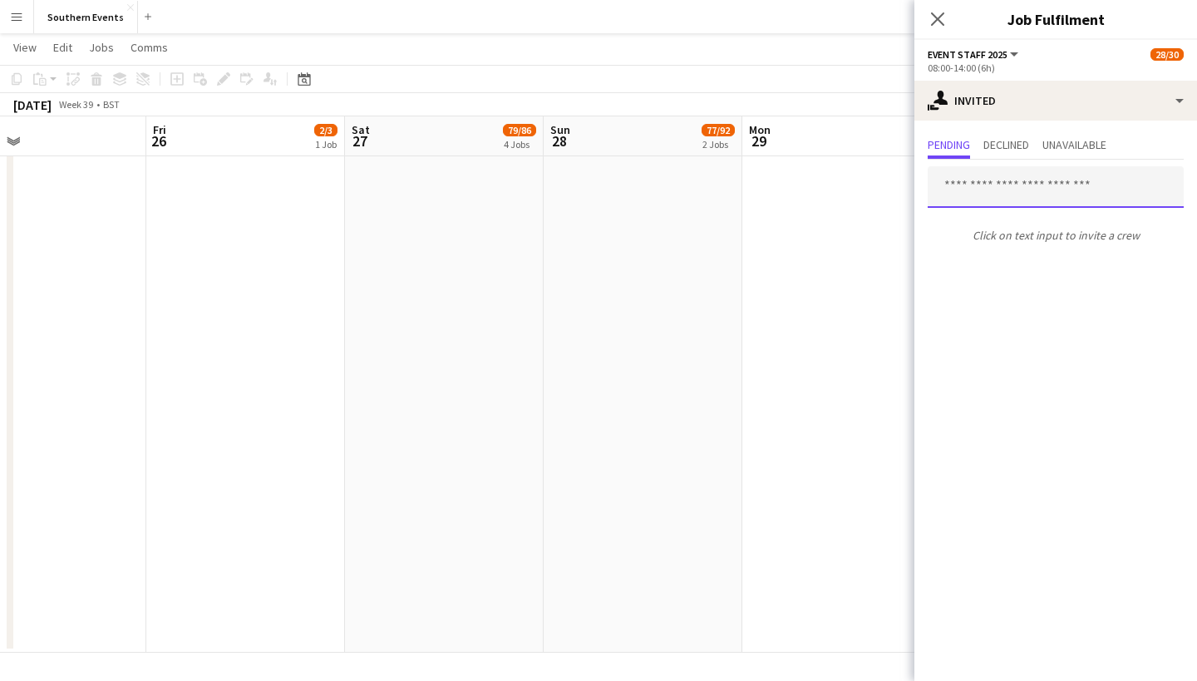
click at [1030, 185] on input "text" at bounding box center [1056, 187] width 256 height 42
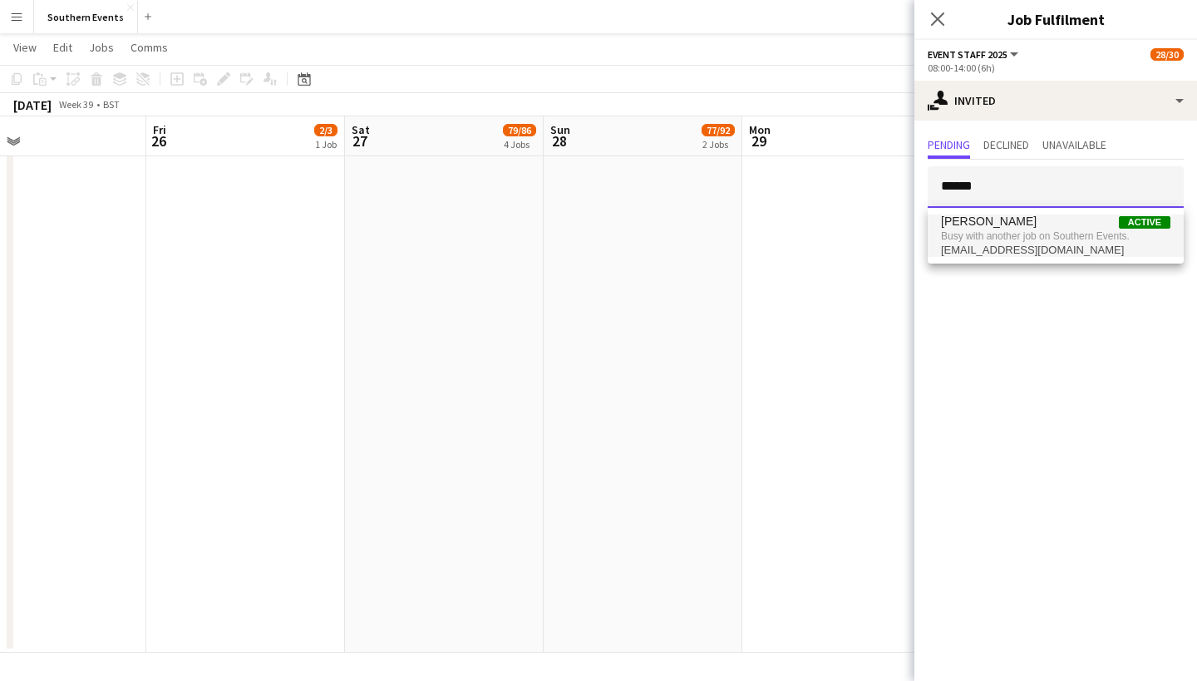
type input "******"
click at [1033, 234] on span "Busy with another job on Southern Events." at bounding box center [1055, 236] width 229 height 15
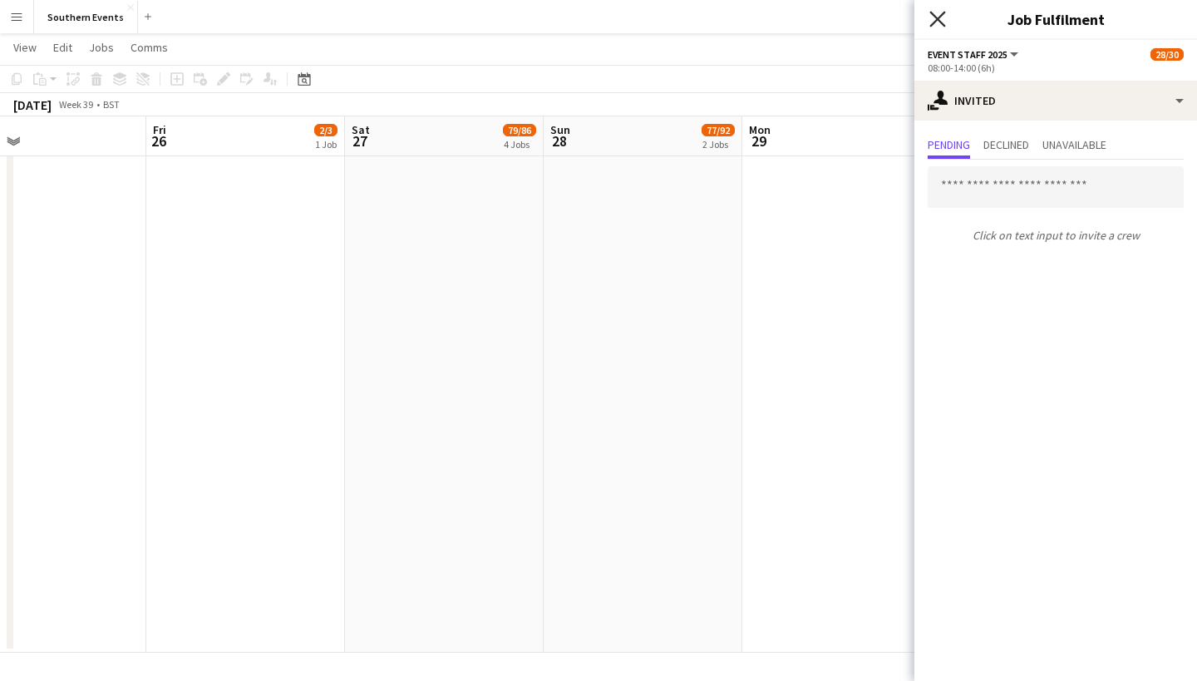
click at [936, 19] on icon "Close pop-in" at bounding box center [938, 19] width 16 height 16
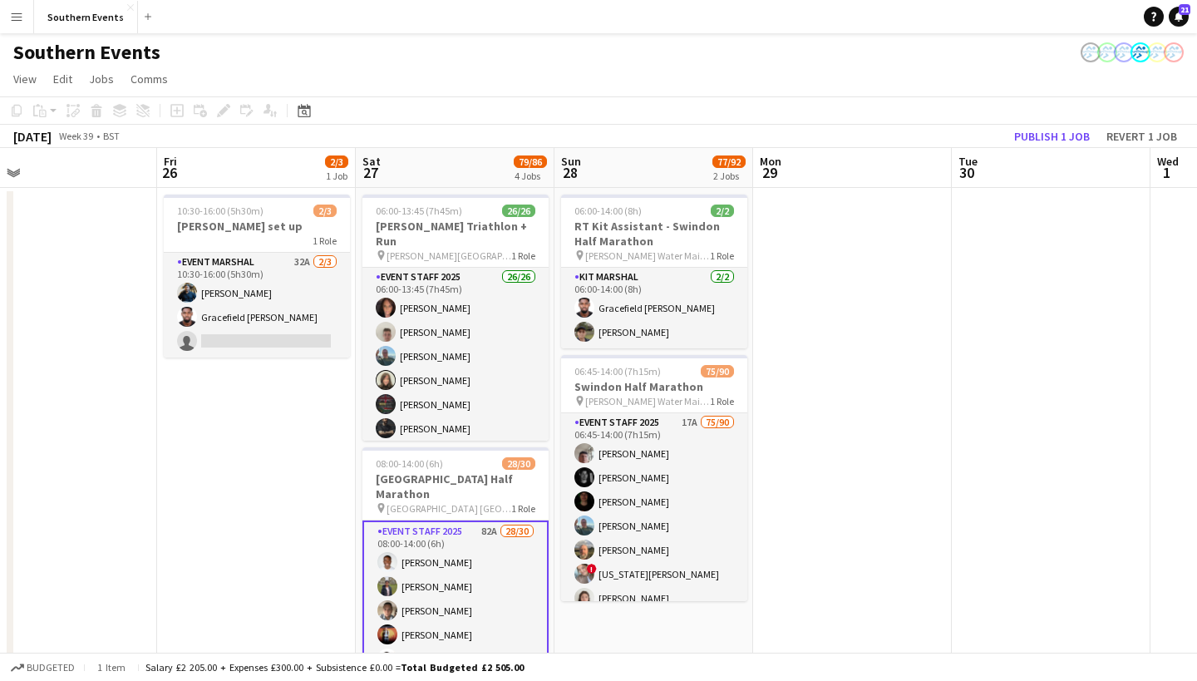
scroll to position [0, 476]
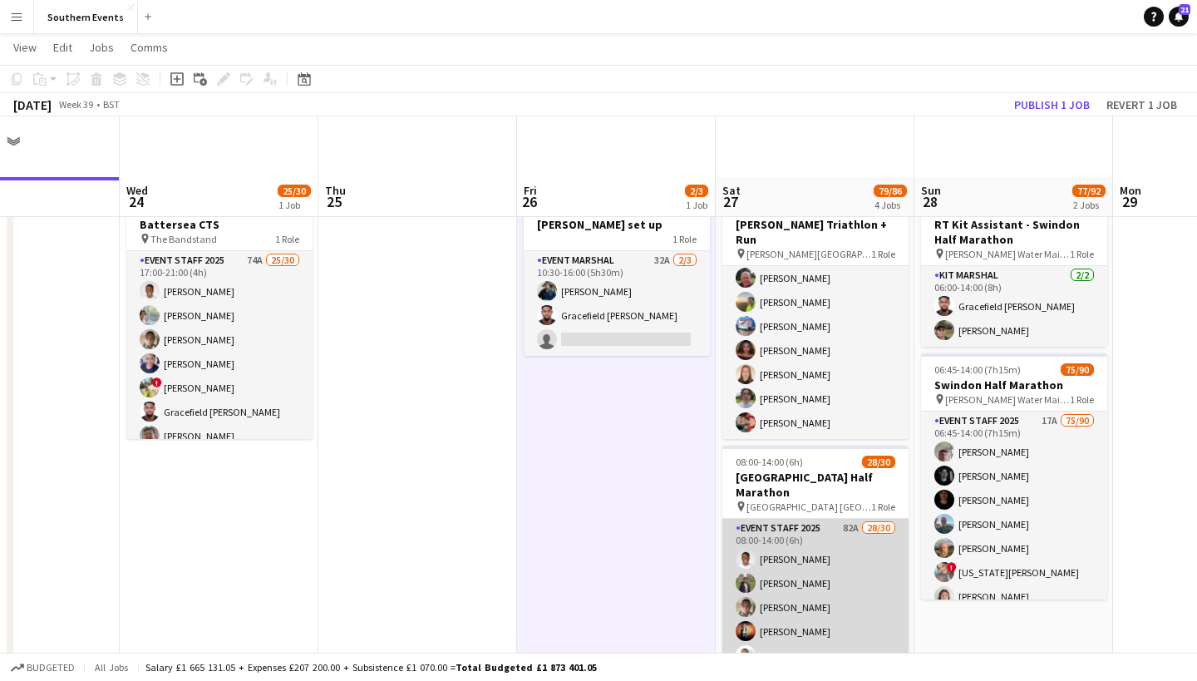
scroll to position [471, 0]
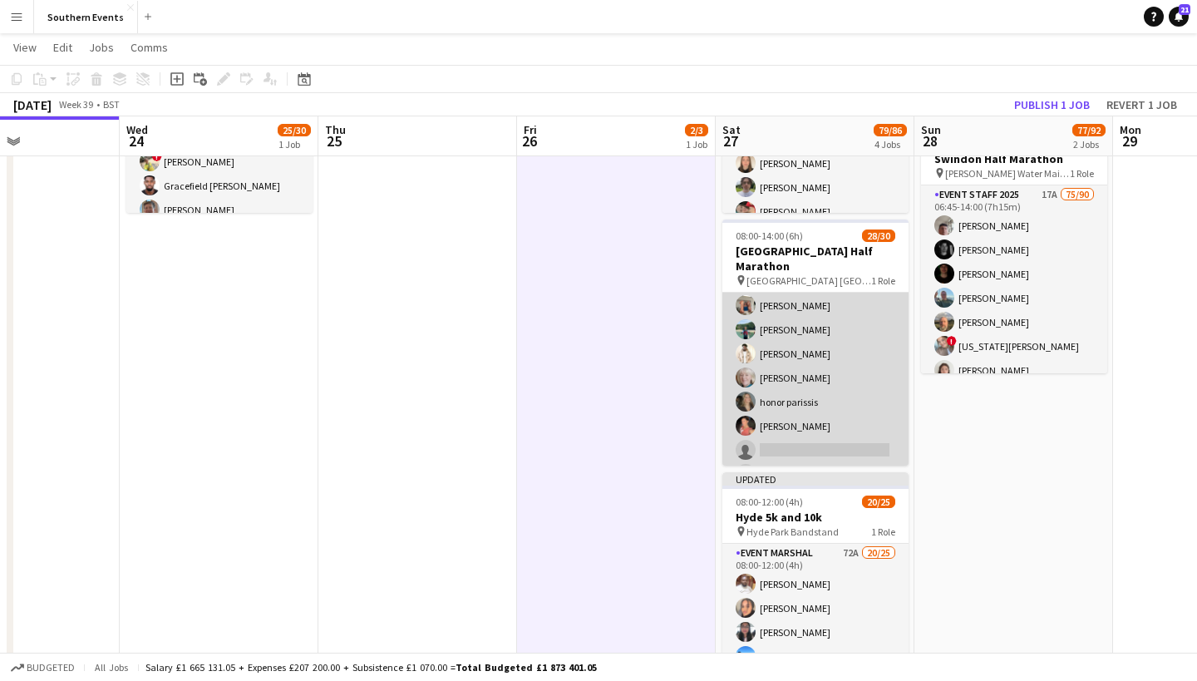
click at [797, 427] on app-card-role "Event Staff 2025 82A 28/30 08:00-14:00 (6h) [PERSON_NAME] Dhanuvarsha [PERSON_N…" at bounding box center [816, 105] width 186 height 771
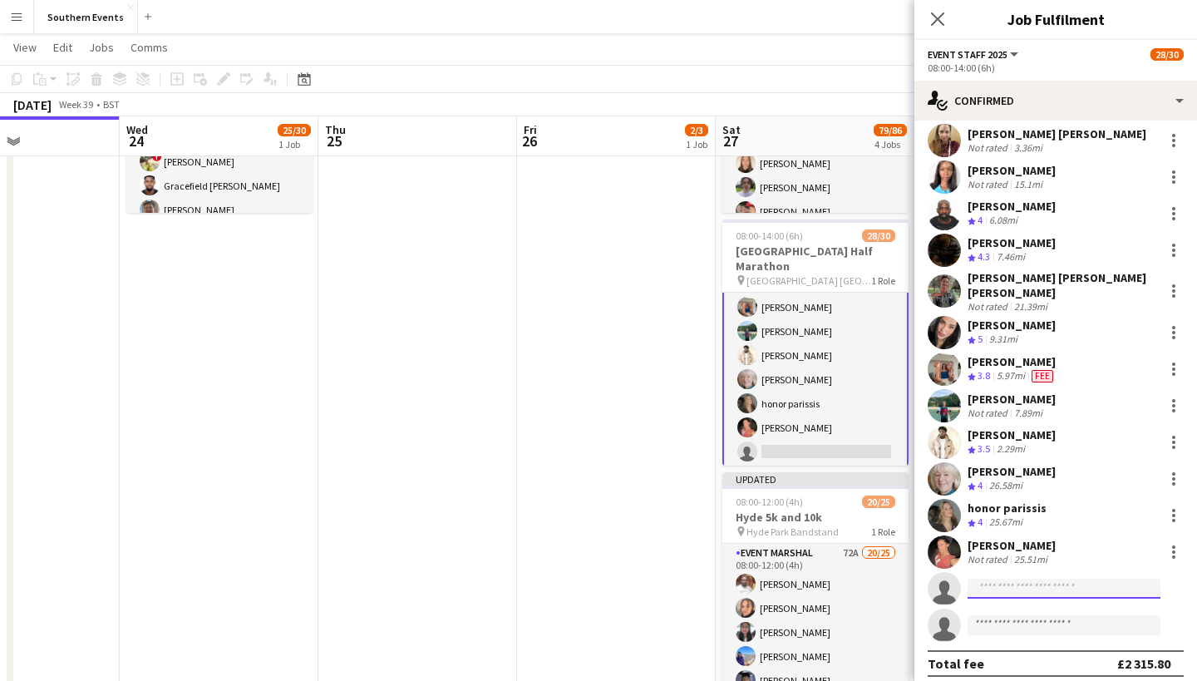
click at [1051, 580] on input at bounding box center [1064, 589] width 193 height 20
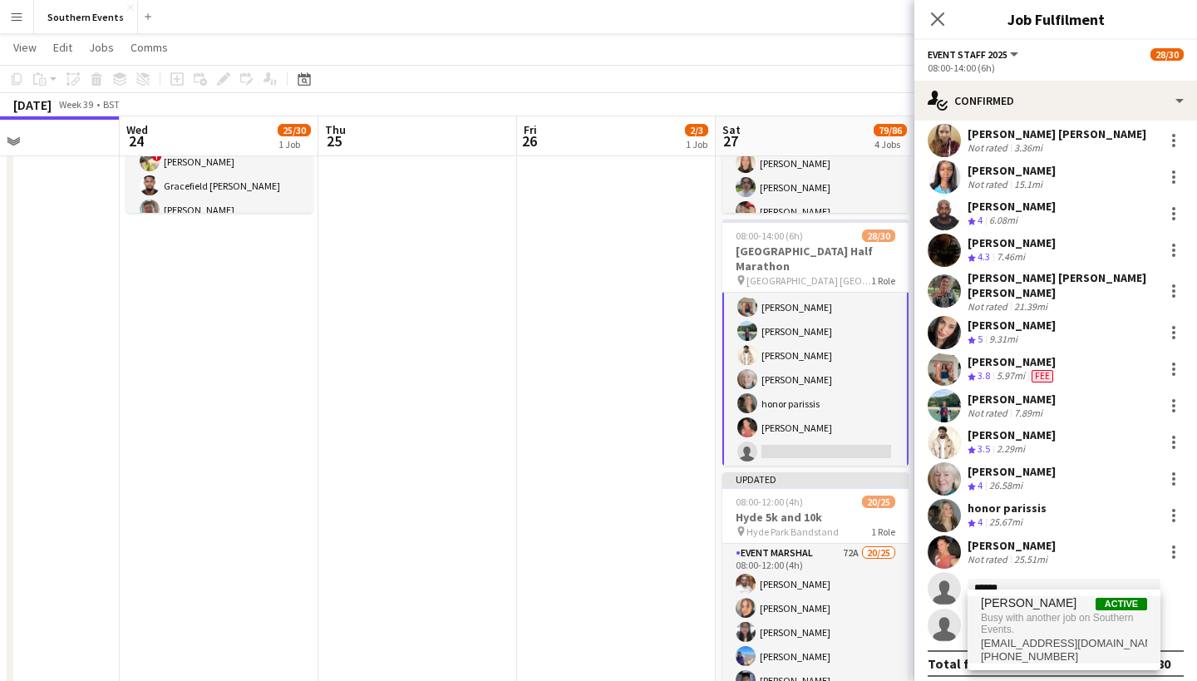
type input "******"
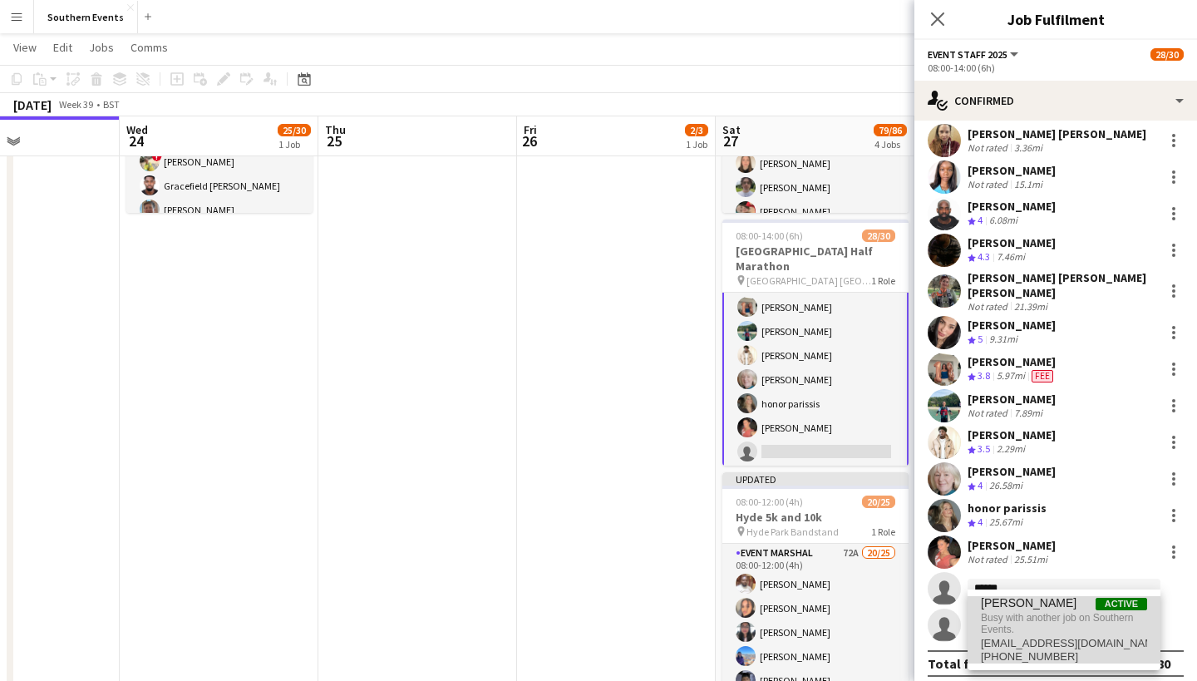
click at [1088, 614] on span "Busy with another job on Southern Events." at bounding box center [1064, 623] width 166 height 27
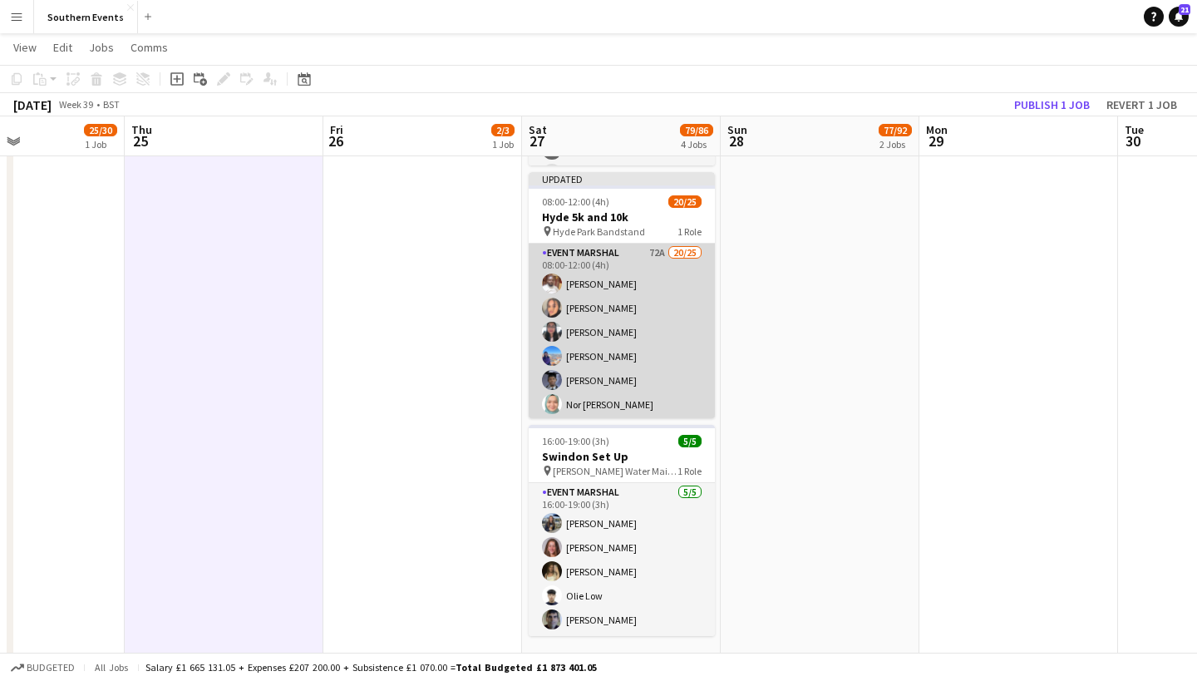
click at [583, 300] on app-card-role "Event Marshal 72A 20/25 08:00-12:00 (4h) [PERSON_NAME] Odii [PERSON_NAME] [PERS…" at bounding box center [622, 564] width 186 height 640
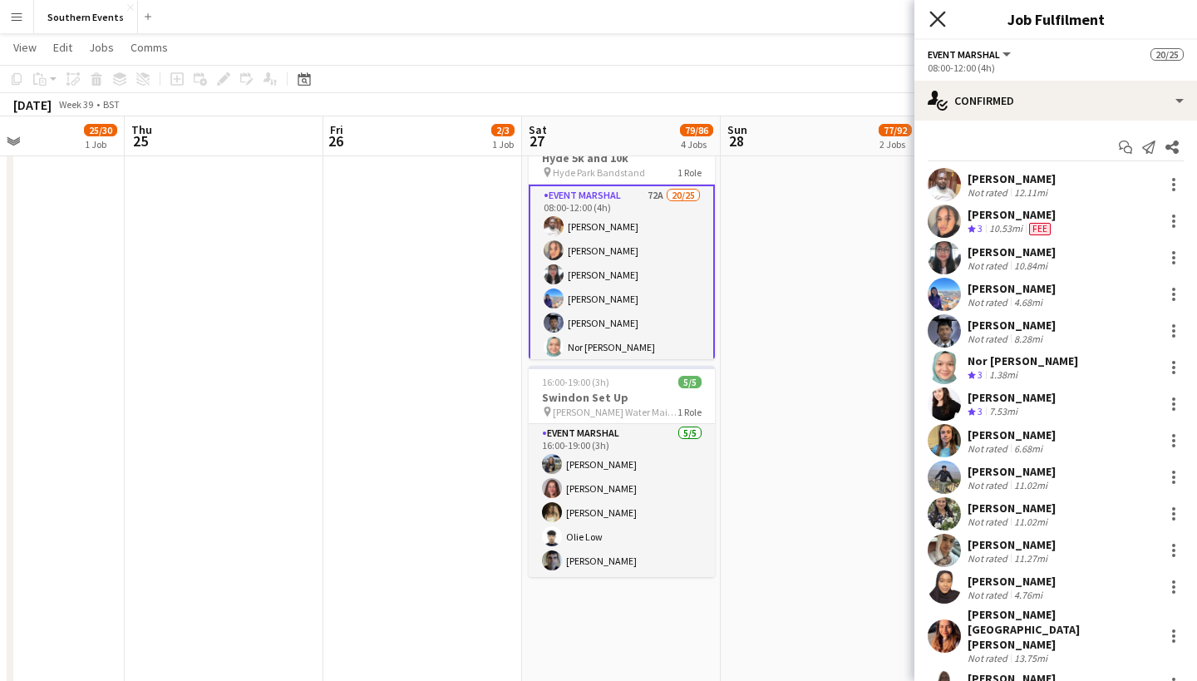
click at [935, 21] on icon at bounding box center [938, 19] width 16 height 16
